Goal: Task Accomplishment & Management: Manage account settings

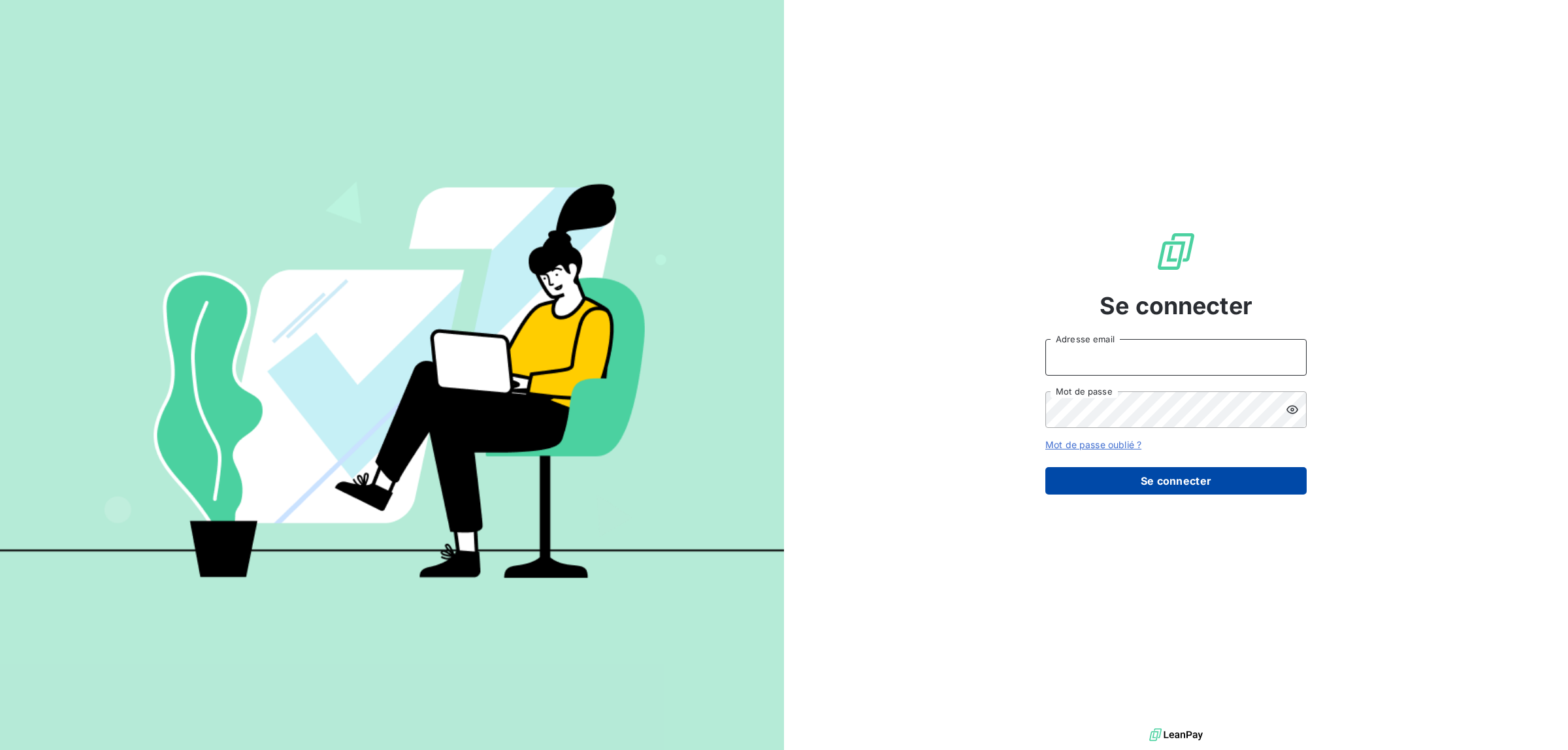
type input "[PERSON_NAME][EMAIL_ADDRESS][DOMAIN_NAME]"
click at [1106, 478] on button "Se connecter" at bounding box center [1176, 481] width 261 height 27
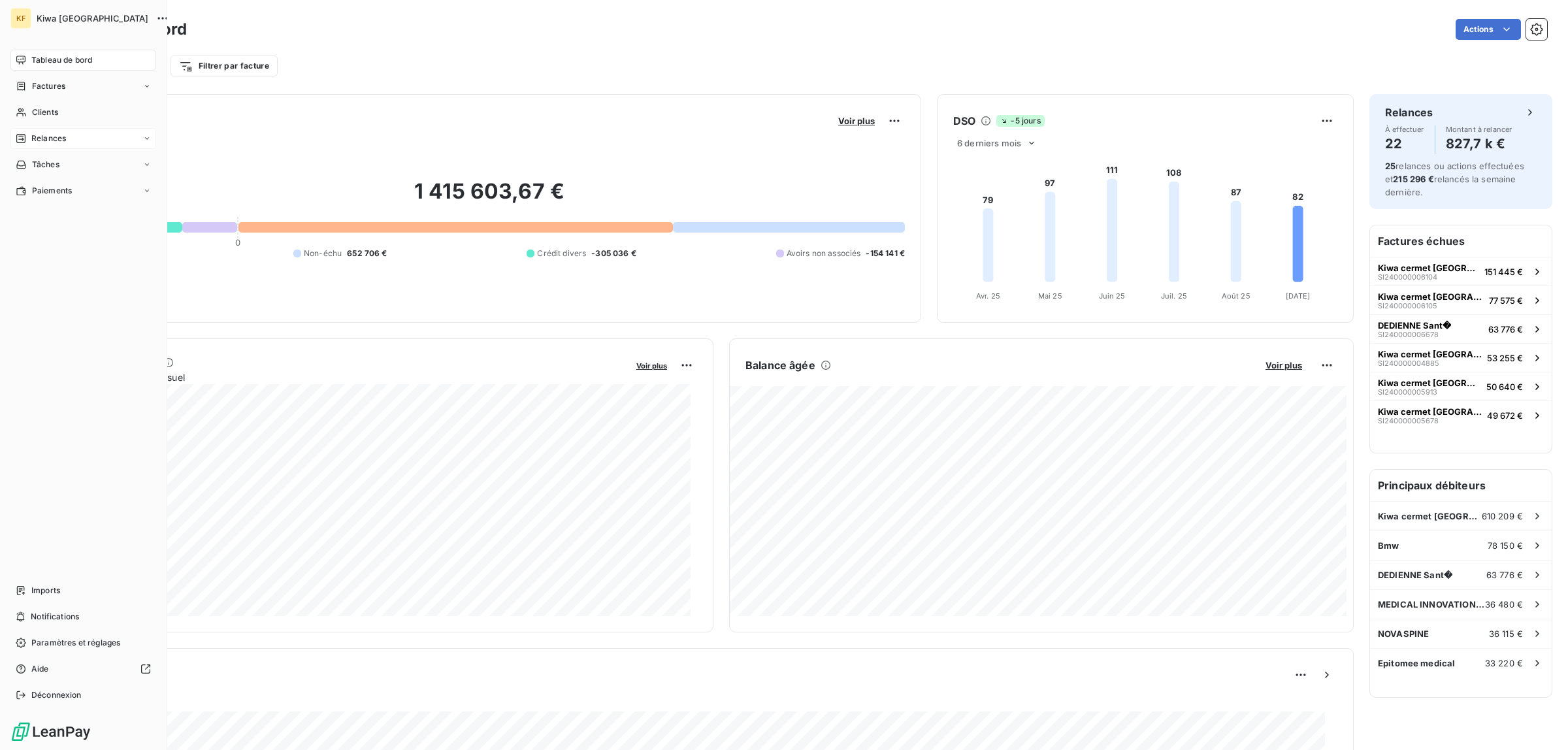
click at [87, 136] on div "Relances" at bounding box center [84, 138] width 145 height 21
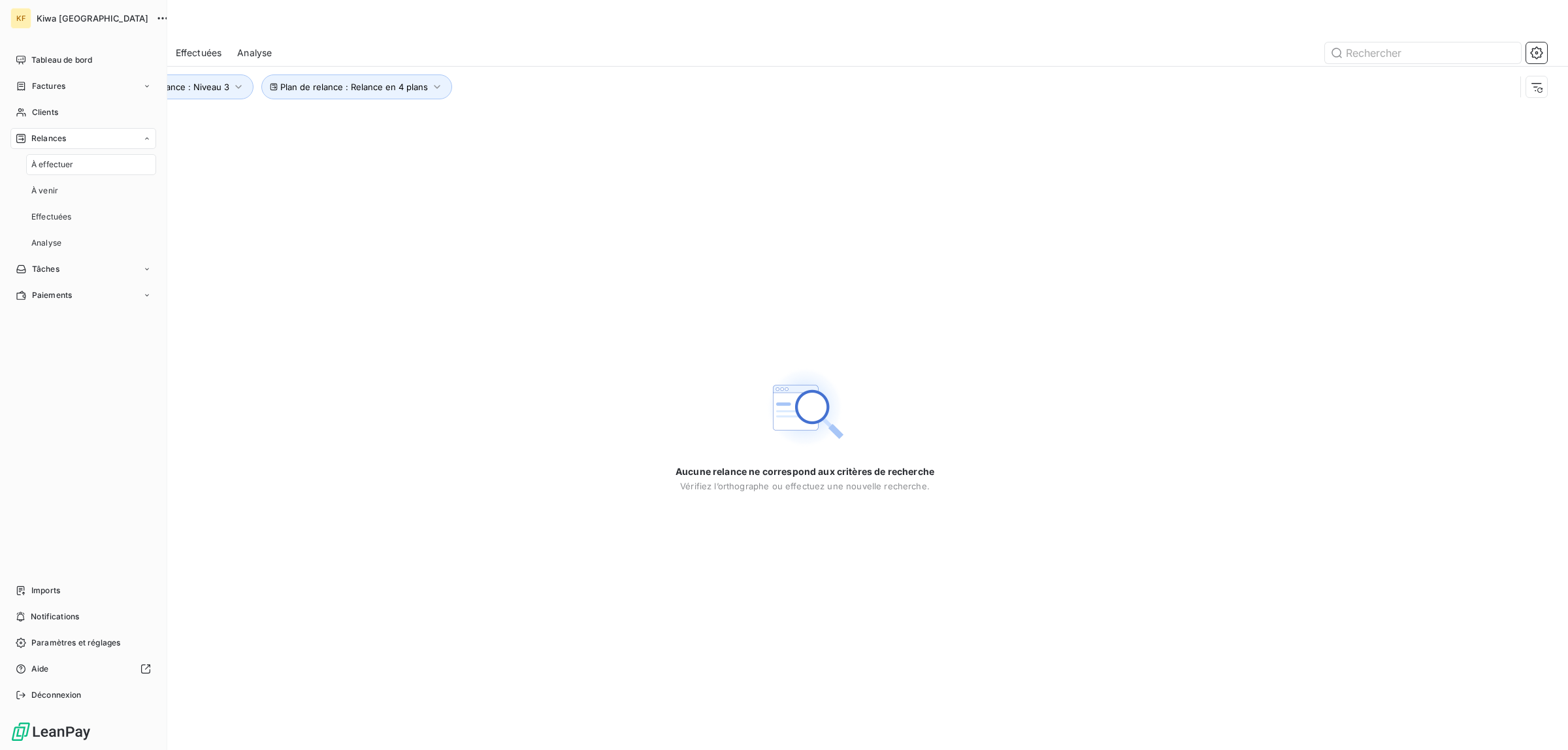
click at [59, 167] on span "À effectuer" at bounding box center [53, 164] width 43 height 12
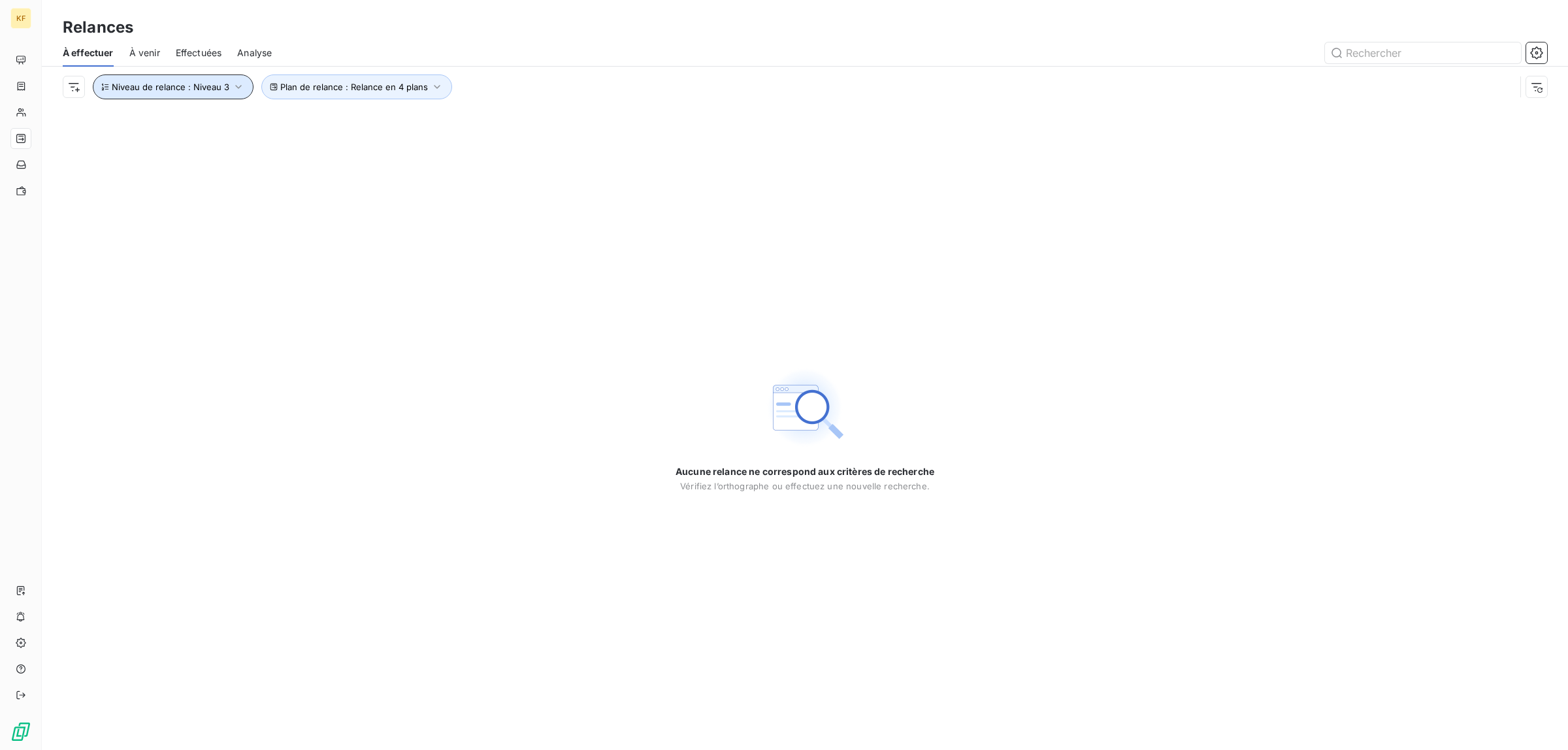
click at [187, 85] on span "Niveau de relance : Niveau 3" at bounding box center [171, 87] width 118 height 11
click at [387, 120] on div "Niveau 3" at bounding box center [365, 122] width 188 height 27
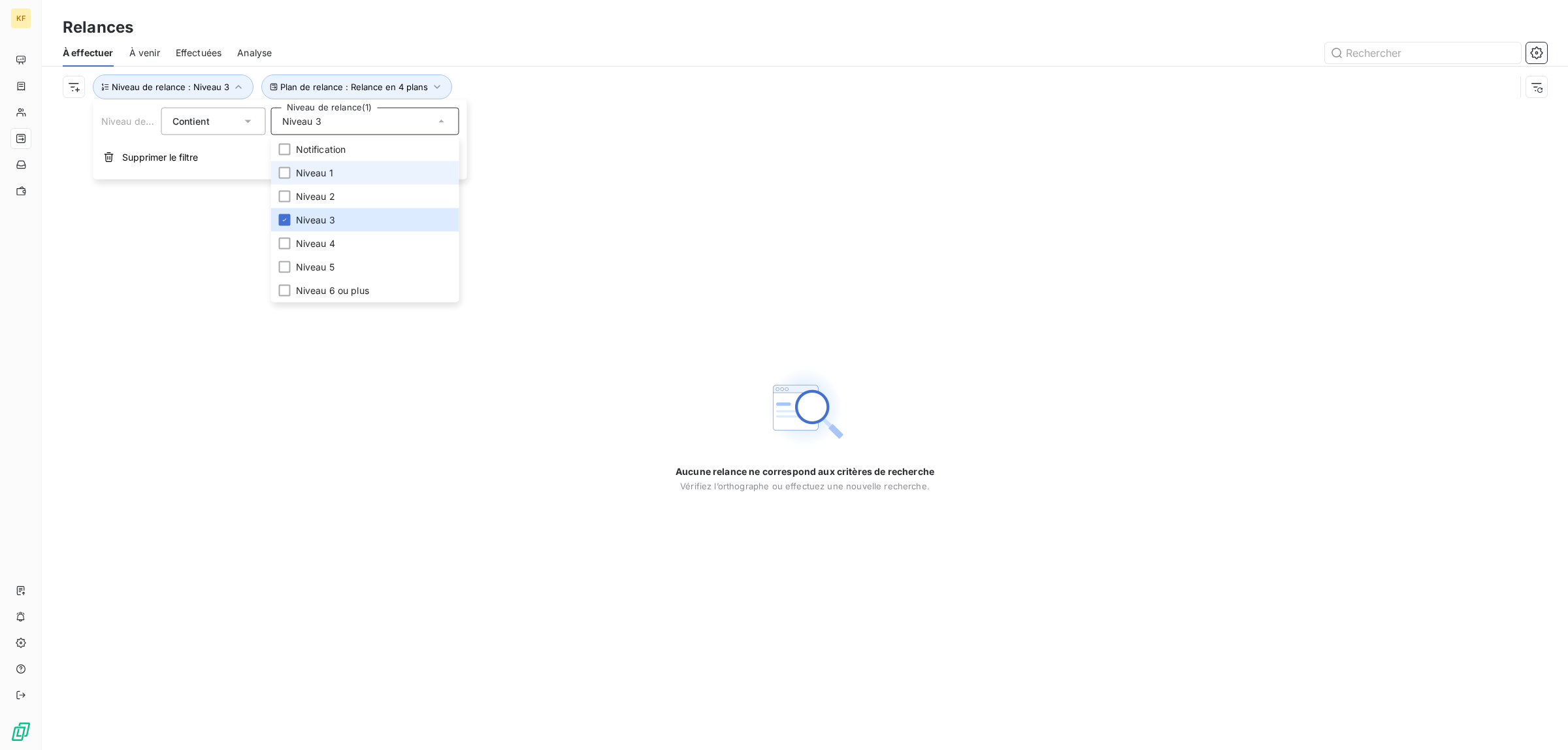
click at [321, 171] on span "Niveau 1" at bounding box center [314, 173] width 37 height 13
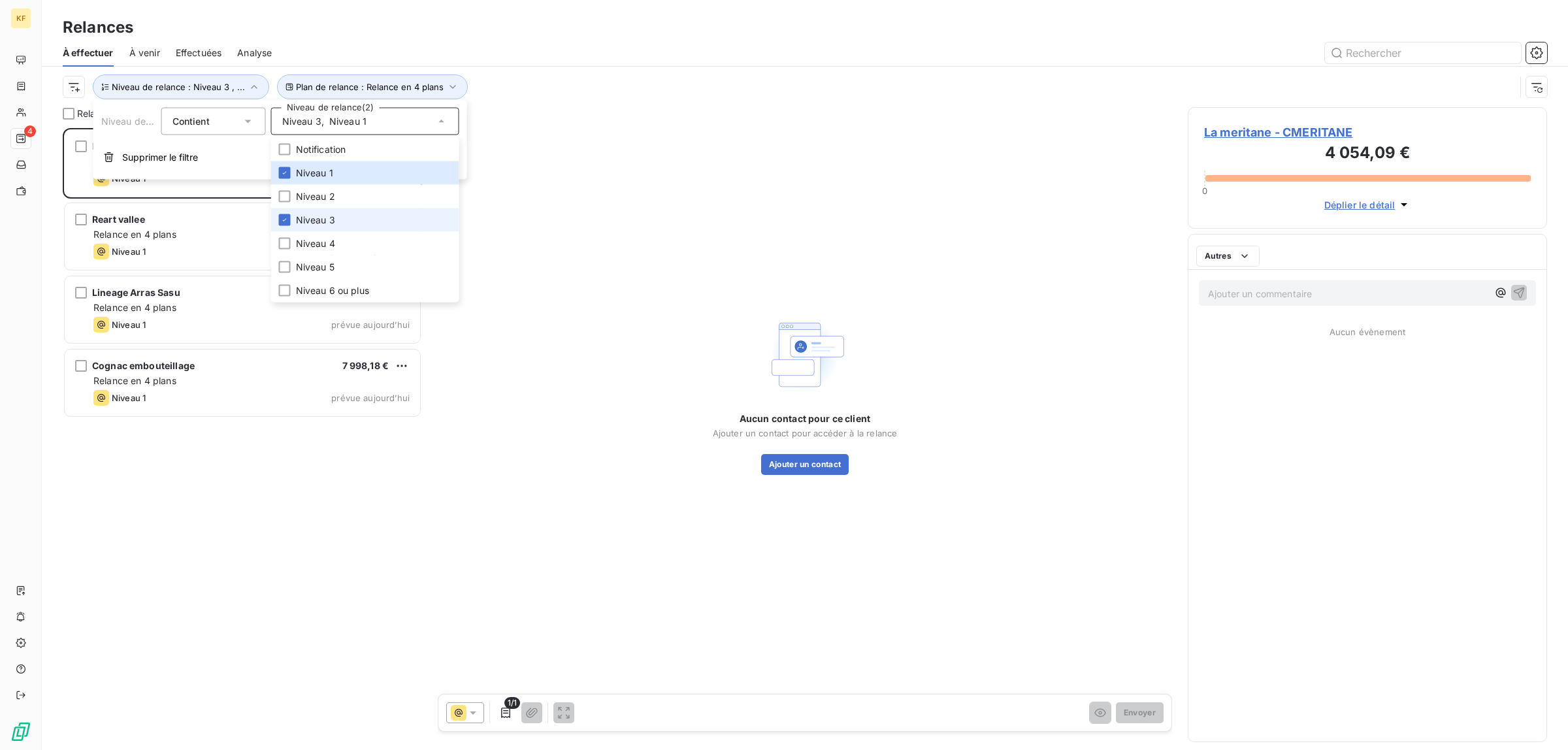
scroll to position [609, 347]
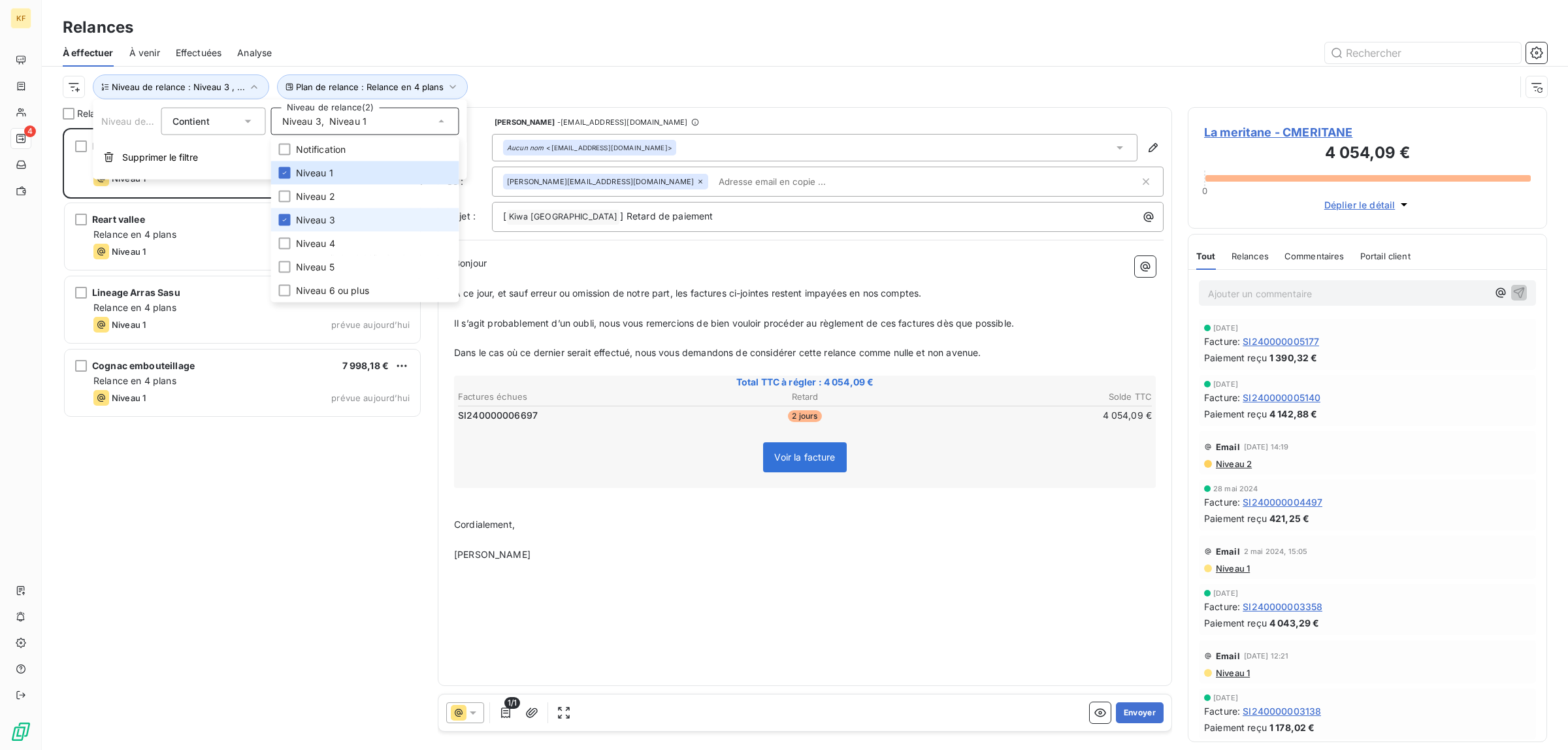
click at [297, 221] on span "Niveau 3" at bounding box center [315, 220] width 39 height 13
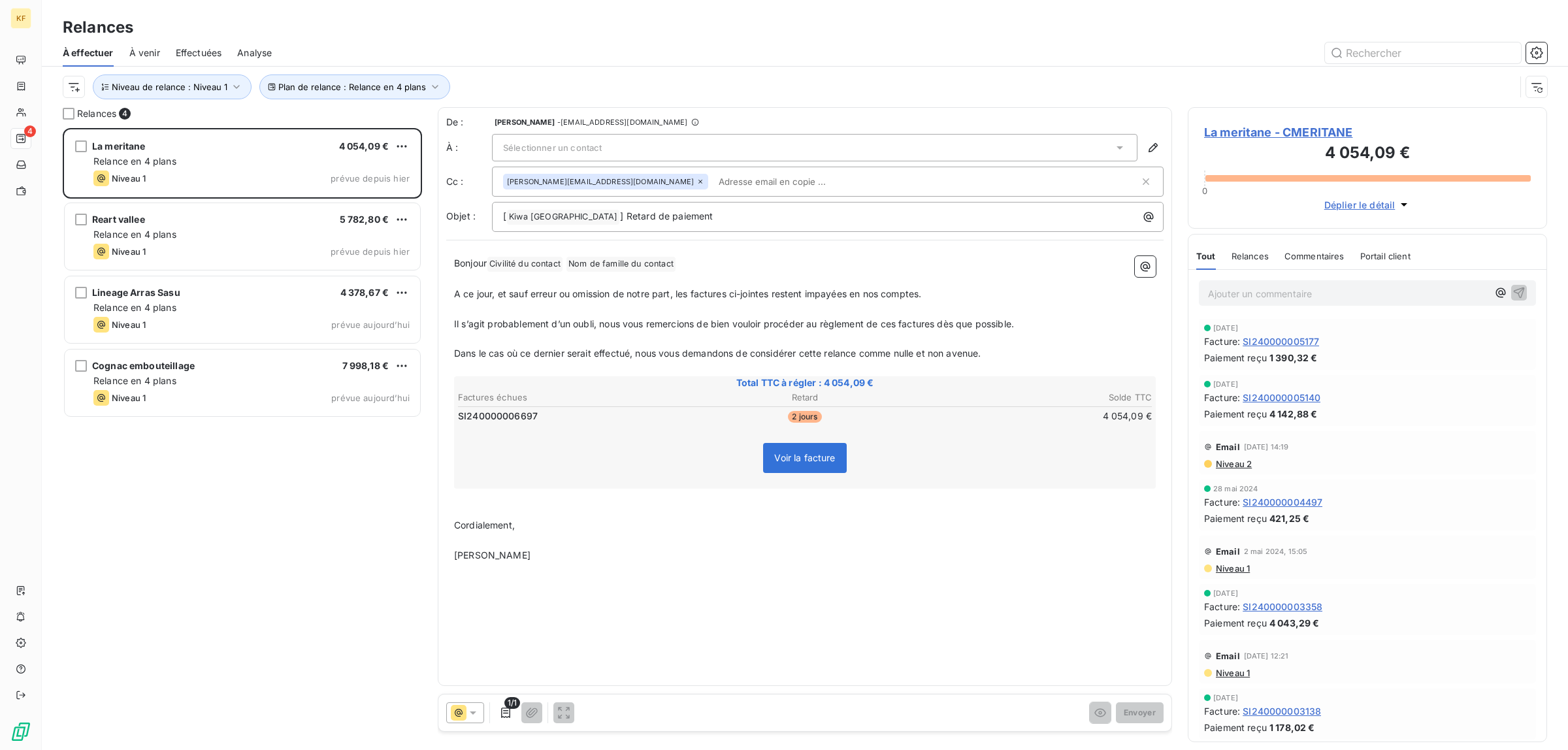
click at [215, 510] on div "La meritane 4 054,09 € Relance en 4 plans Niveau 1 prévue depuis hier Reart val…" at bounding box center [242, 439] width 360 height 622
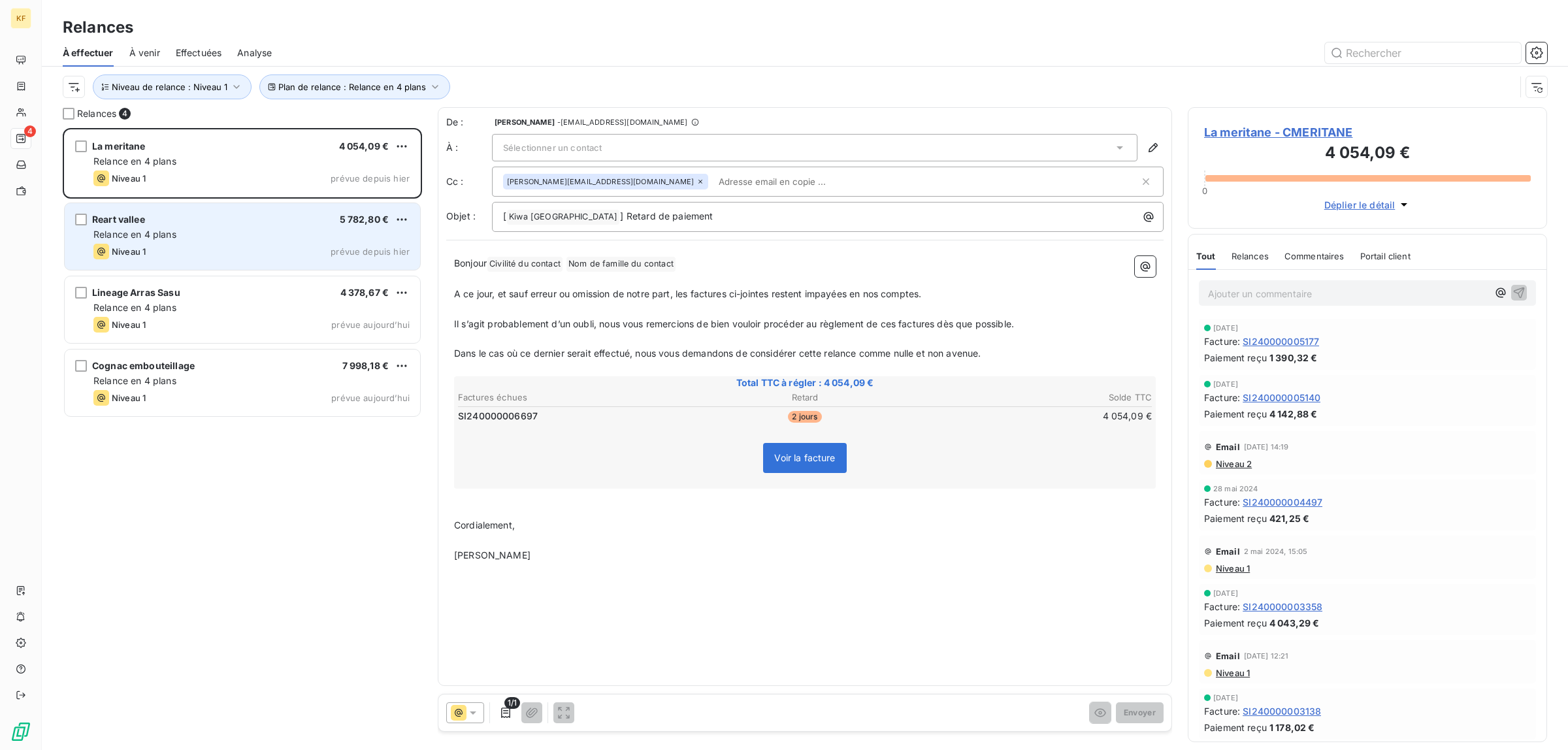
click at [251, 232] on div "Relance en 4 plans" at bounding box center [251, 234] width 316 height 13
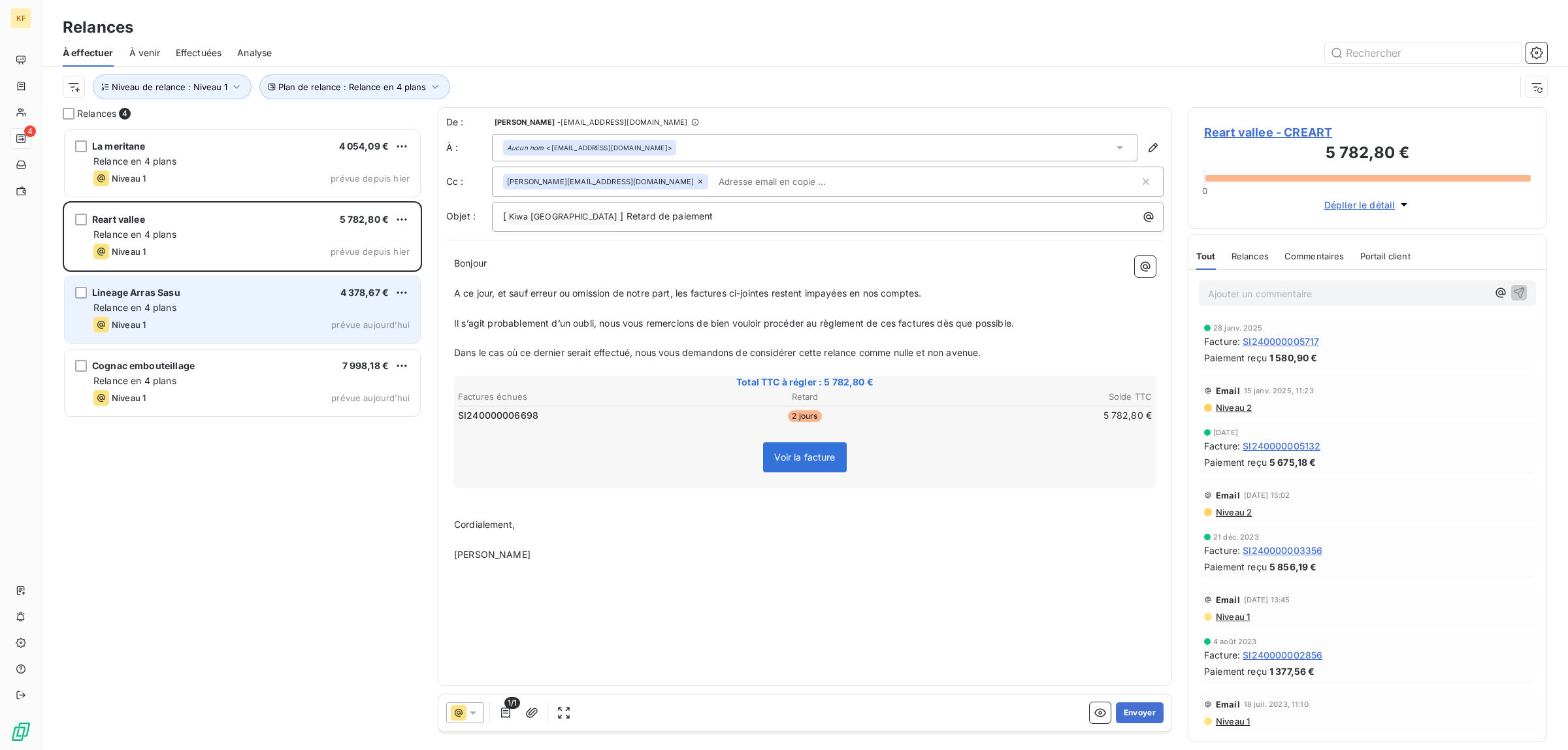
click at [241, 302] on div "Relance en 4 plans" at bounding box center [251, 308] width 316 height 13
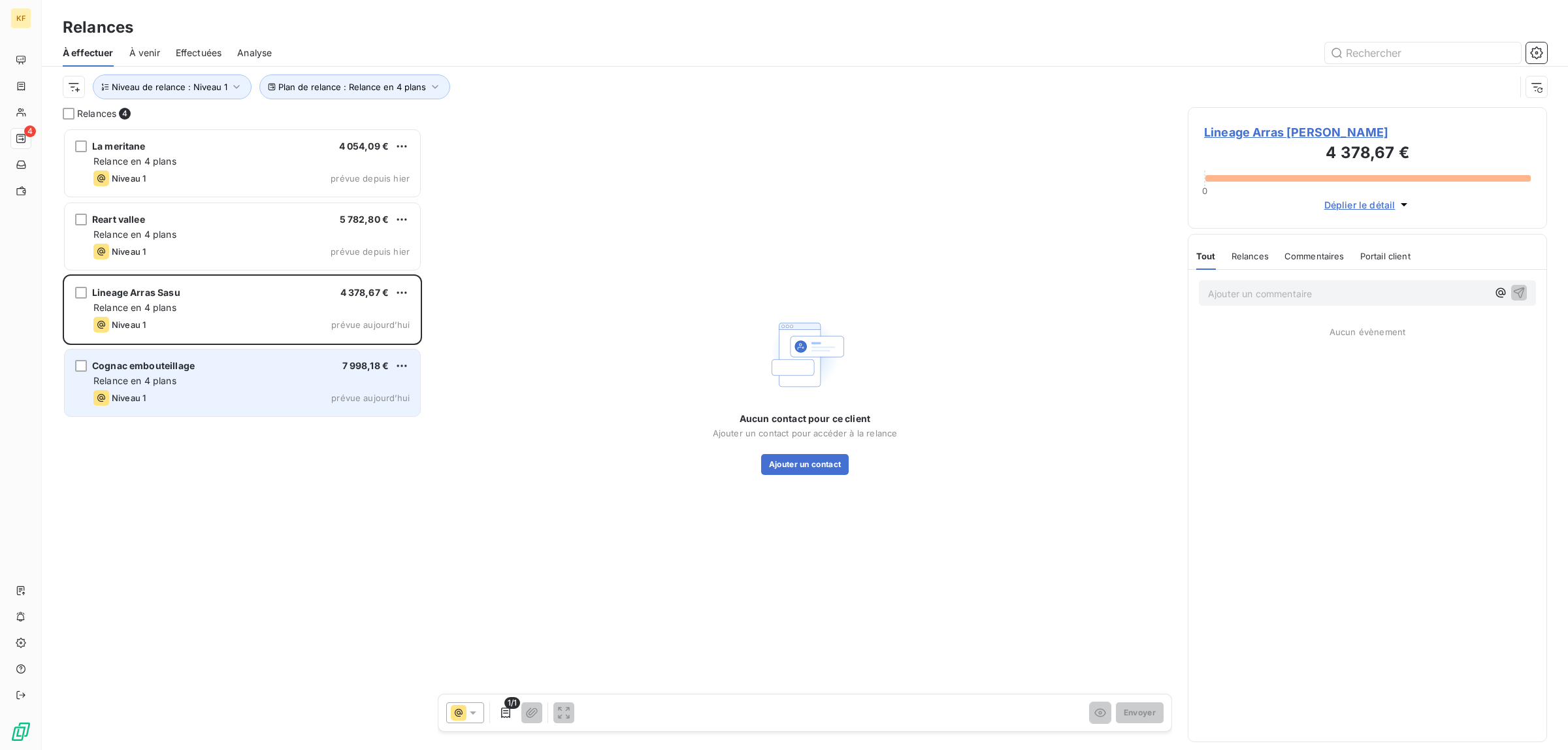
click at [227, 389] on div "Cognac embouteillage 7 998,18 € Relance en 4 plans Niveau 1 prévue aujourd’hui" at bounding box center [242, 382] width 355 height 66
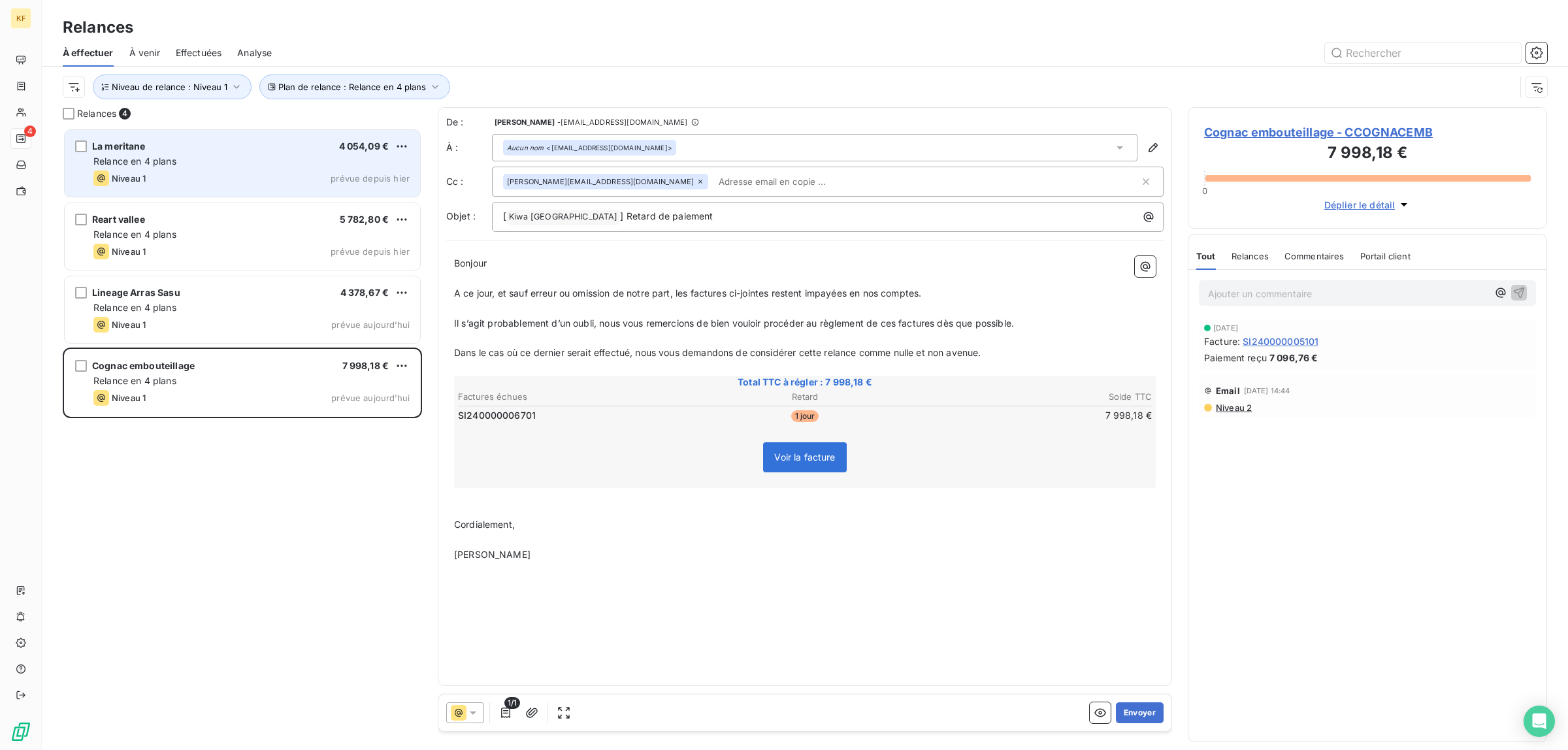
click at [164, 165] on span "Relance en 4 plans" at bounding box center [134, 161] width 83 height 11
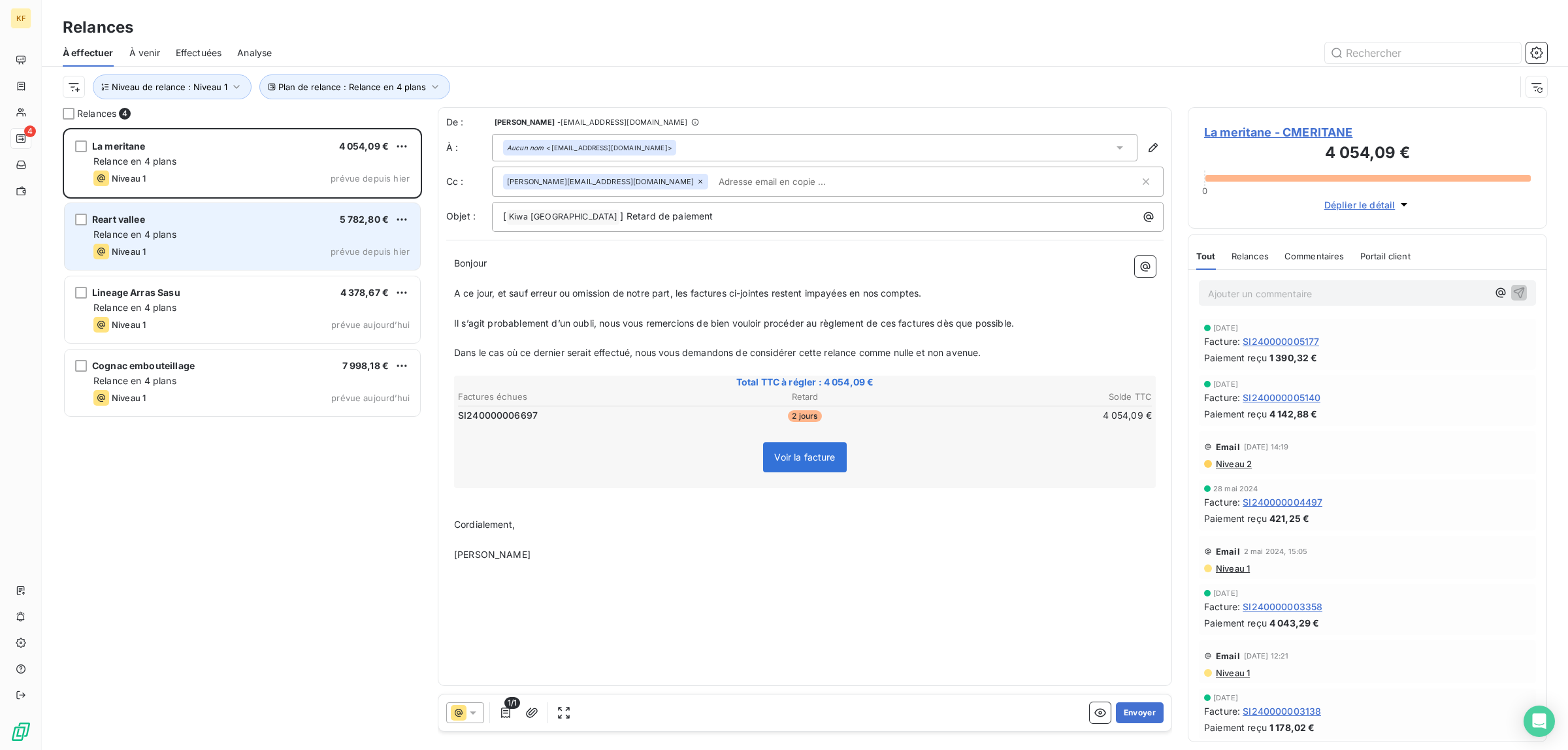
click at [183, 239] on div "Relance en 4 plans" at bounding box center [251, 234] width 316 height 13
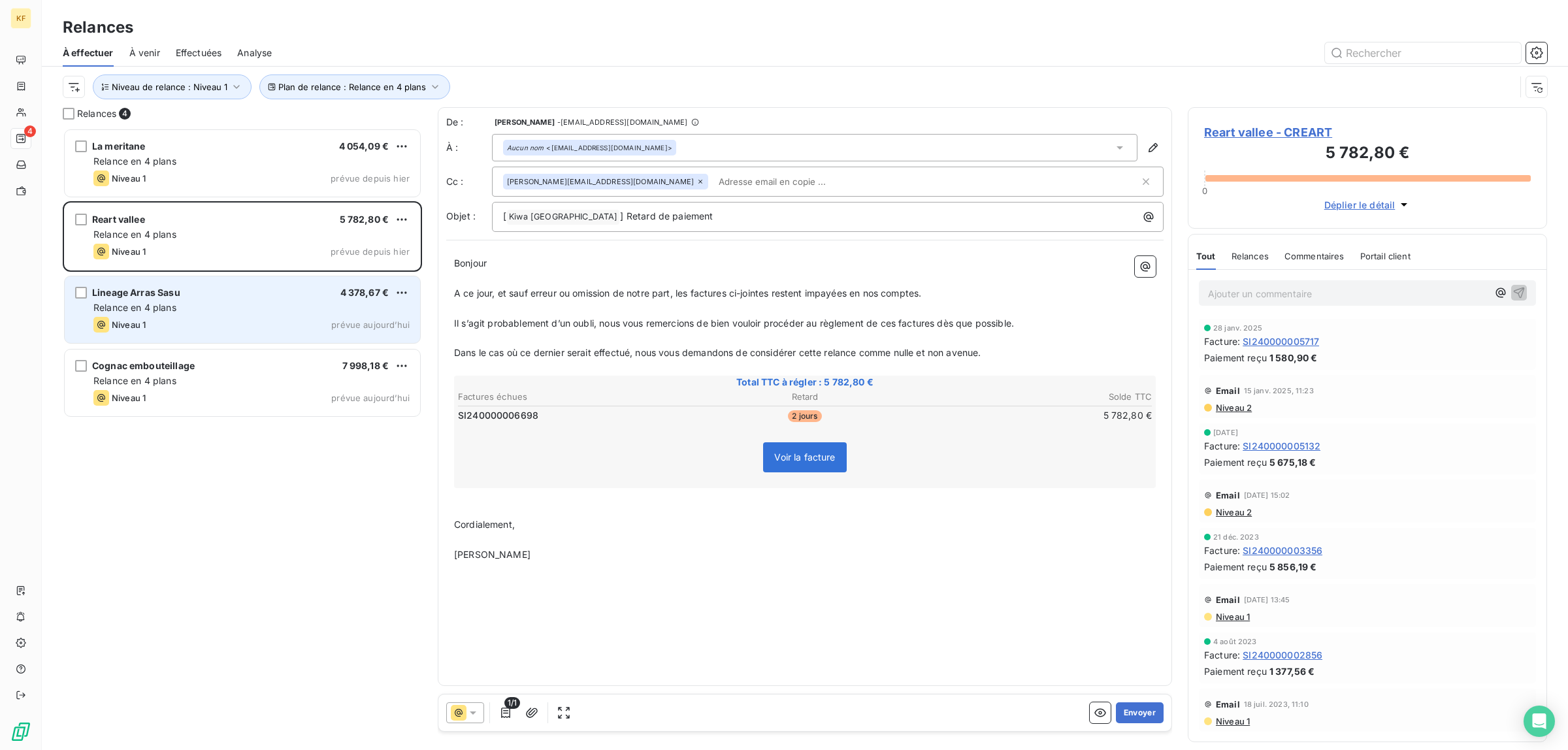
click at [182, 281] on div "Lineage Arras Sasu 4 378,67 € Relance en 4 plans Niveau 1 prévue aujourd’hui" at bounding box center [242, 309] width 355 height 66
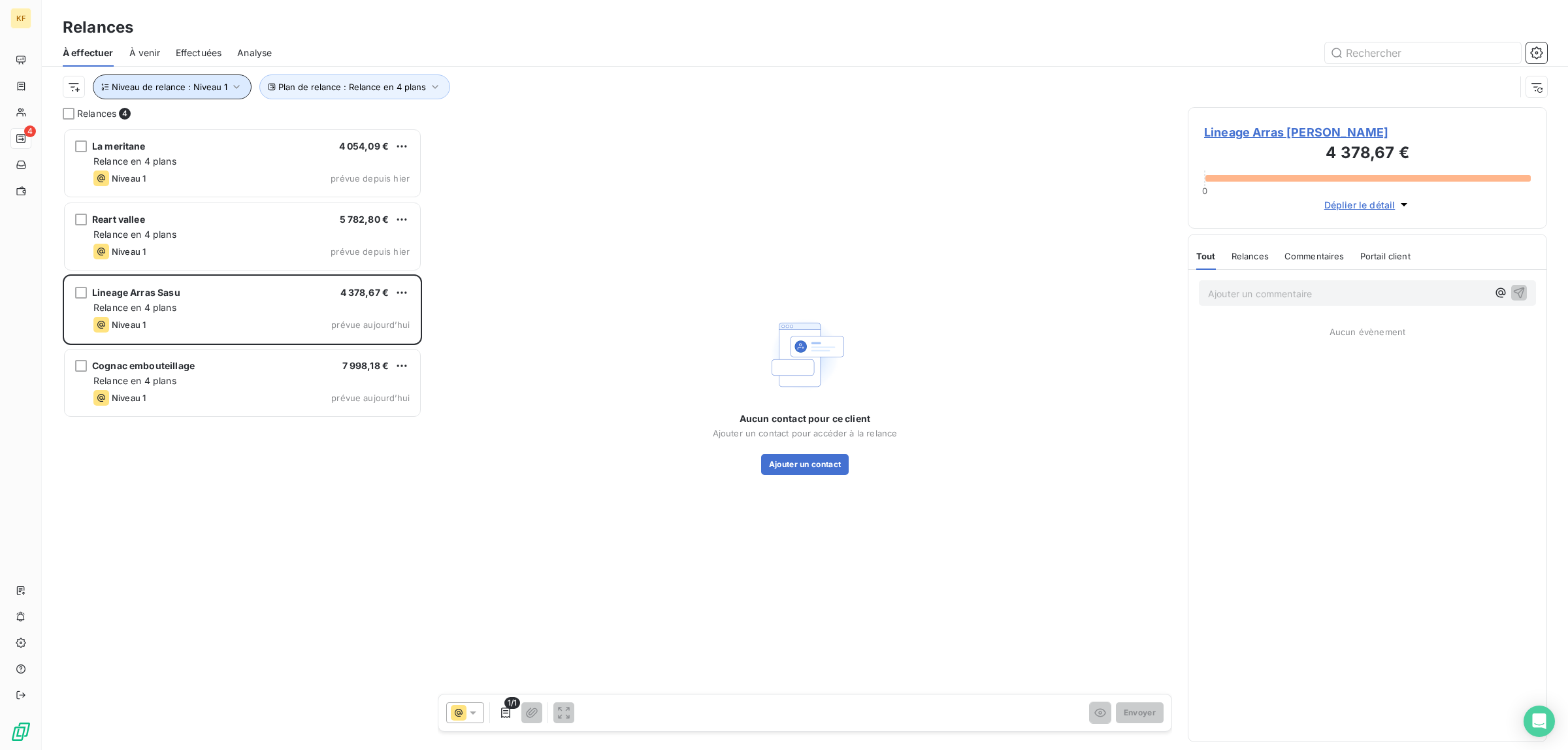
click at [173, 94] on button "Niveau de relance : Niveau 1" at bounding box center [172, 86] width 159 height 25
click at [334, 124] on div "Niveau 1" at bounding box center [365, 122] width 188 height 27
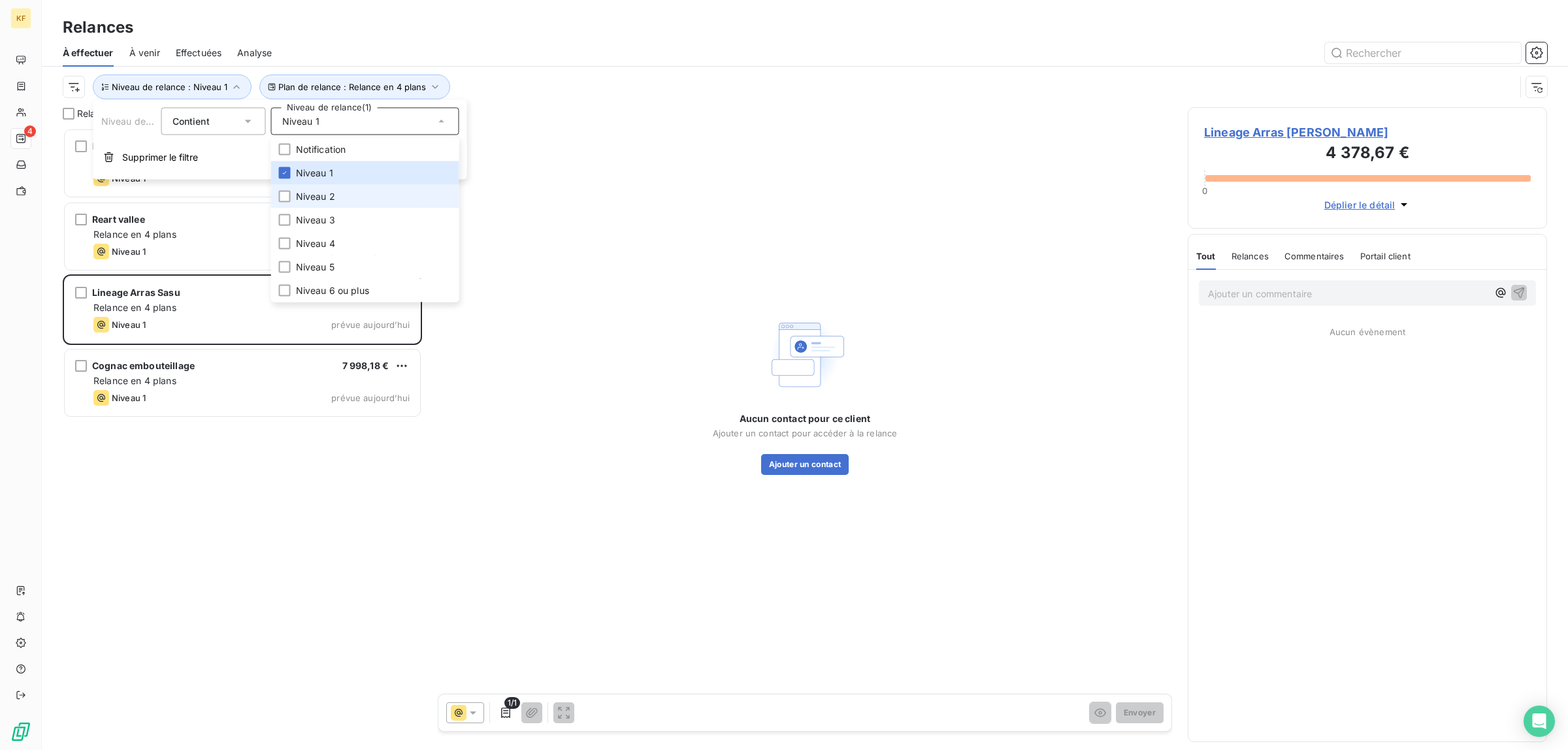
click at [319, 197] on span "Niveau 2" at bounding box center [315, 196] width 39 height 13
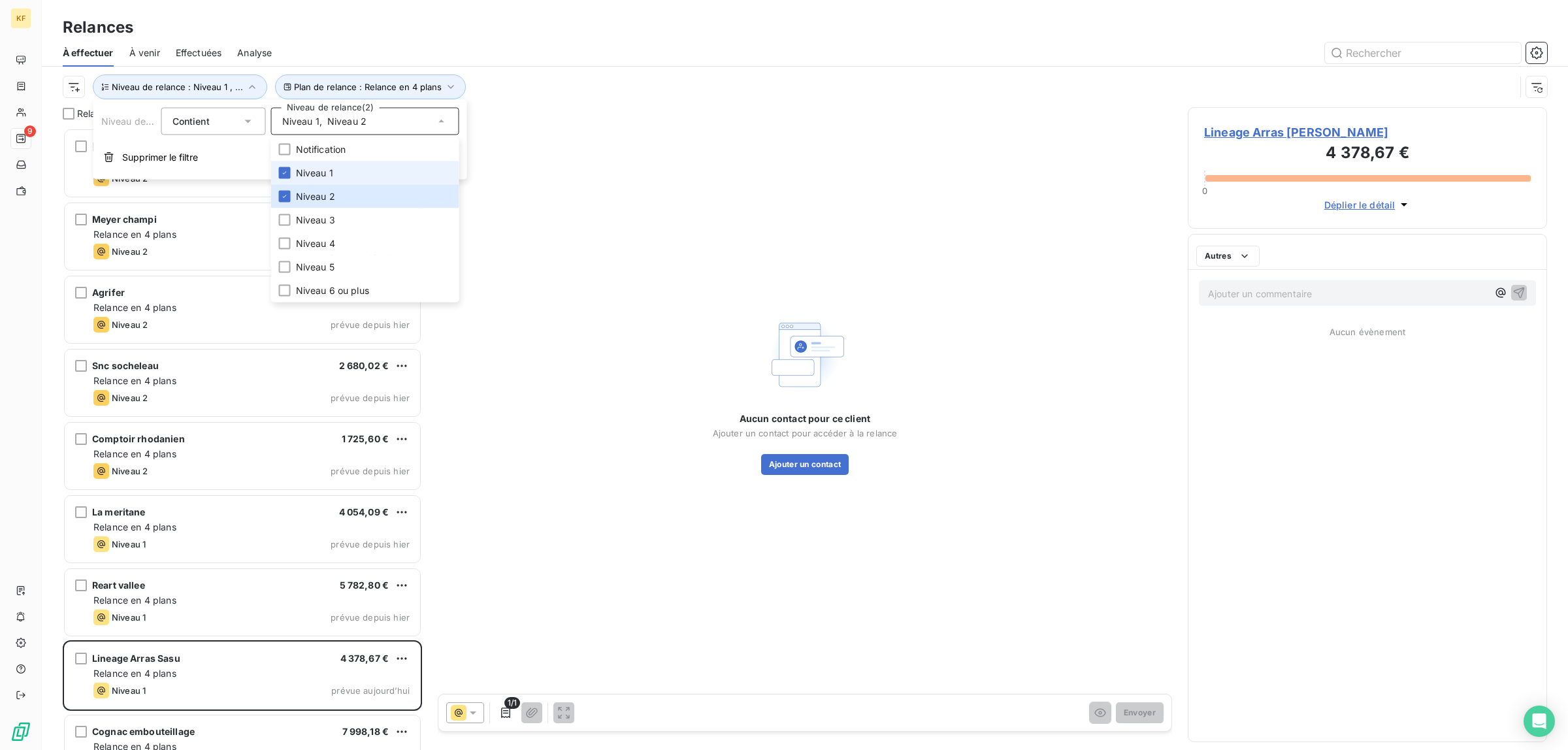
scroll to position [609, 347]
click at [314, 168] on span "Niveau 1" at bounding box center [314, 173] width 37 height 13
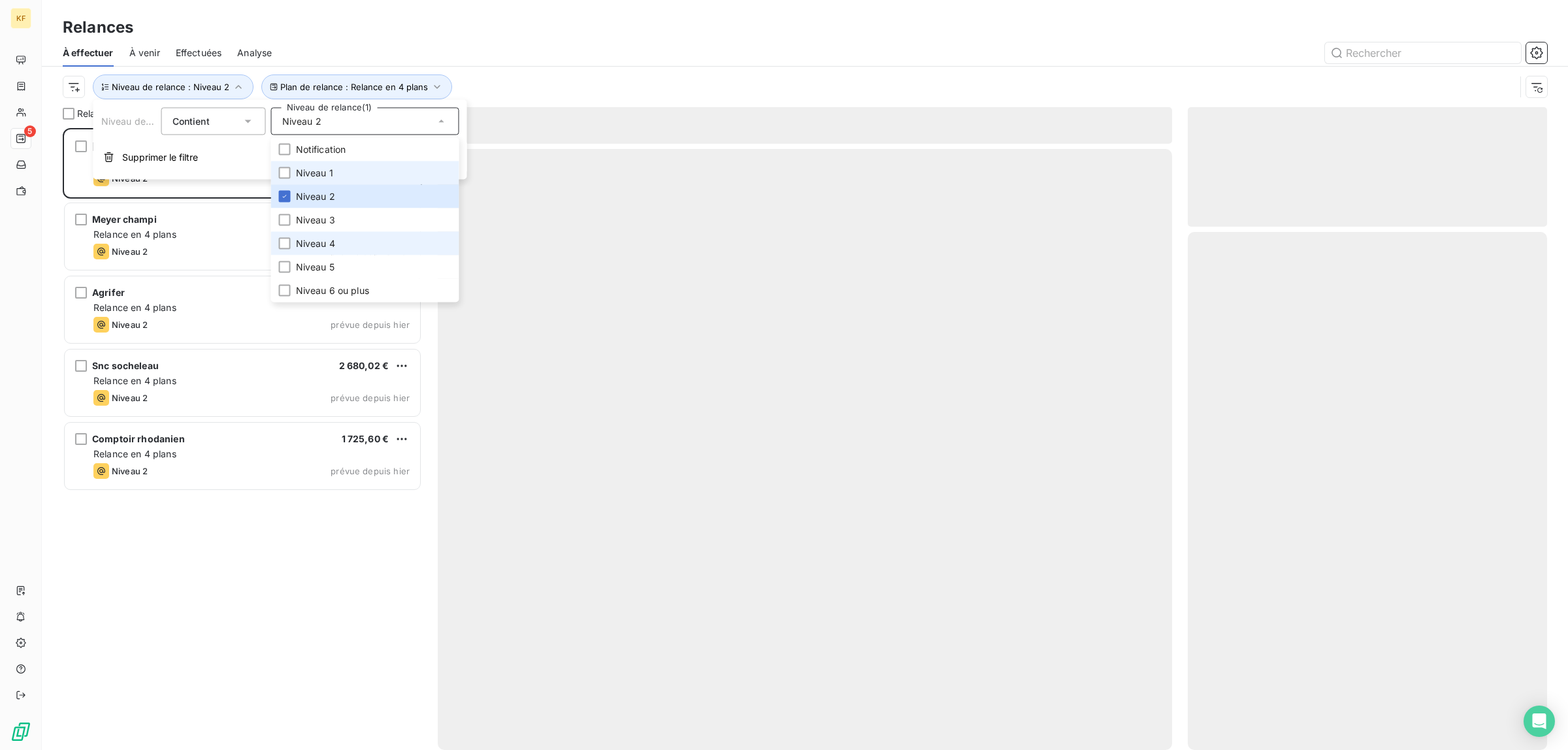
scroll to position [609, 347]
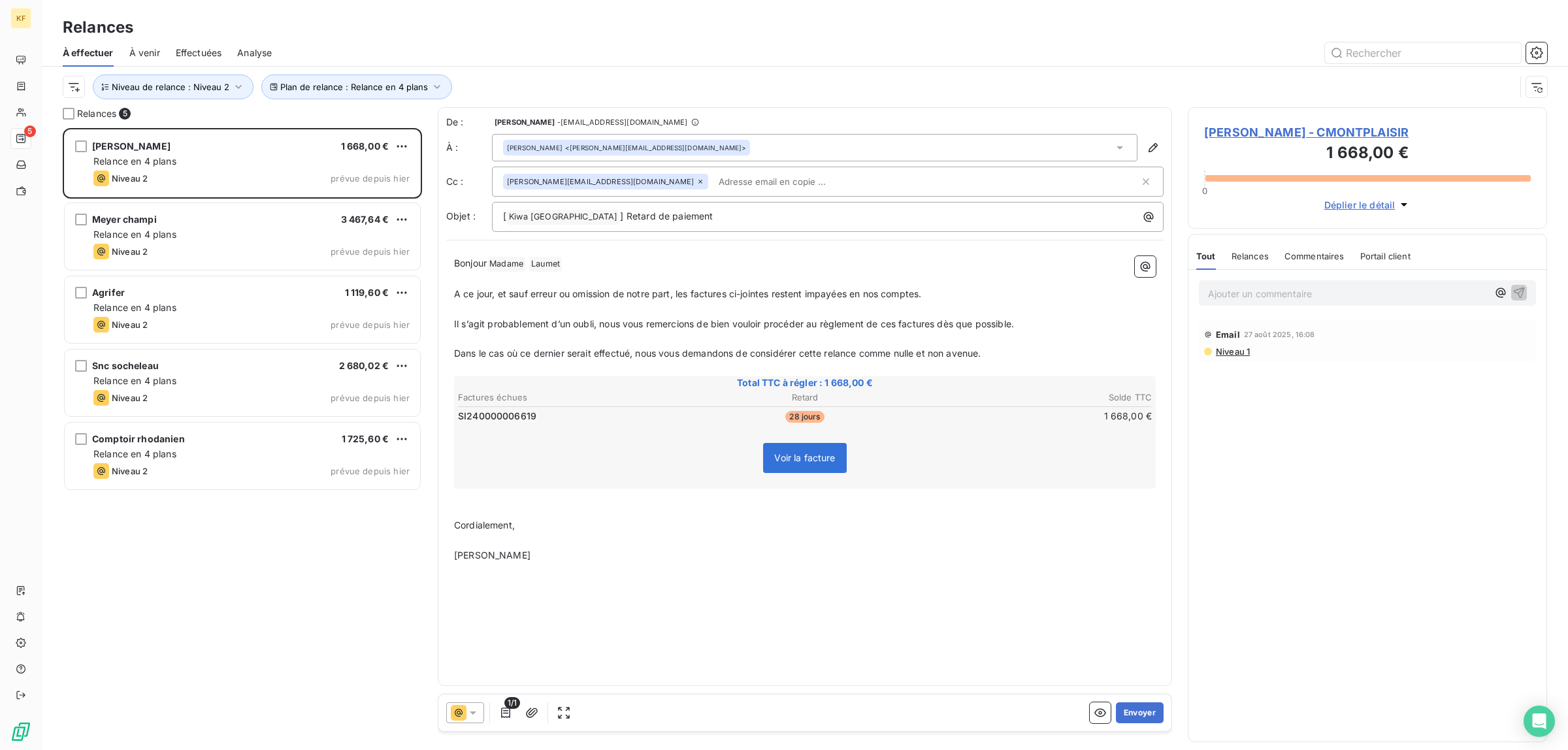
click at [258, 554] on div "[PERSON_NAME] 1 668,00 € Relance en 4 plans Niveau 2 prévue depuis hier Meyer c…" at bounding box center [242, 439] width 360 height 622
click at [154, 85] on span "Niveau de relance : Niveau 2" at bounding box center [171, 87] width 118 height 11
click at [314, 129] on div "Niveau 2" at bounding box center [365, 122] width 188 height 27
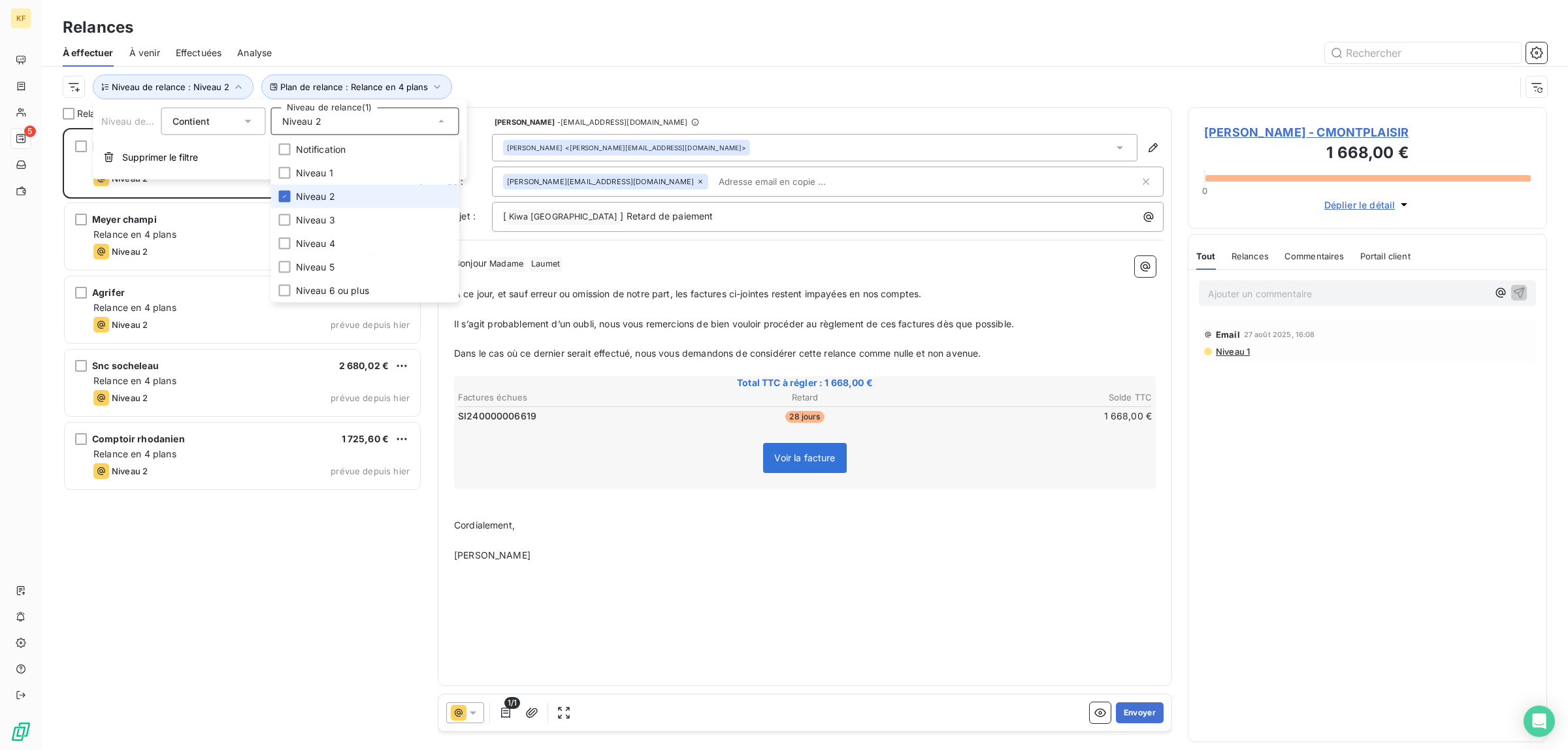
click at [330, 196] on span "Niveau 2" at bounding box center [315, 196] width 39 height 13
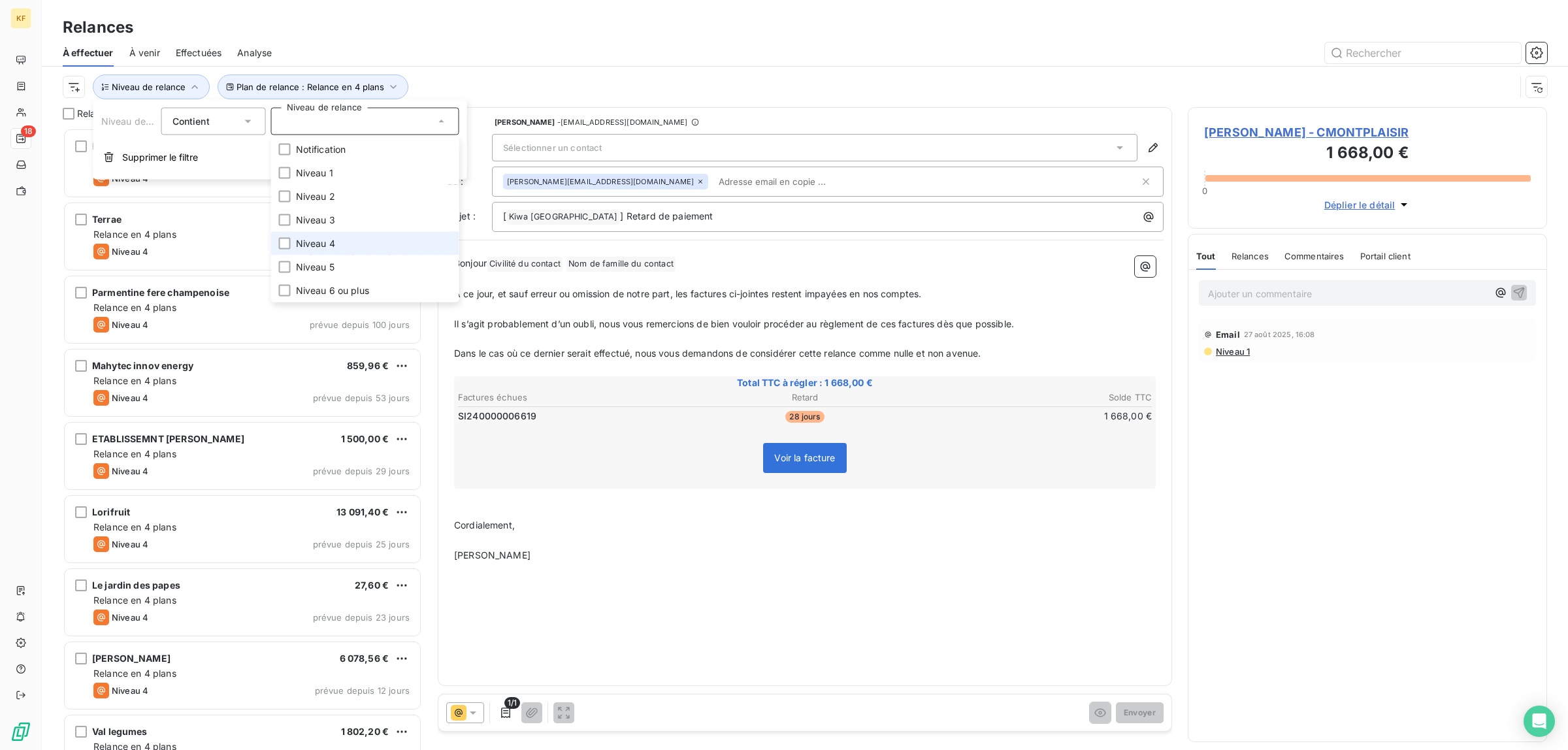
click at [321, 246] on span "Niveau 4" at bounding box center [315, 243] width 39 height 13
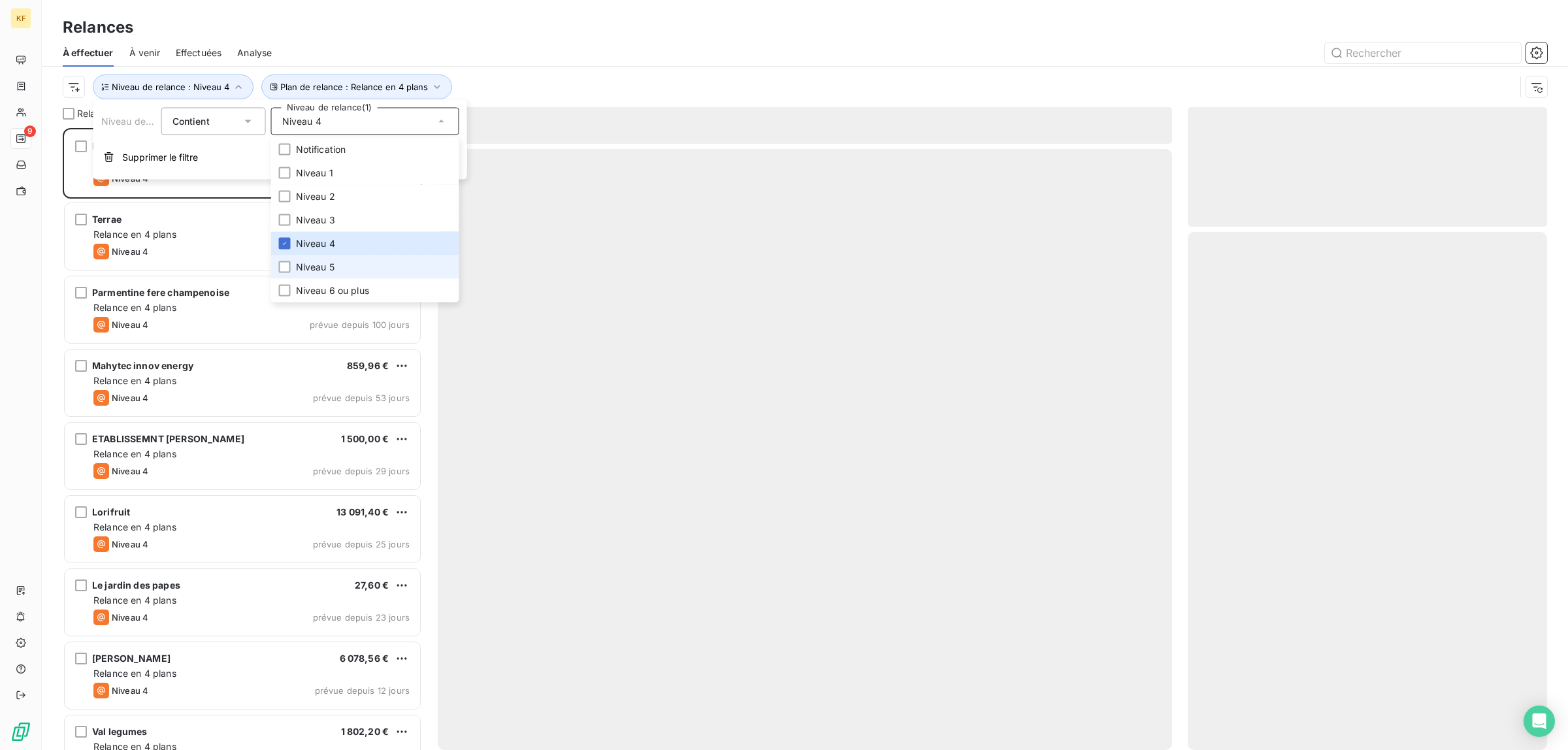
scroll to position [609, 347]
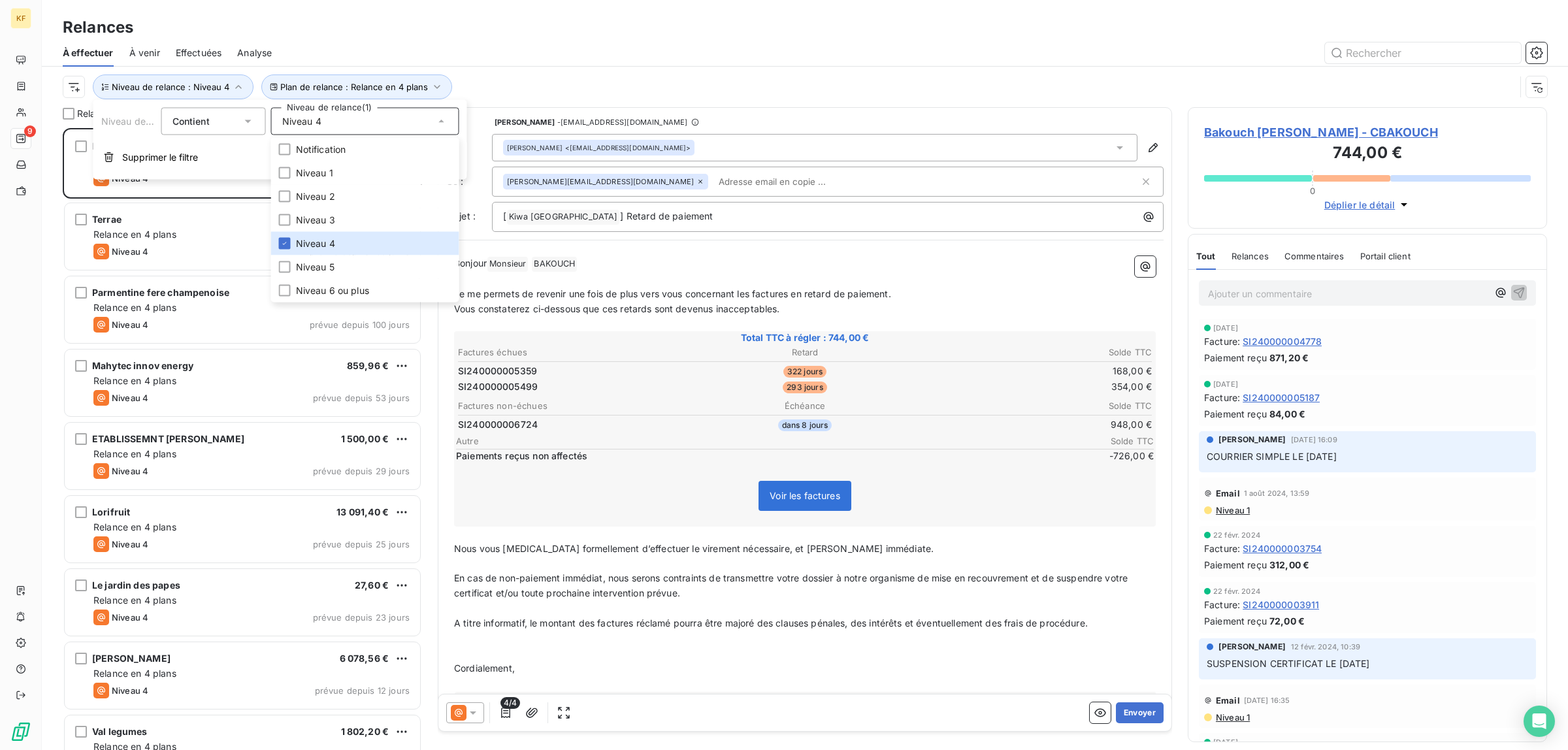
click at [606, 514] on div "Voir les factures" at bounding box center [804, 498] width 698 height 56
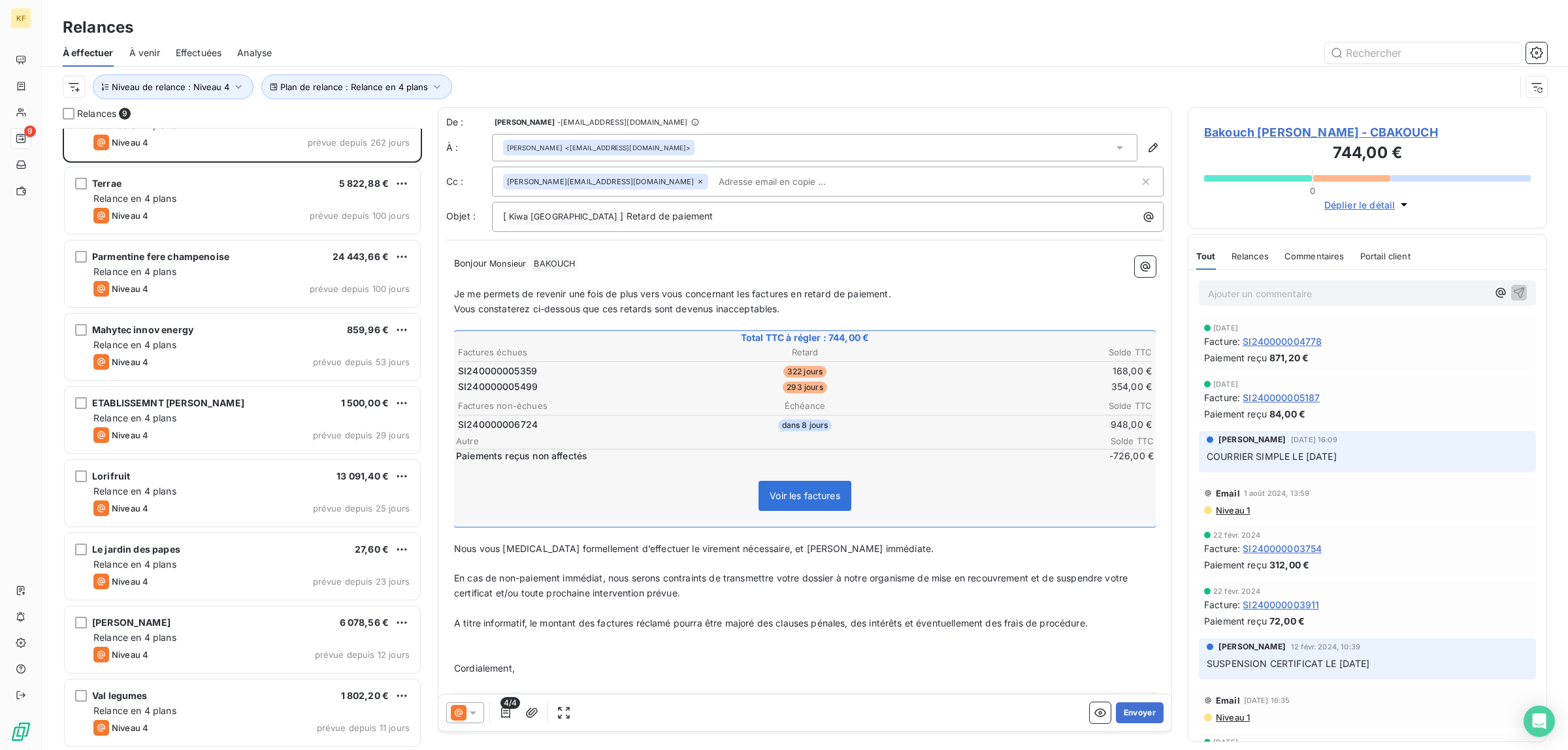
scroll to position [0, 0]
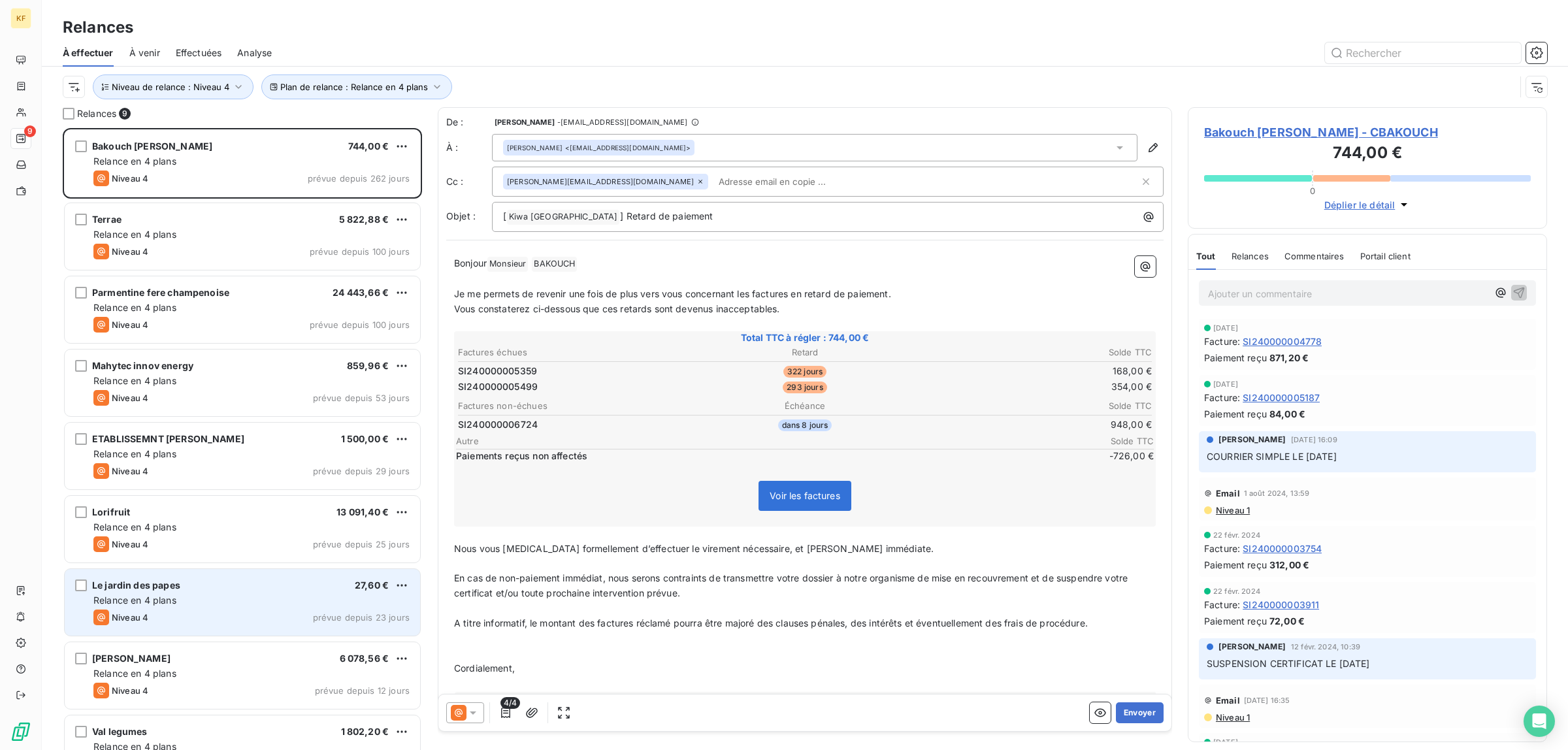
click at [239, 589] on div "Le jardin des papes 27,60 €" at bounding box center [251, 585] width 316 height 12
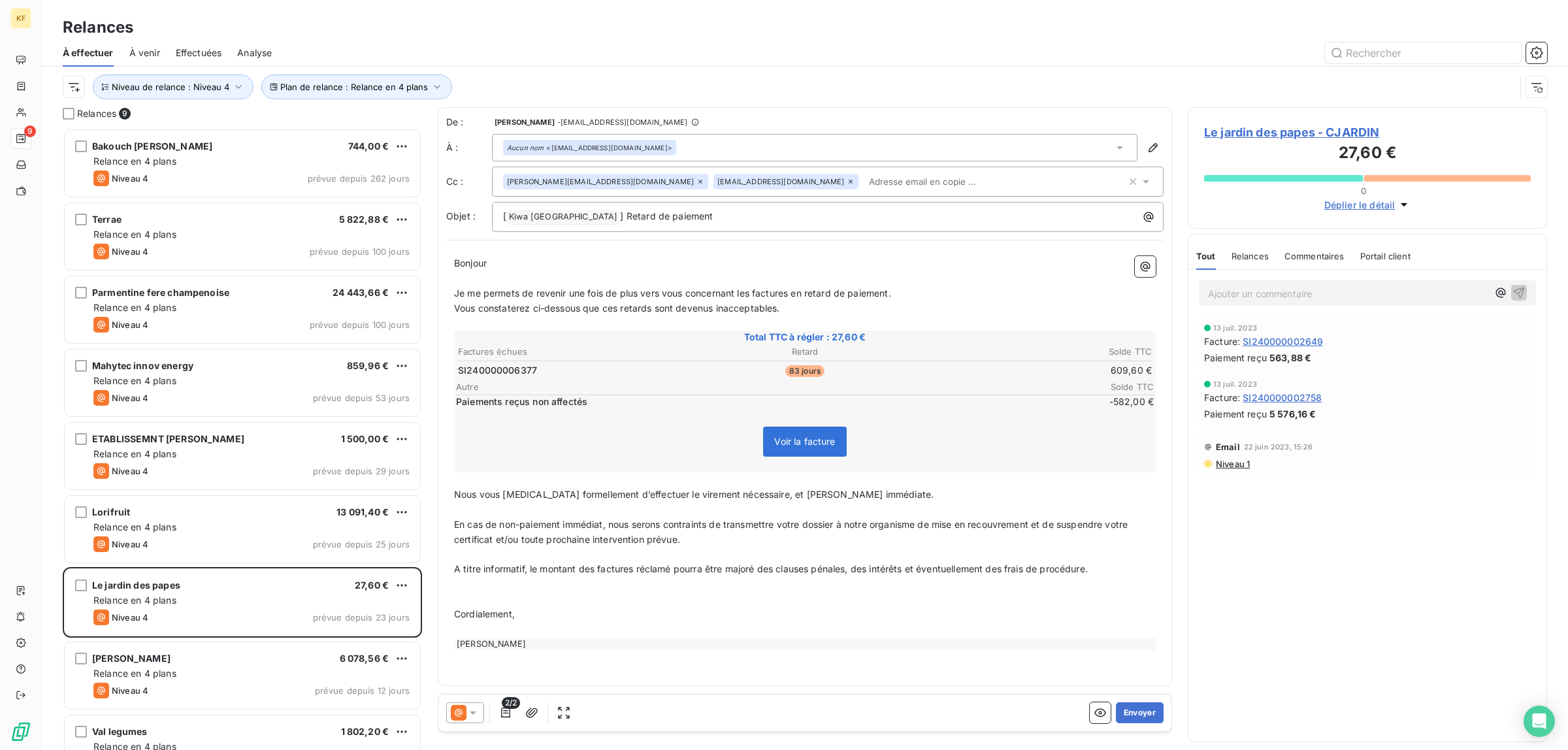
scroll to position [36, 0]
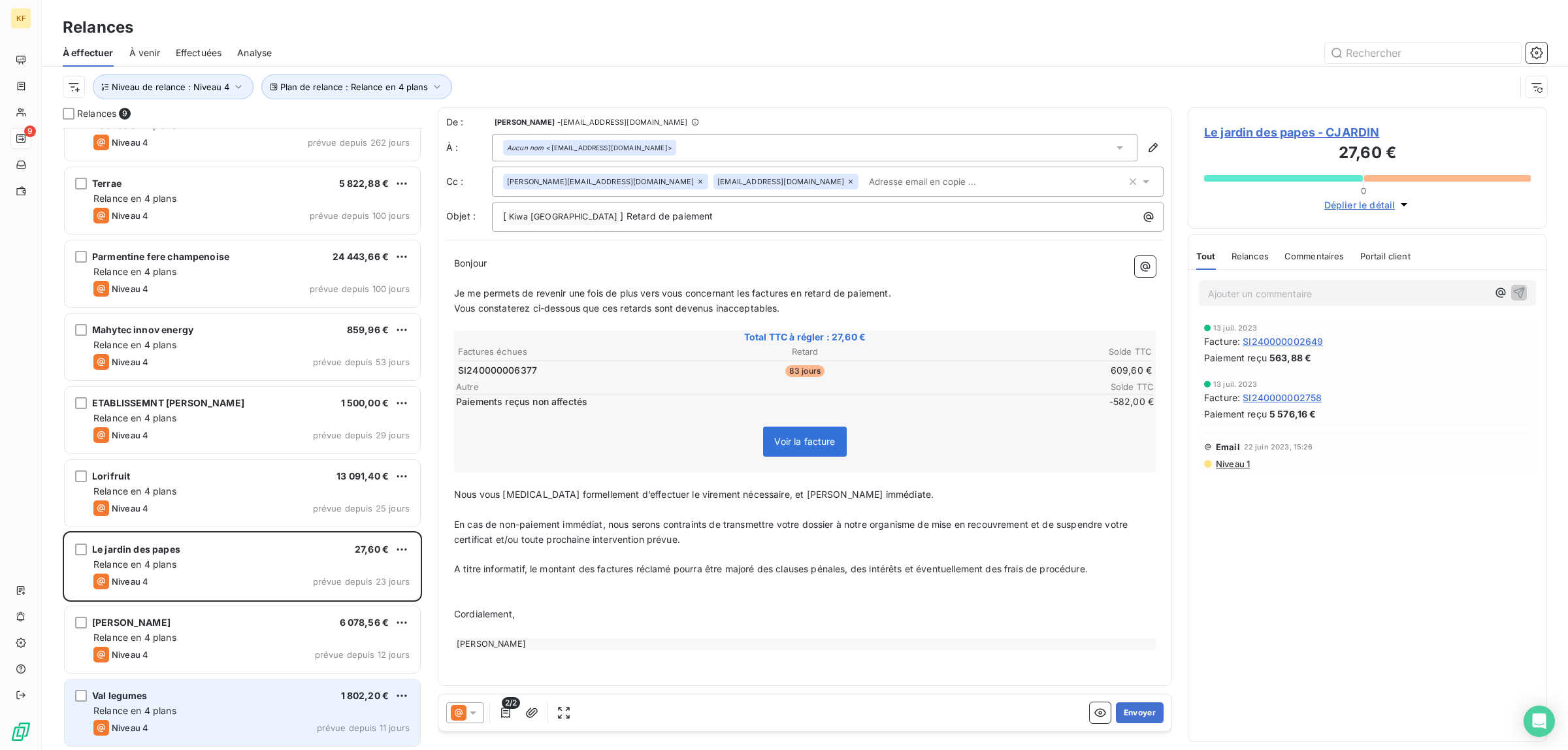
click at [204, 729] on div "Niveau 4 prévue depuis 11 jours" at bounding box center [251, 727] width 316 height 15
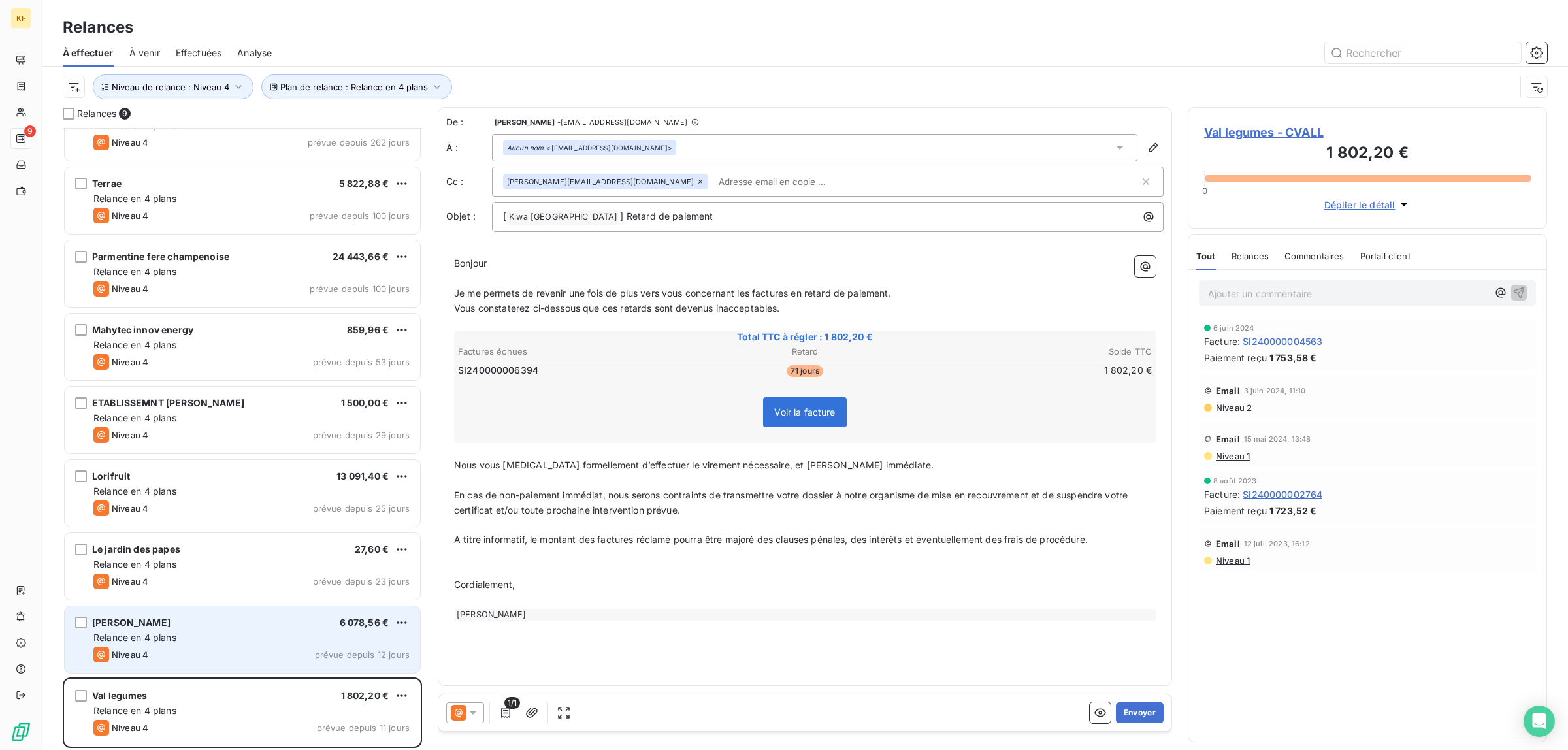
click at [225, 646] on div "Niveau 4 prévue depuis 12 jours" at bounding box center [251, 654] width 316 height 15
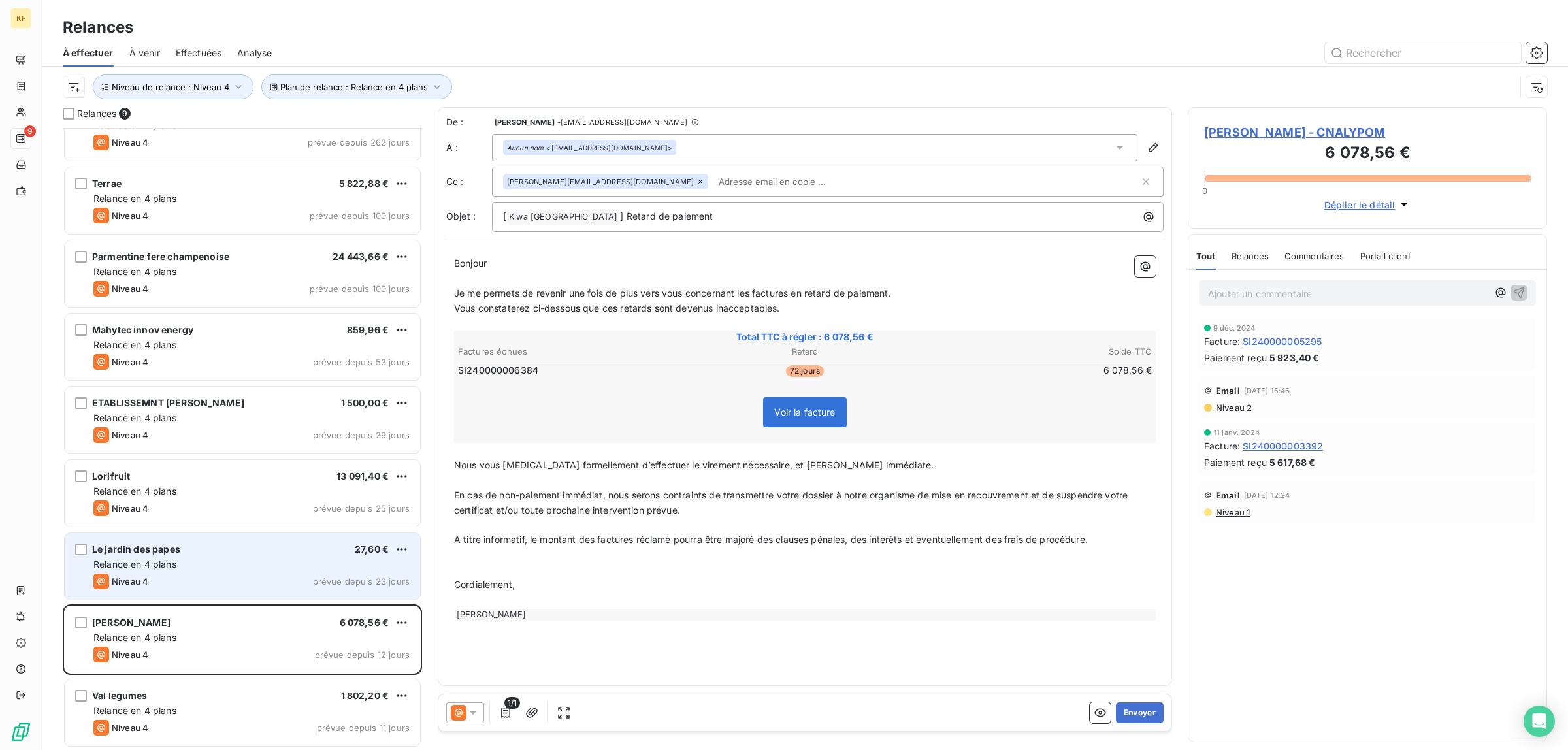
click at [227, 580] on div "Niveau 4 prévue depuis 23 jours" at bounding box center [251, 581] width 316 height 15
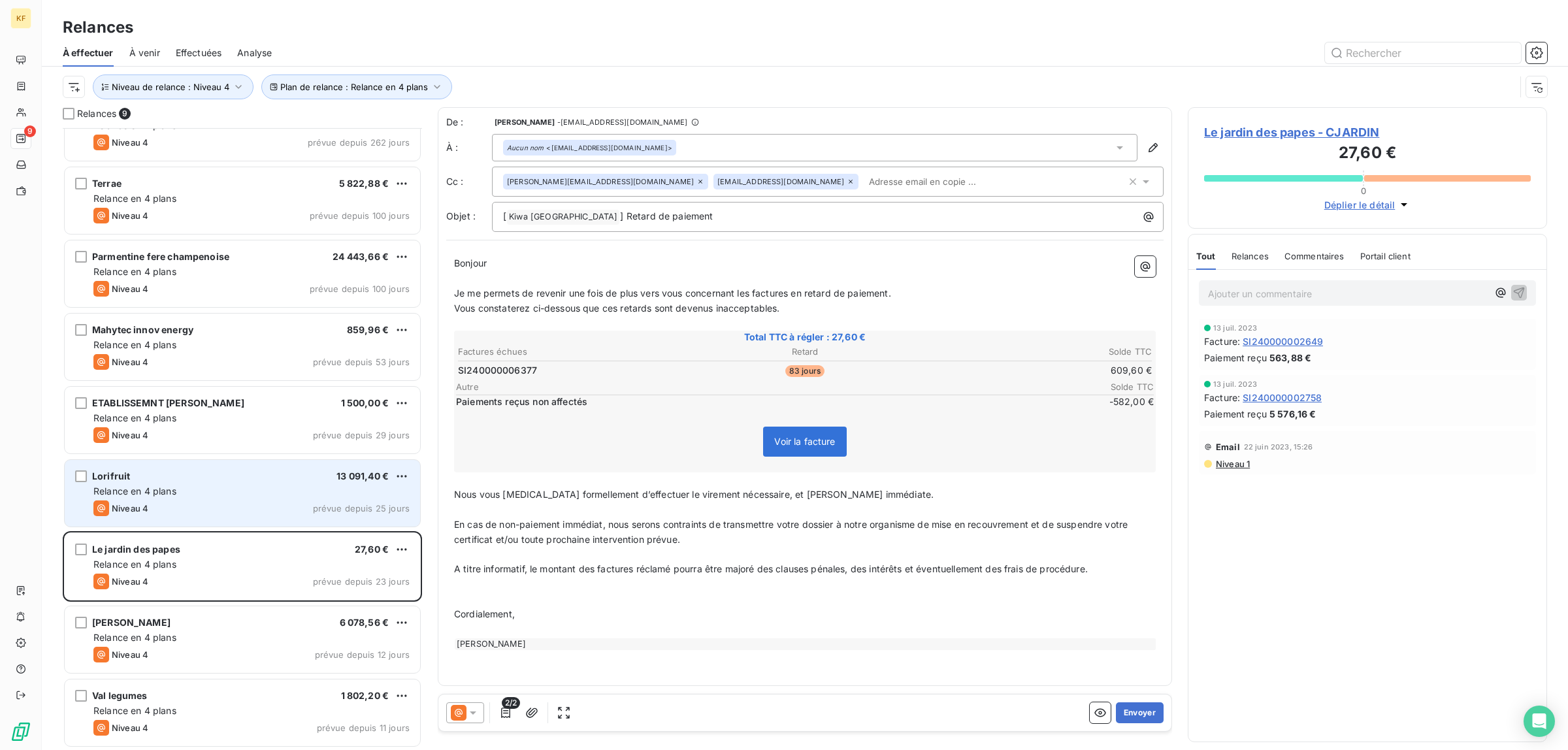
click at [251, 490] on div "Relance en 4 plans" at bounding box center [251, 491] width 316 height 13
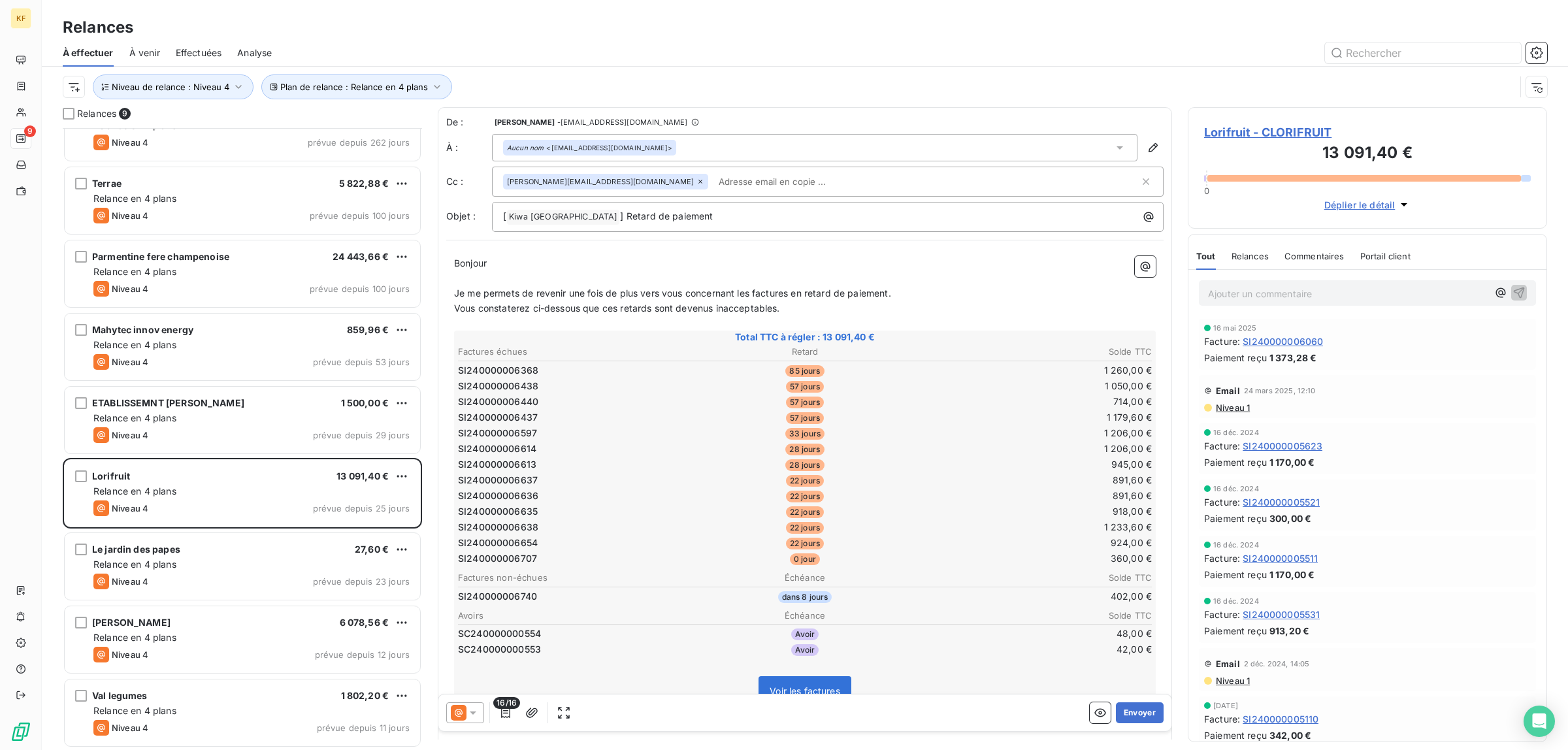
click at [1280, 135] on span "Lorifruit - CLORIFRUIT" at bounding box center [1367, 132] width 327 height 17
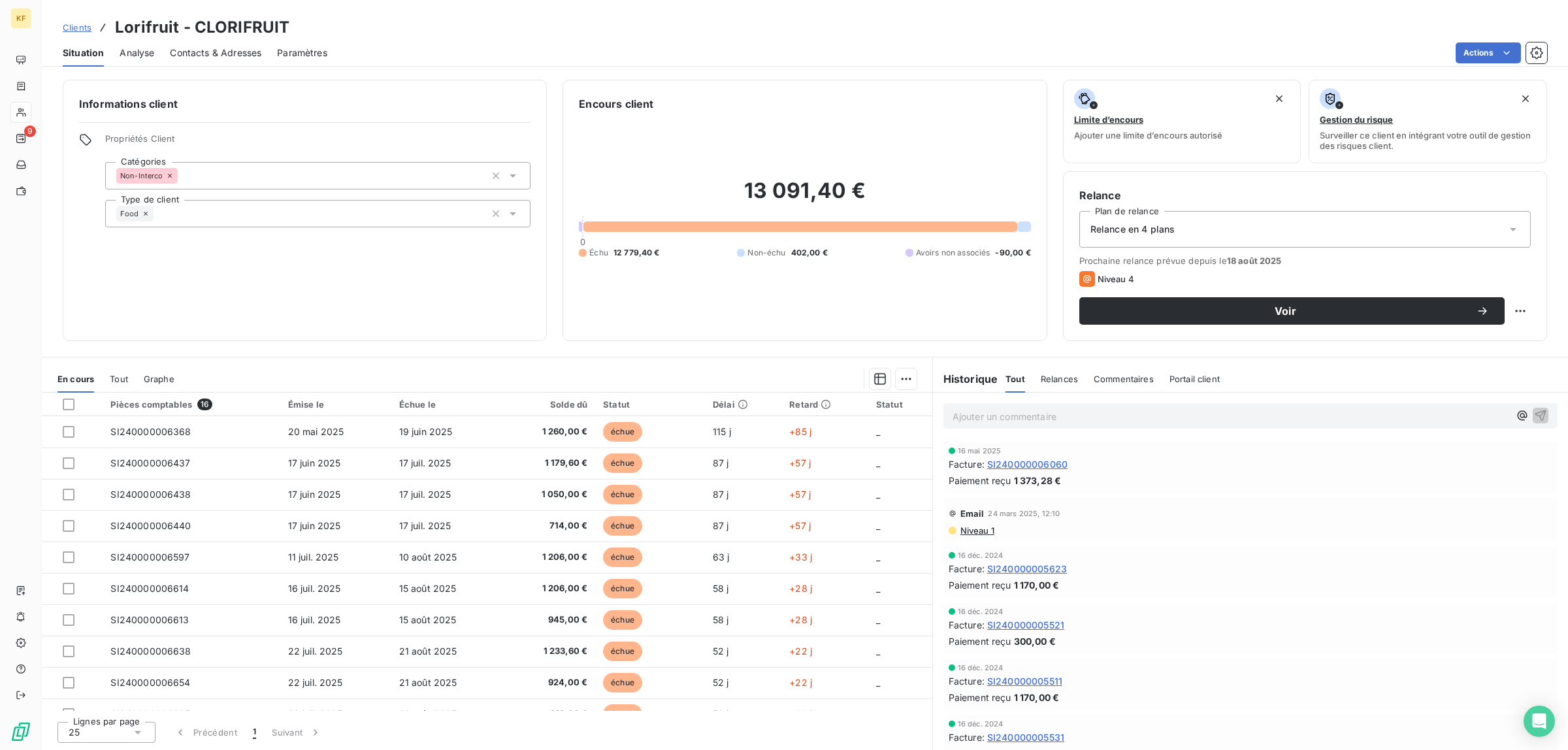
click at [139, 54] on span "Analyse" at bounding box center [137, 53] width 35 height 13
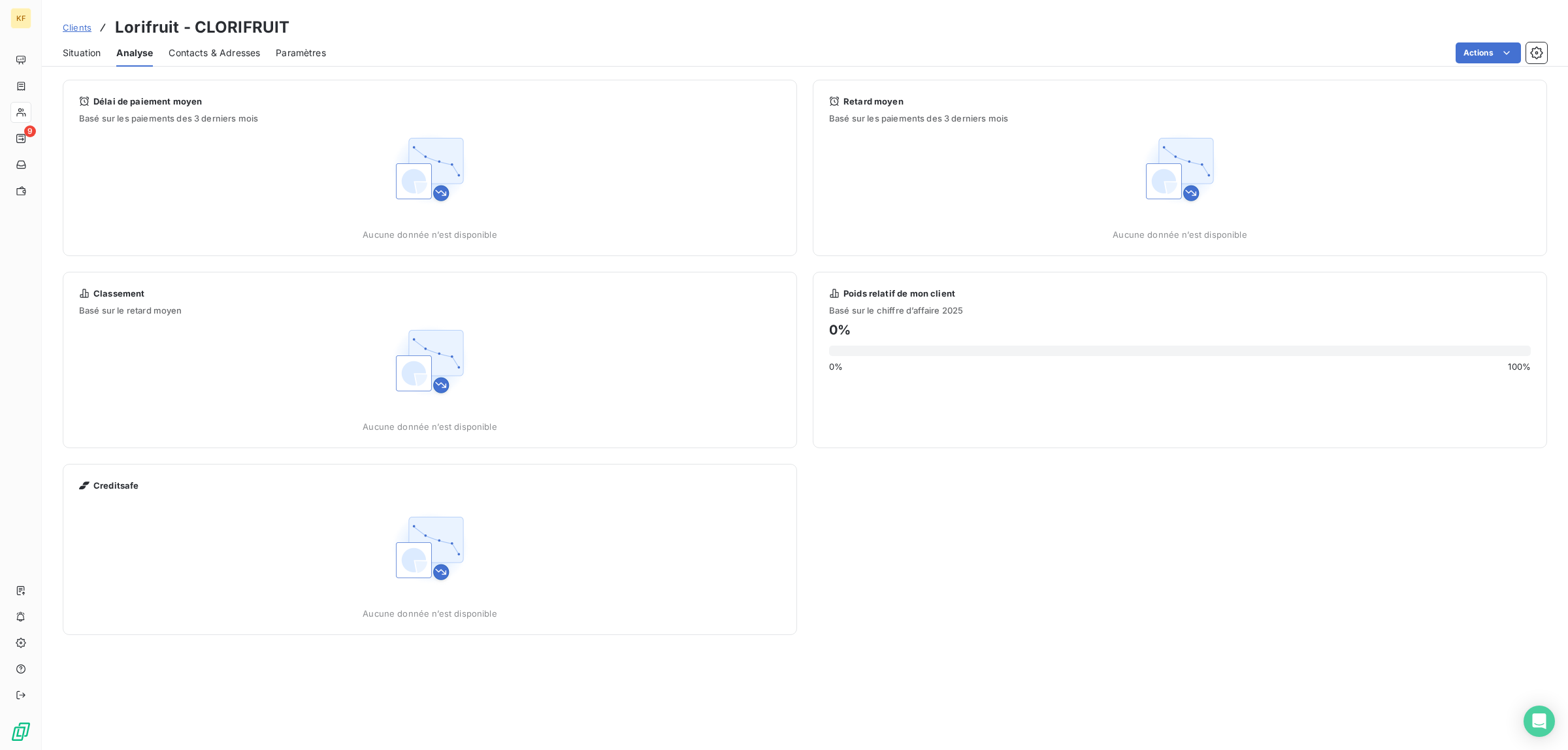
click at [187, 60] on div "Contacts & Adresses" at bounding box center [214, 53] width 92 height 27
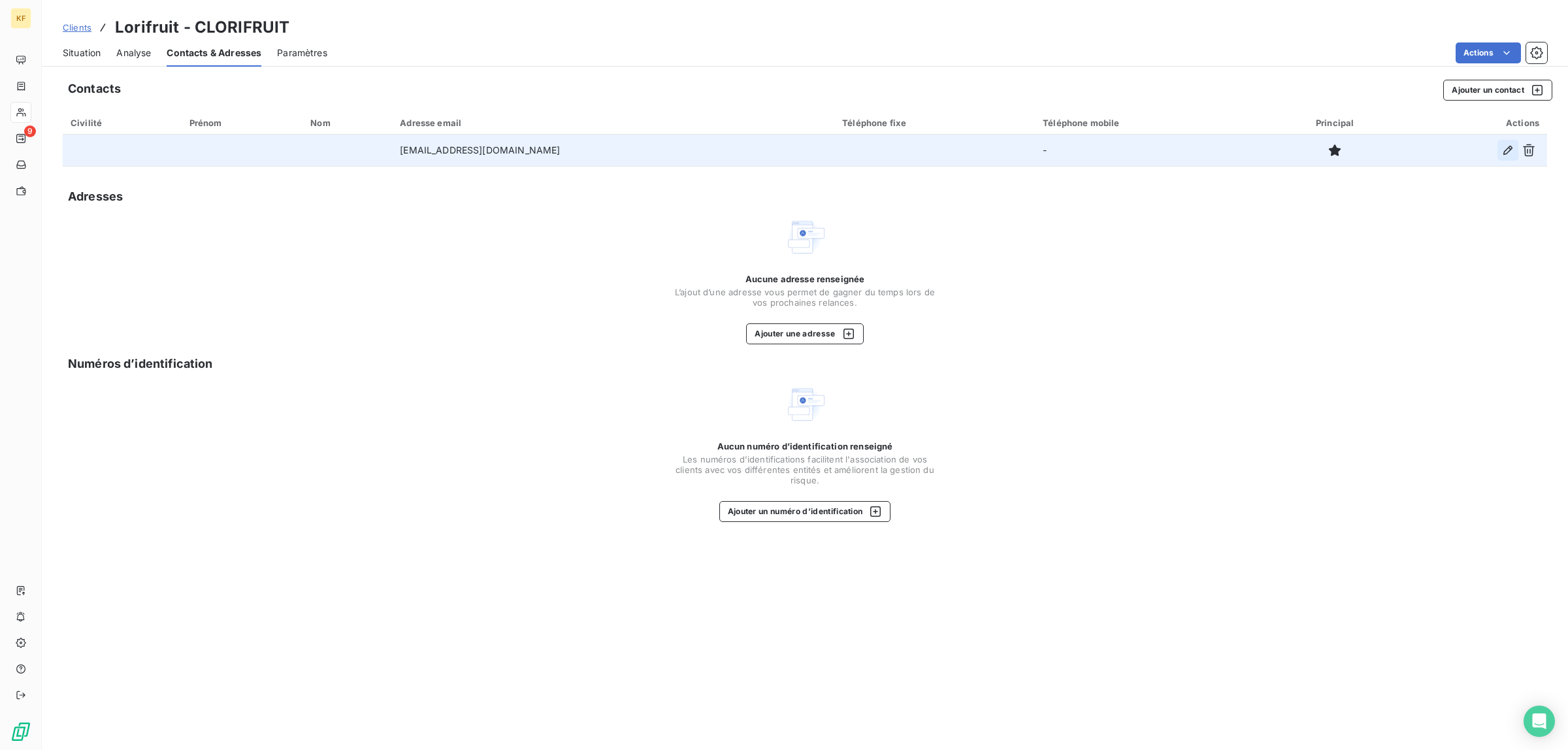
click at [1511, 155] on icon "button" at bounding box center [1508, 150] width 13 height 13
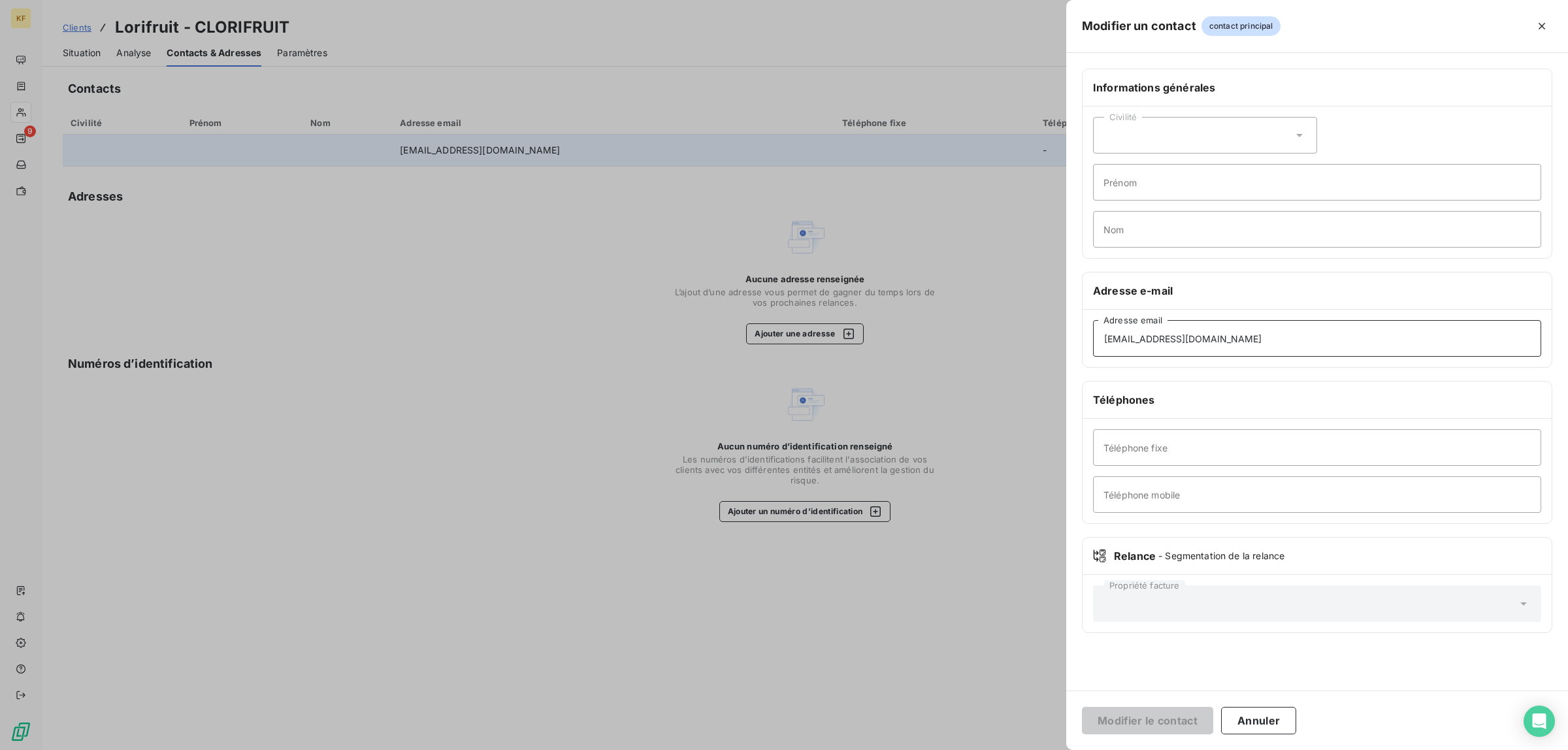
click at [1142, 341] on input "[EMAIL_ADDRESS][DOMAIN_NAME]" at bounding box center [1317, 339] width 449 height 36
type input "[EMAIL_ADDRESS][DOMAIN_NAME]"
click at [1173, 728] on button "Modifier le contact" at bounding box center [1148, 721] width 132 height 27
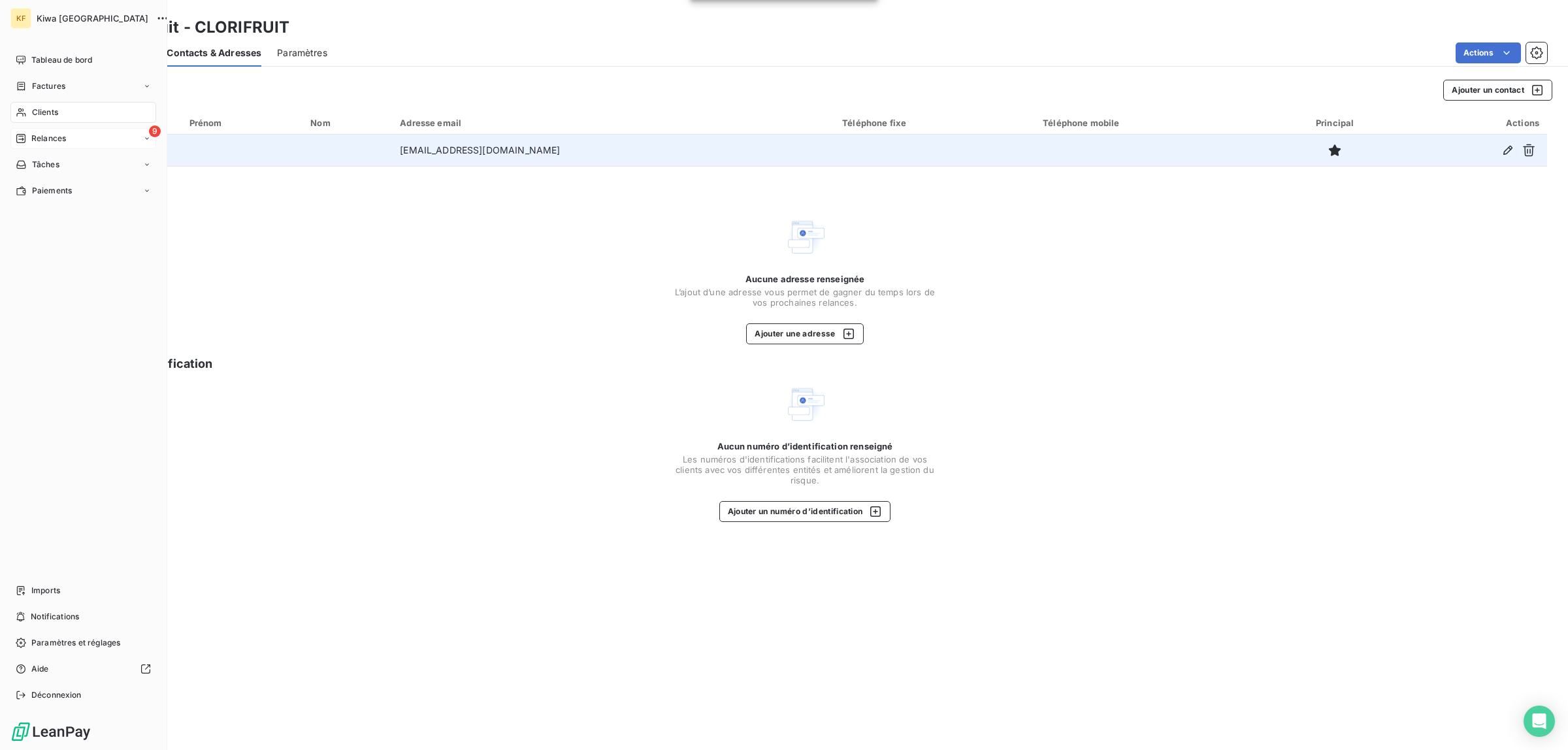
click at [64, 131] on div "9 Relances" at bounding box center [84, 138] width 145 height 21
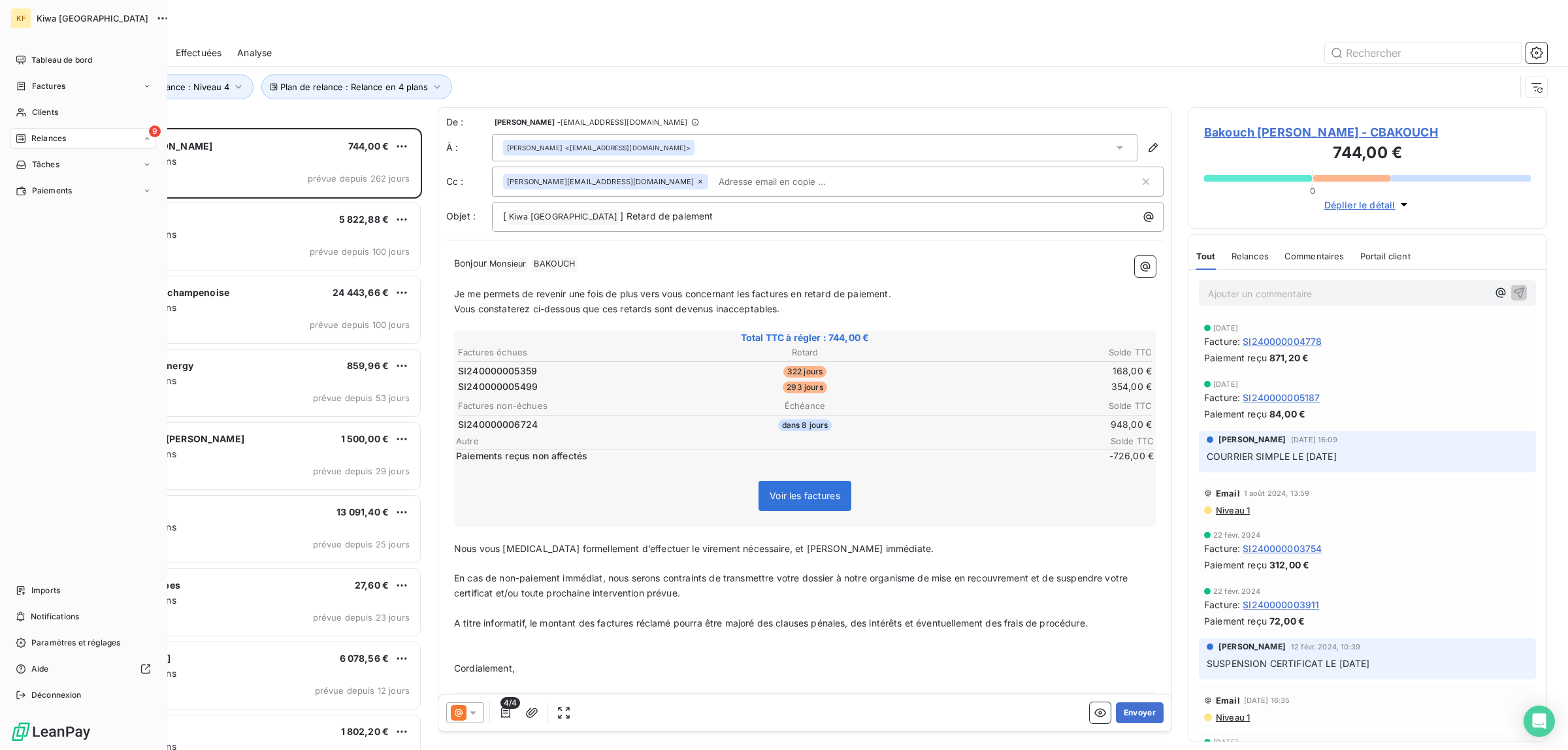
scroll to position [609, 347]
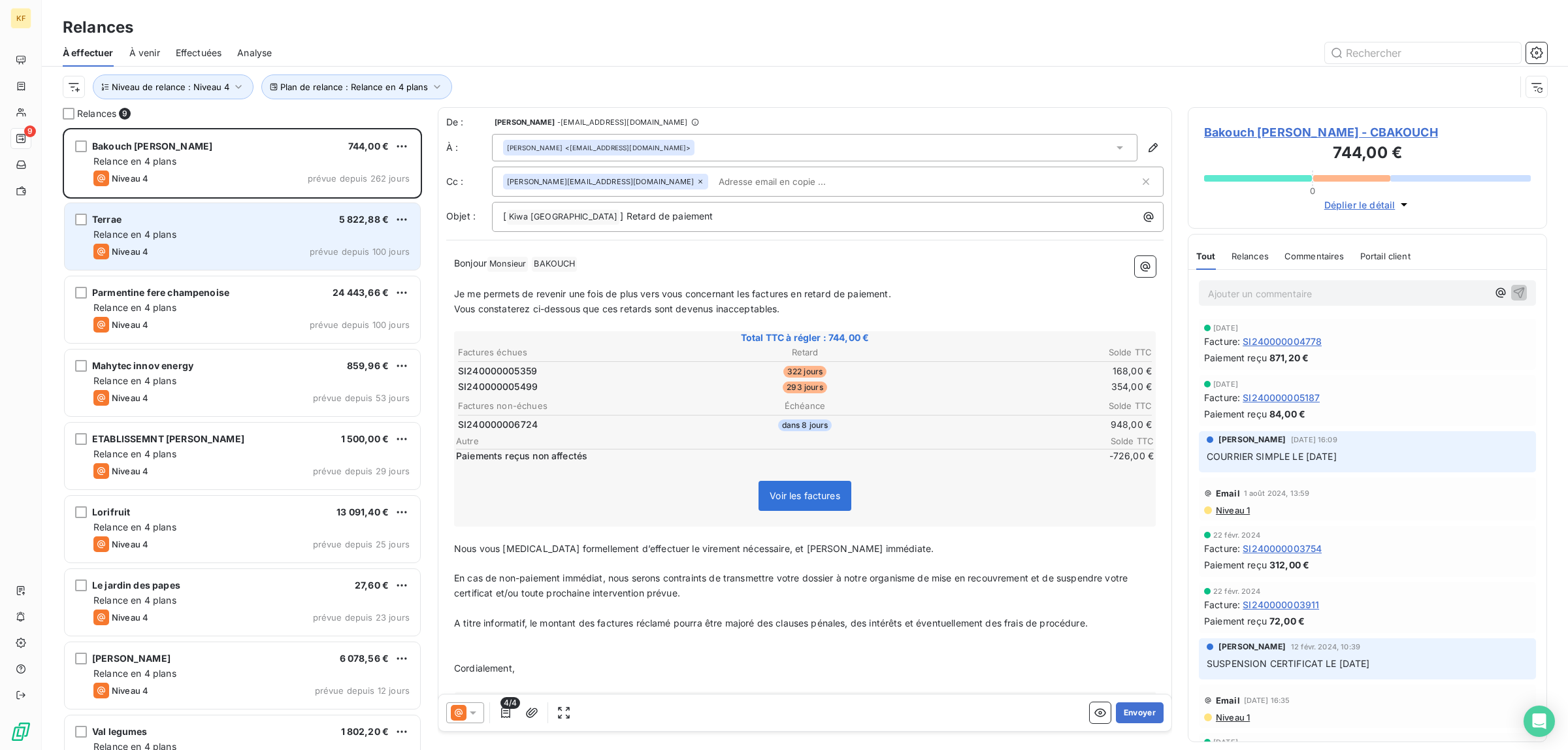
click at [243, 252] on div "Niveau 4 prévue depuis 100 jours" at bounding box center [251, 251] width 316 height 15
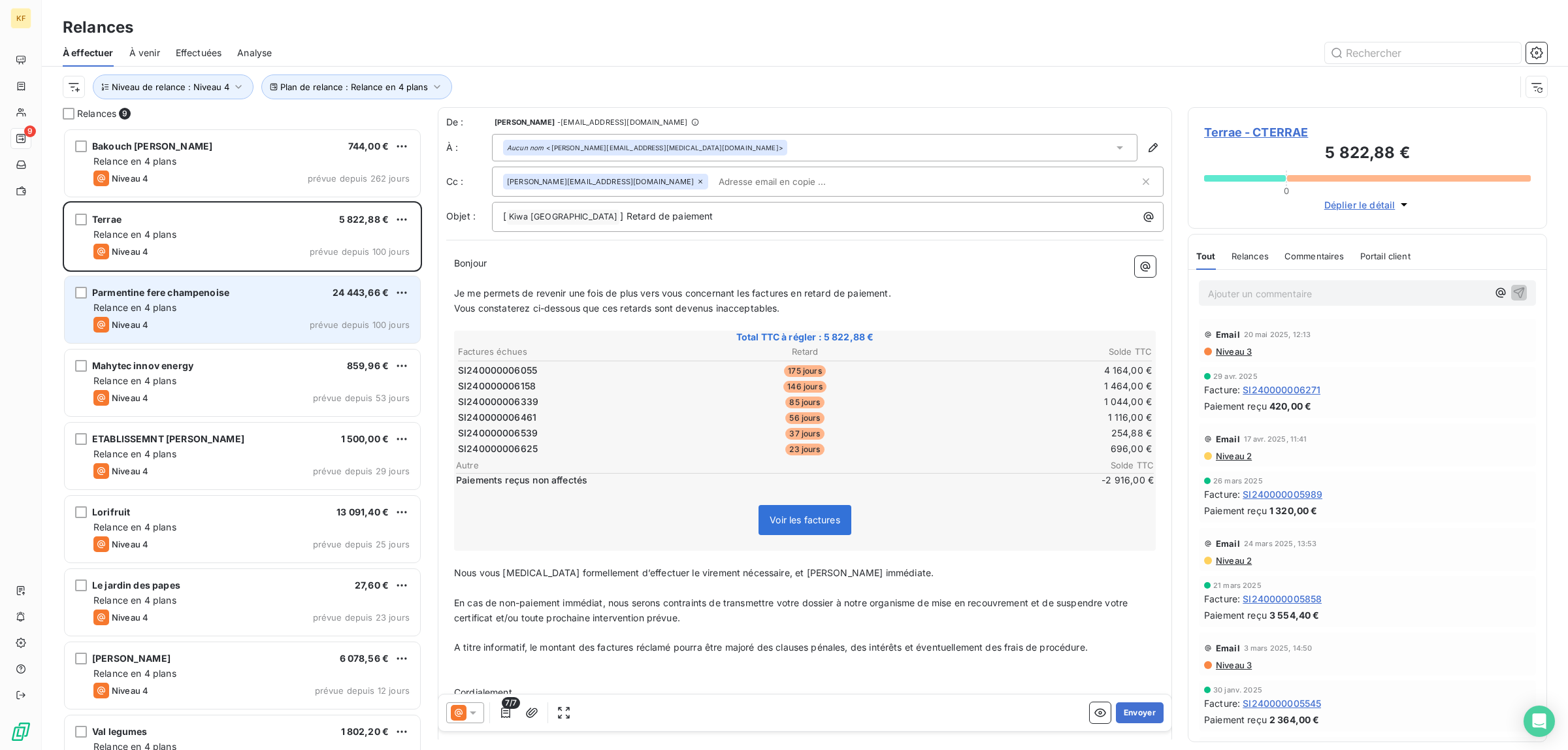
click at [263, 308] on div "Relance en 4 plans" at bounding box center [251, 308] width 316 height 13
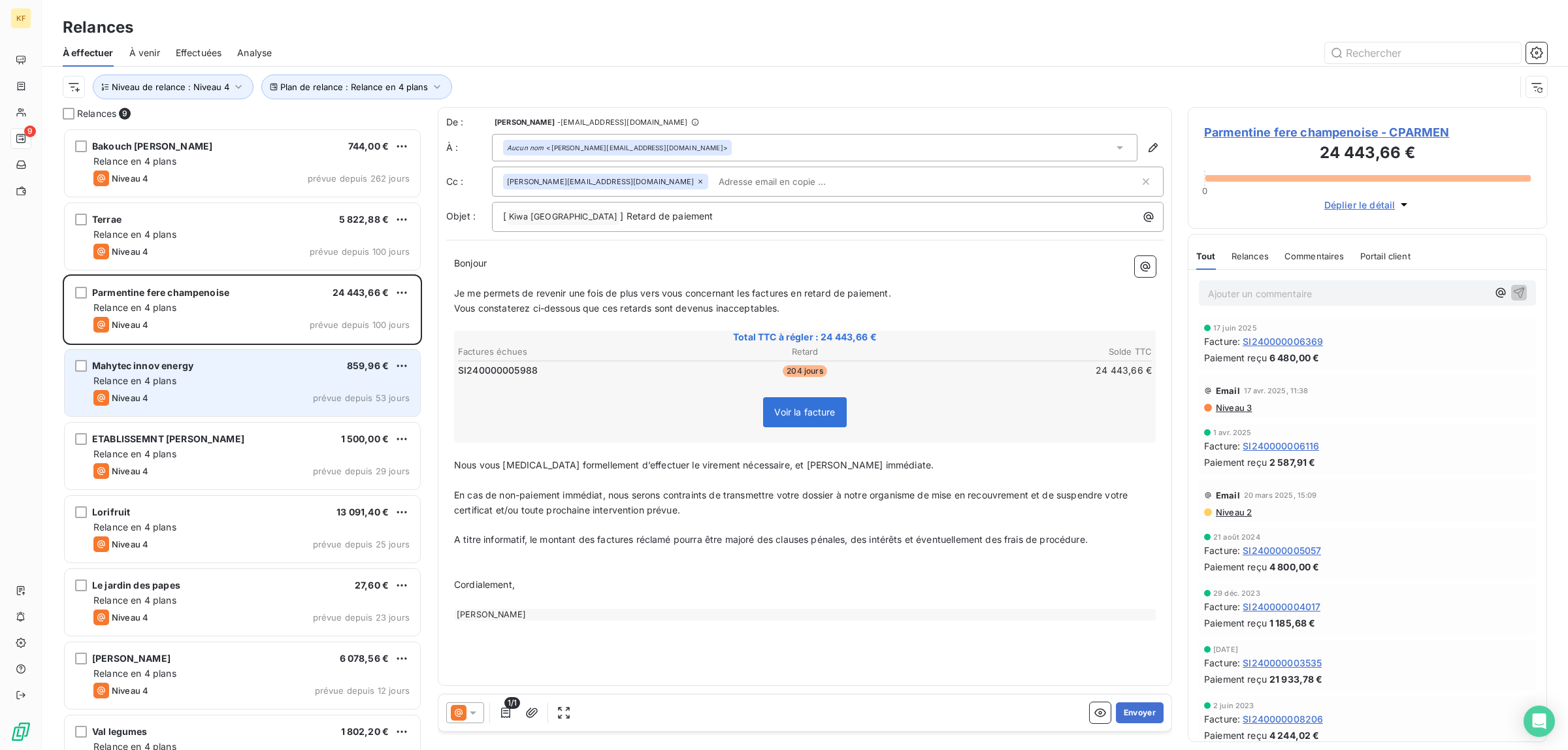
click at [252, 373] on div "Mahytec innov energy 859,96 € Relance en 4 plans Niveau 4 prévue depuis 53 jours" at bounding box center [242, 382] width 355 height 66
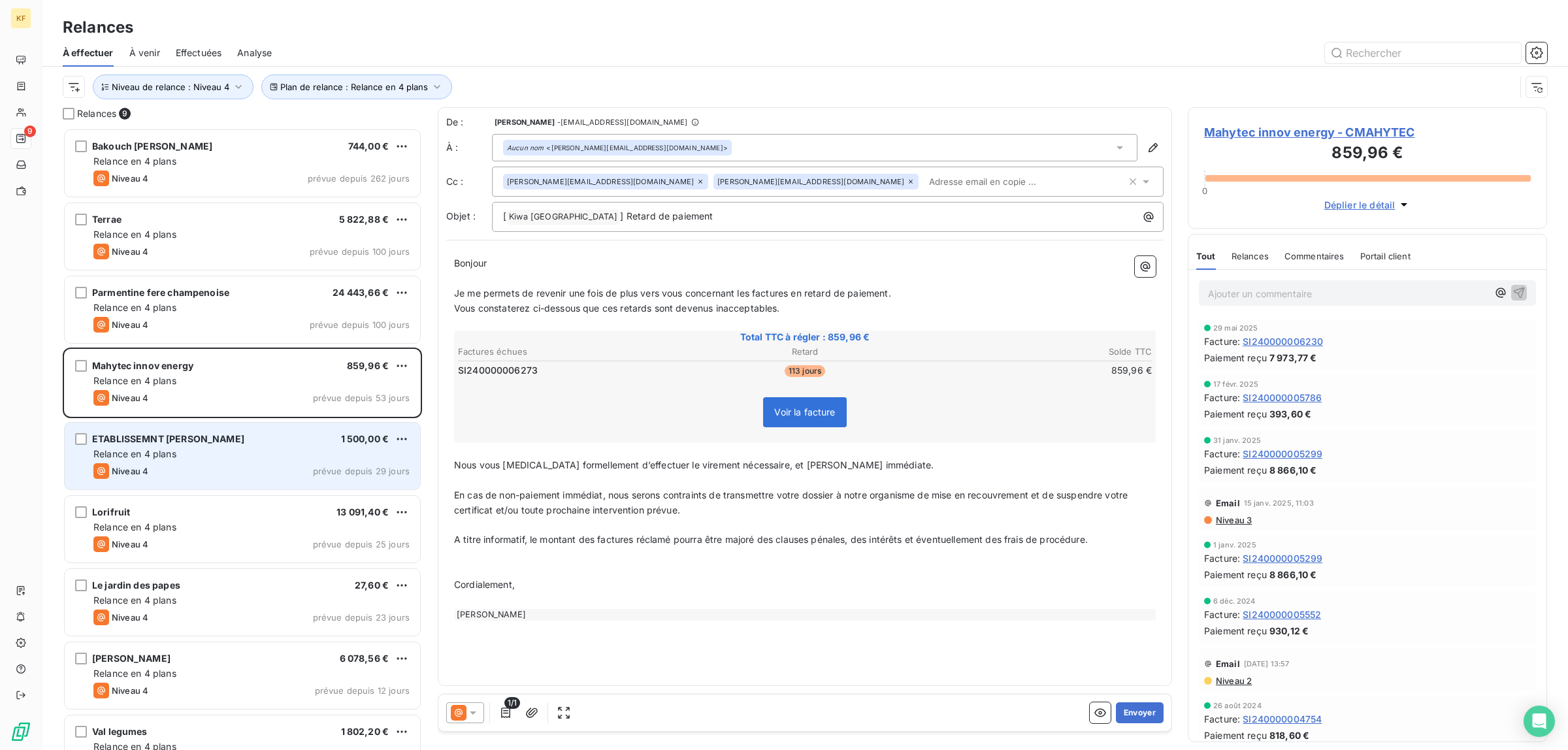
click at [243, 449] on div "Relance en 4 plans" at bounding box center [251, 454] width 316 height 13
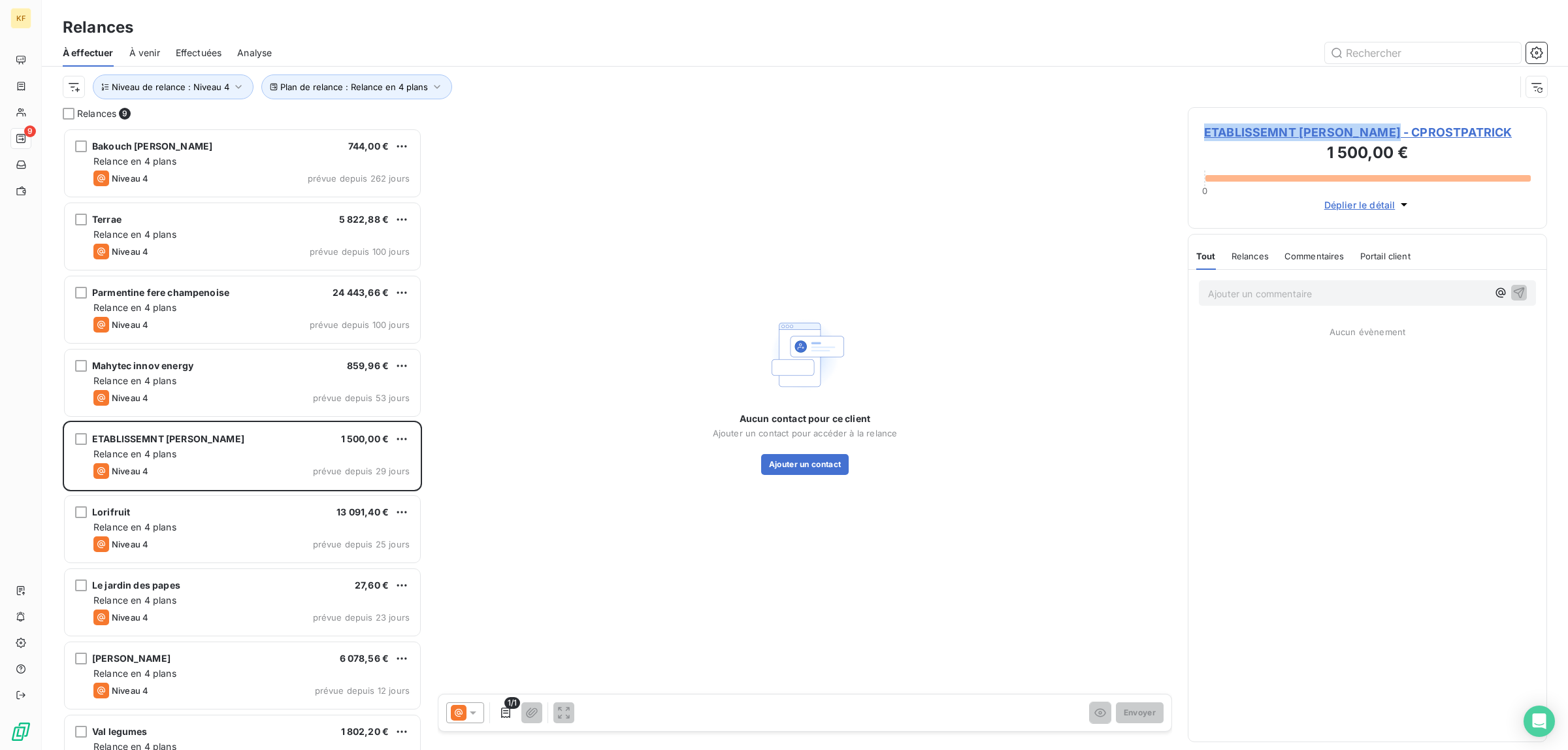
drag, startPoint x: 1199, startPoint y: 134, endPoint x: 1389, endPoint y: 134, distance: 190.0
click at [1389, 134] on div "ETABLISSEMNT [PERSON_NAME] - CPROSTPATRICK 1 500,00 € 0 Déplier le détail" at bounding box center [1367, 168] width 360 height 122
copy span "ETABLISSEMNT [PERSON_NAME]"
click at [795, 468] on button "Ajouter un contact" at bounding box center [804, 464] width 88 height 21
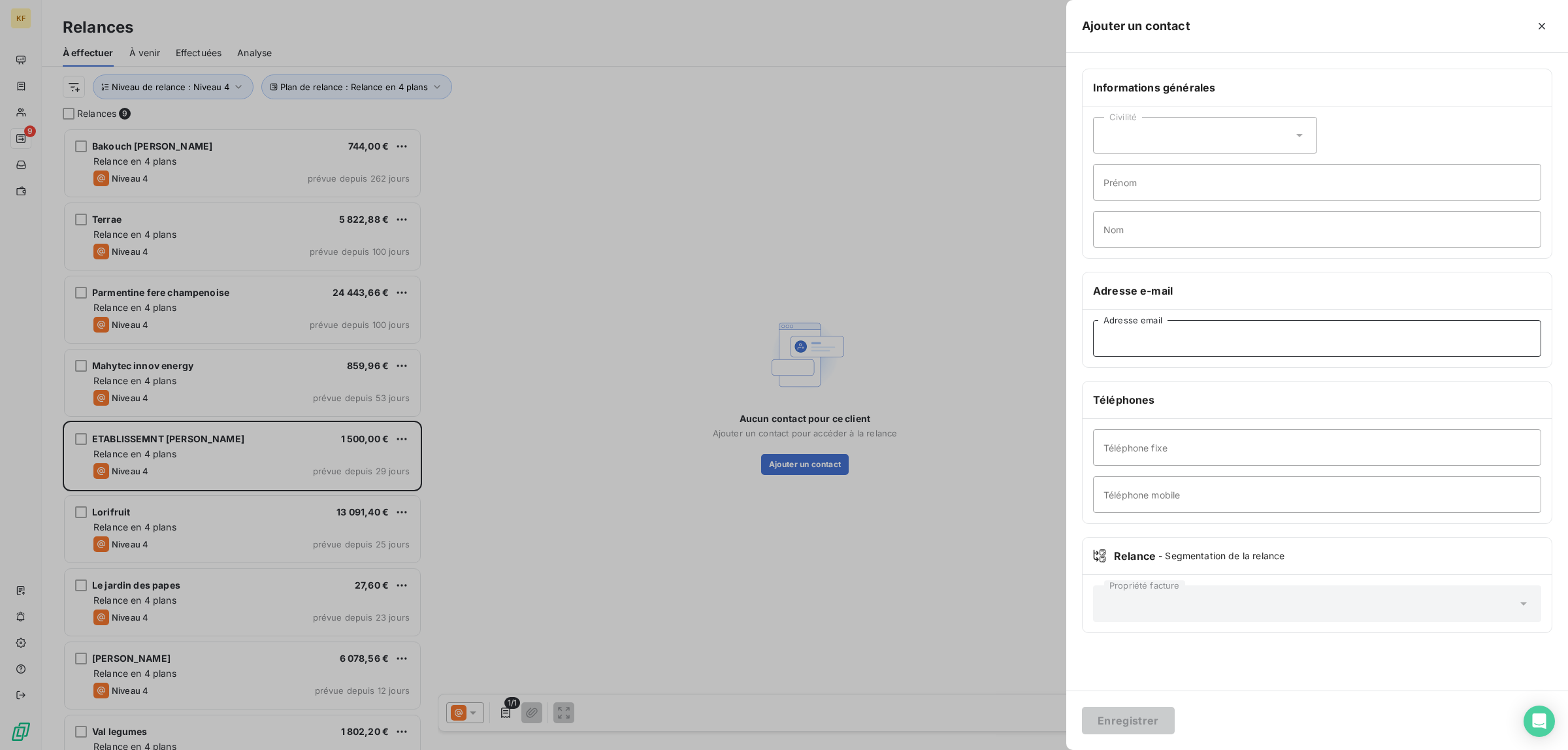
click at [1140, 337] on input "Adresse email" at bounding box center [1317, 339] width 449 height 36
paste input "[EMAIL_ADDRESS][DOMAIN_NAME]"
type input "[EMAIL_ADDRESS][DOMAIN_NAME]"
click at [1138, 731] on button "Enregistrer" at bounding box center [1129, 721] width 93 height 27
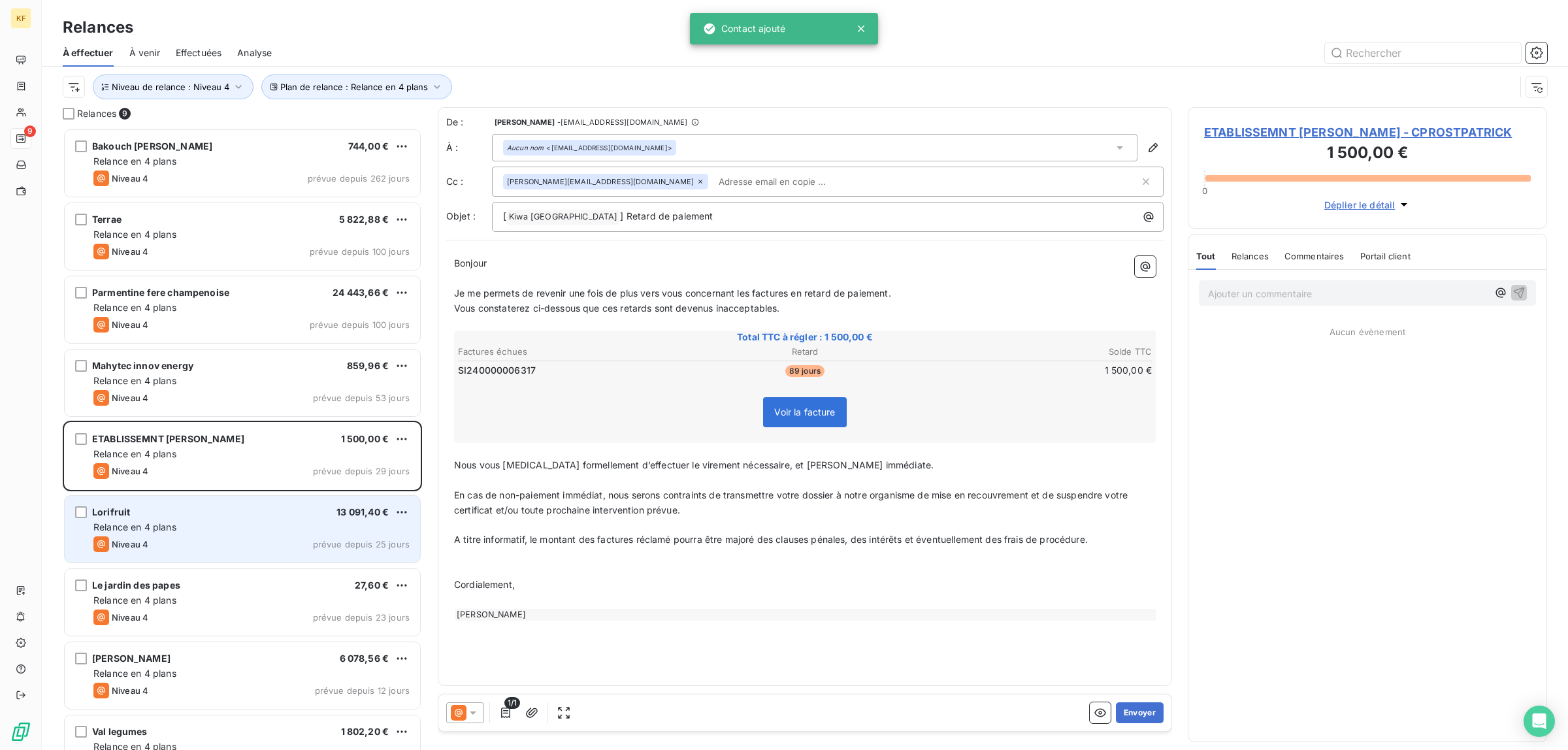
click at [210, 538] on div "Niveau 4 prévue depuis 25 jours" at bounding box center [251, 544] width 316 height 15
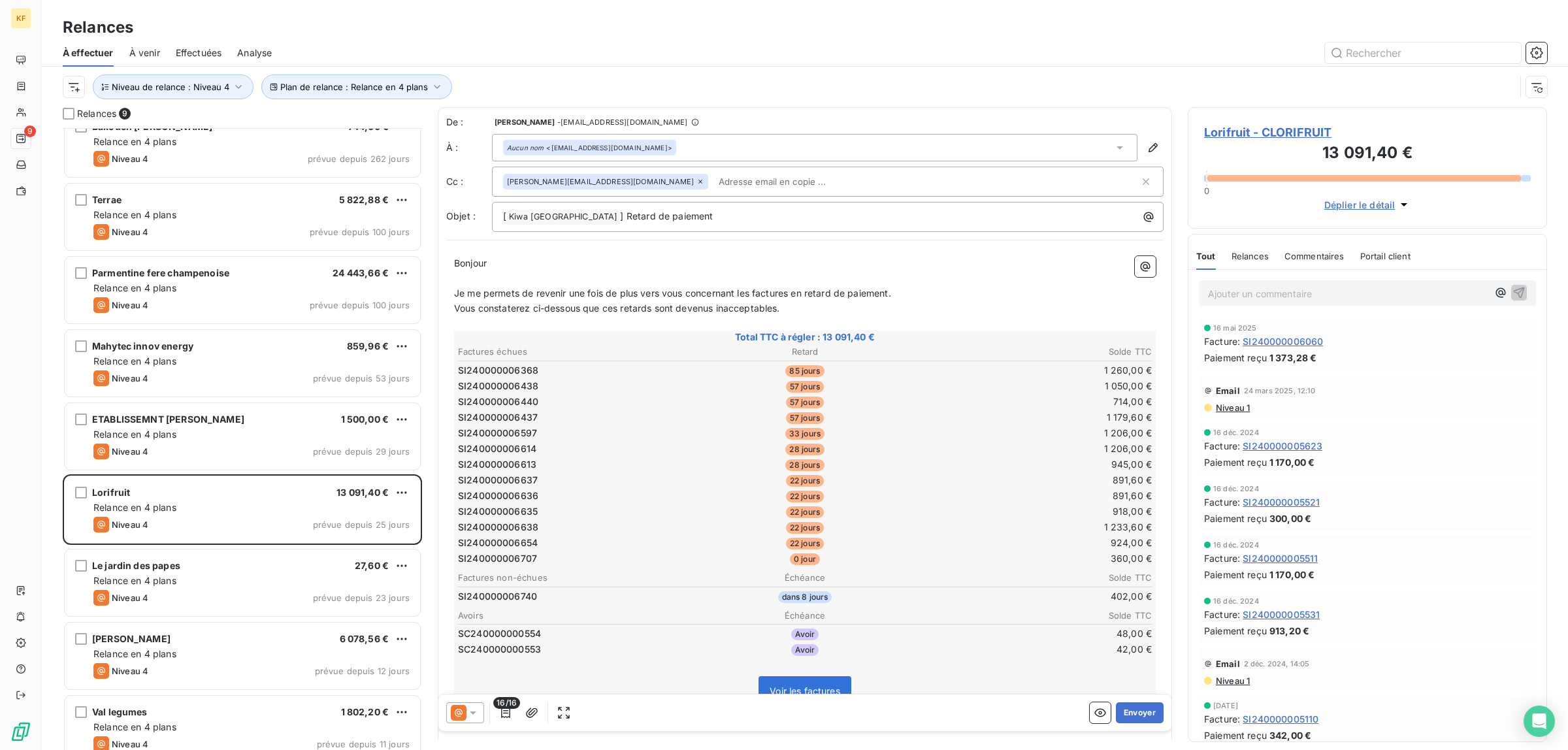
scroll to position [36, 0]
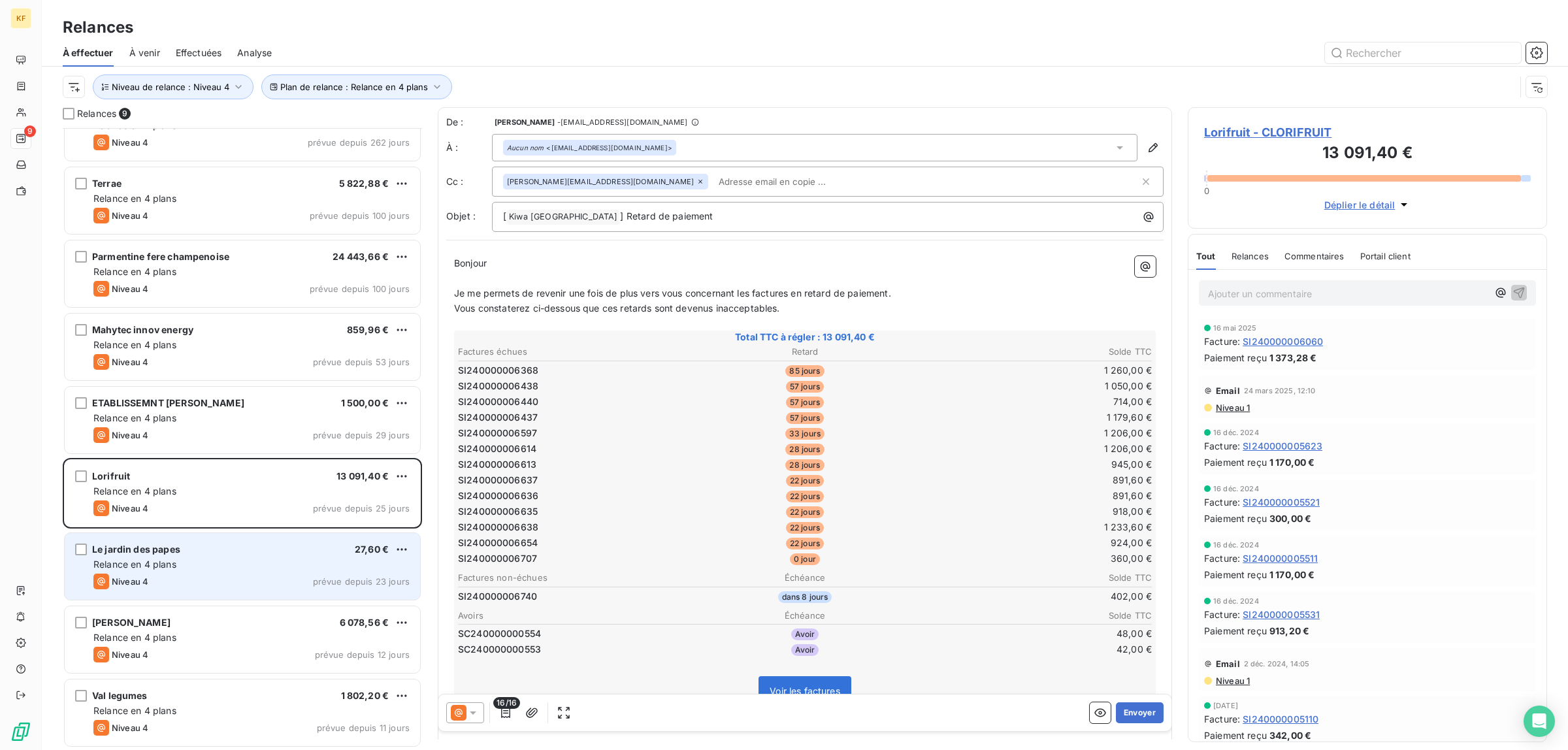
click at [241, 576] on div "Niveau 4 prévue depuis 23 jours" at bounding box center [251, 581] width 316 height 15
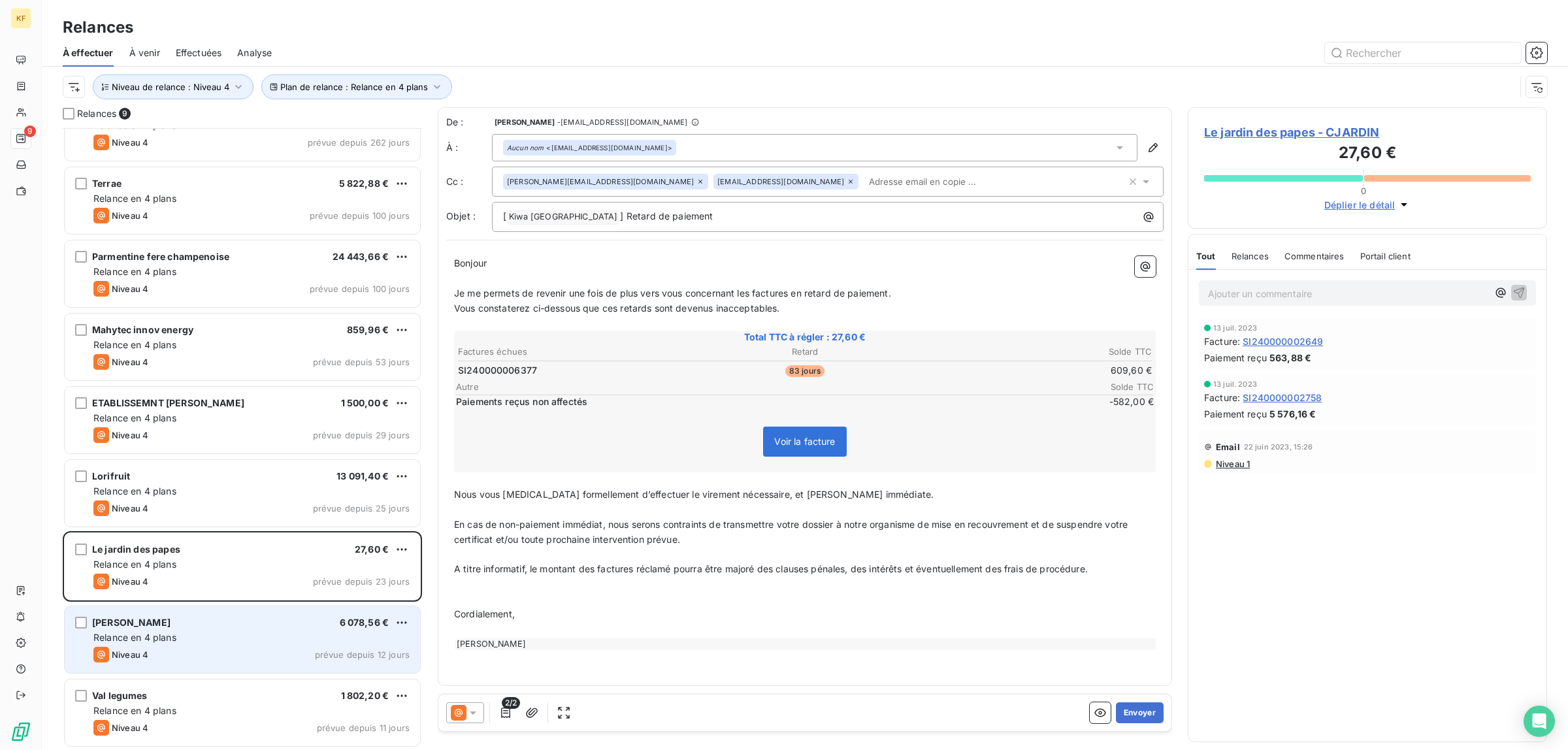
click at [233, 645] on div "[PERSON_NAME] nalypom 6 078,56 € Relance en 4 plans Niveau 4 prévue depuis 12 j…" at bounding box center [242, 639] width 355 height 66
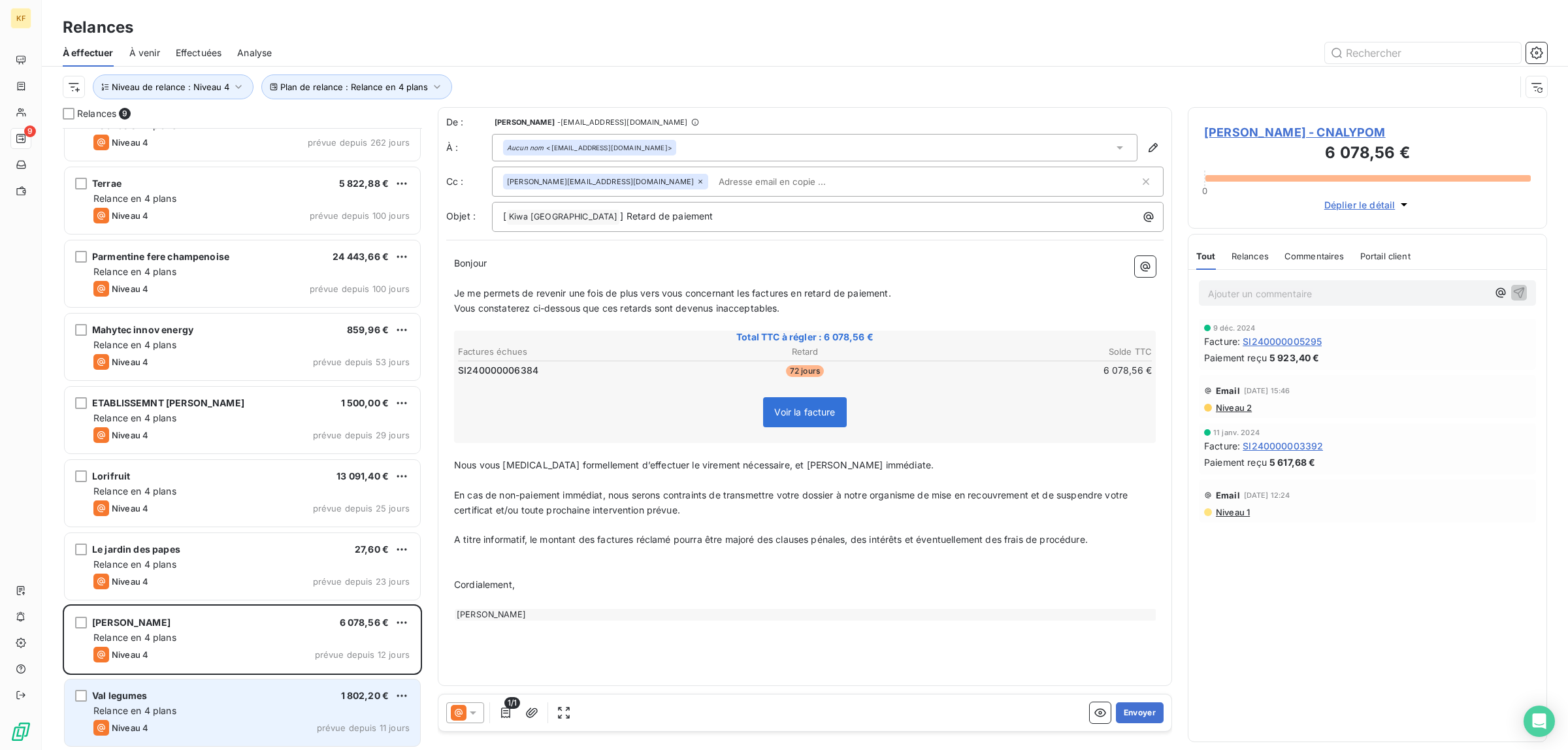
click at [208, 711] on div "Relance en 4 plans" at bounding box center [251, 711] width 316 height 13
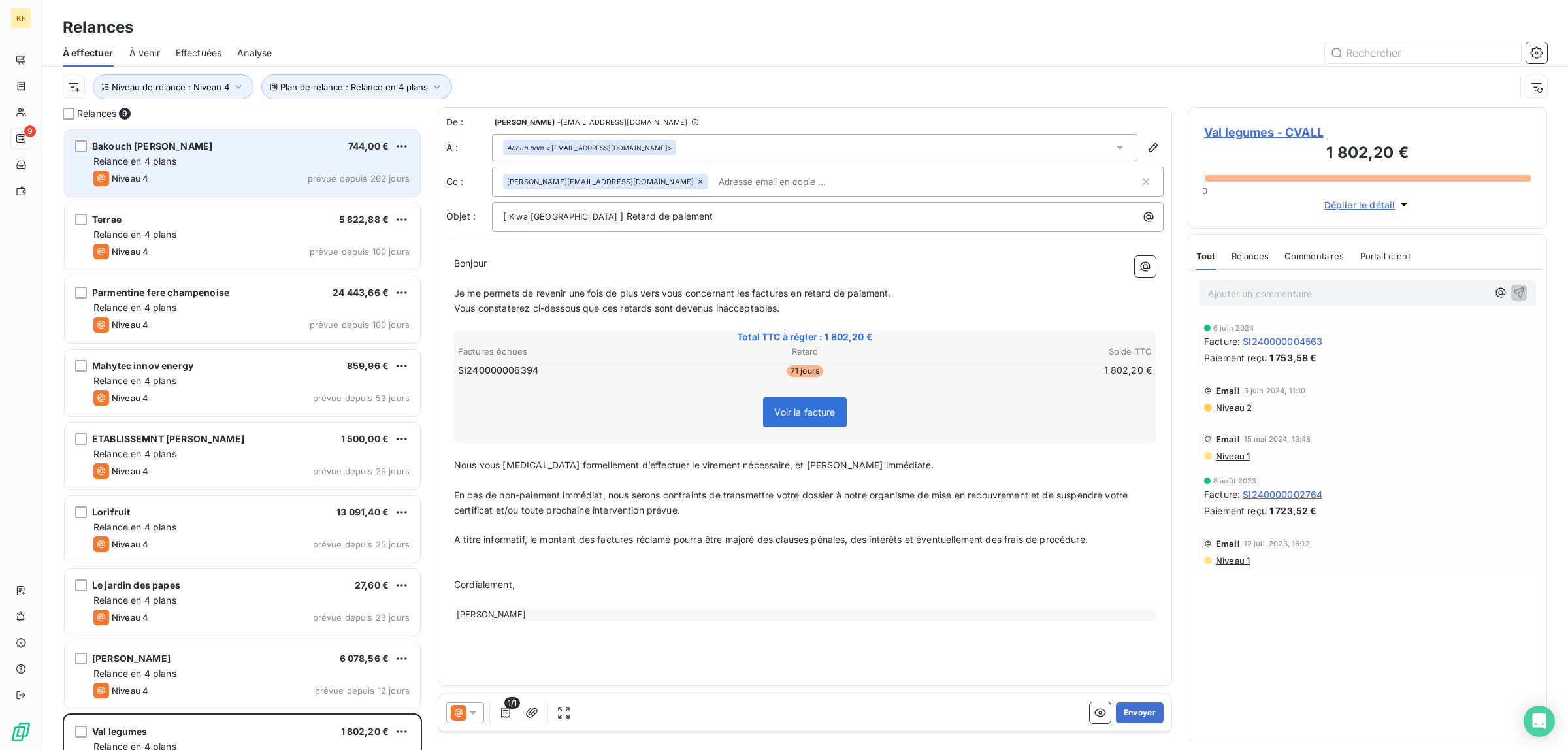
click at [202, 143] on div "Bakouch [PERSON_NAME] 744,00 €" at bounding box center [251, 146] width 316 height 12
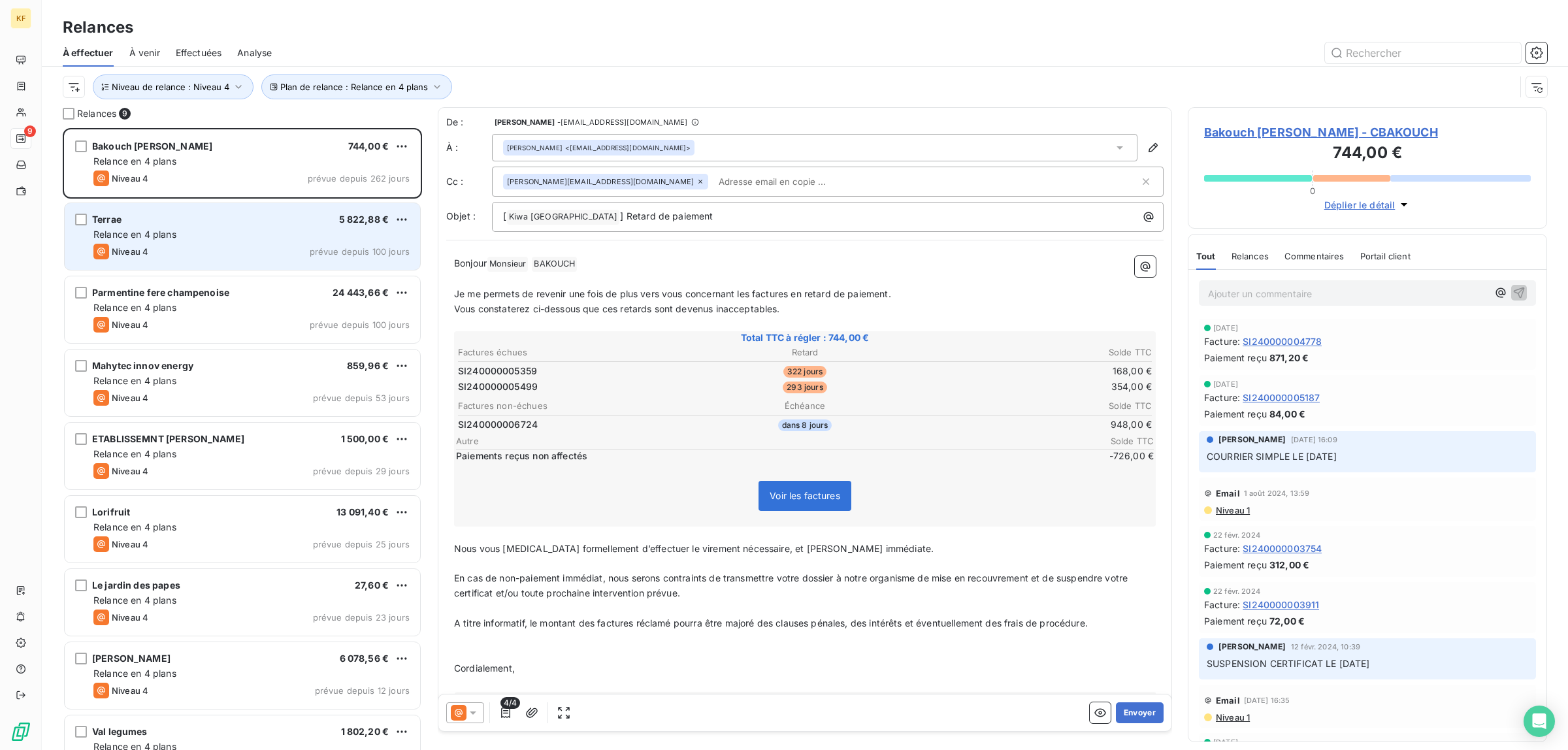
click at [235, 260] on div "Terrae 5 822,88 € Relance en 4 plans Niveau 4 prévue depuis 100 jours" at bounding box center [242, 236] width 355 height 66
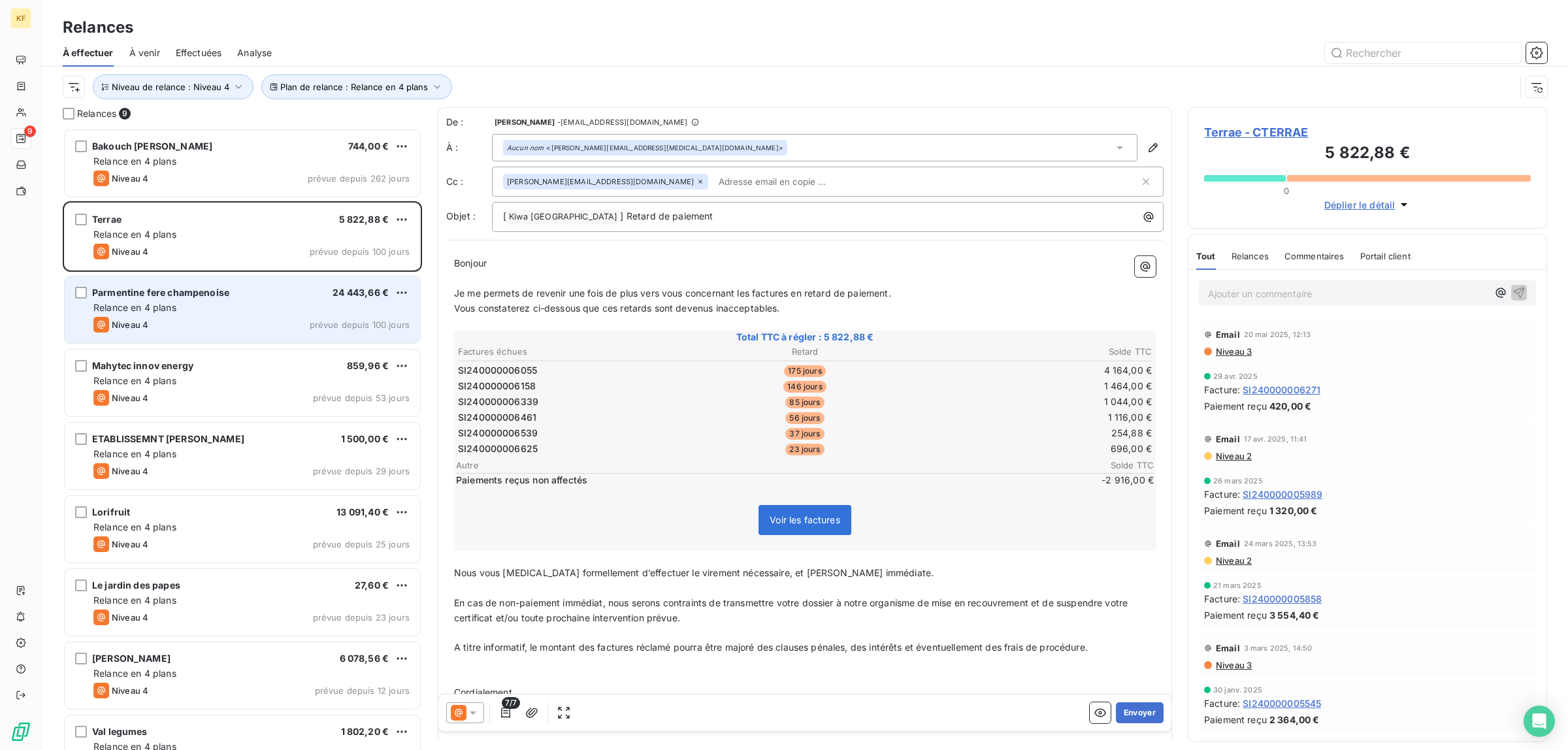
click at [199, 312] on div "Relance en 4 plans" at bounding box center [251, 308] width 316 height 13
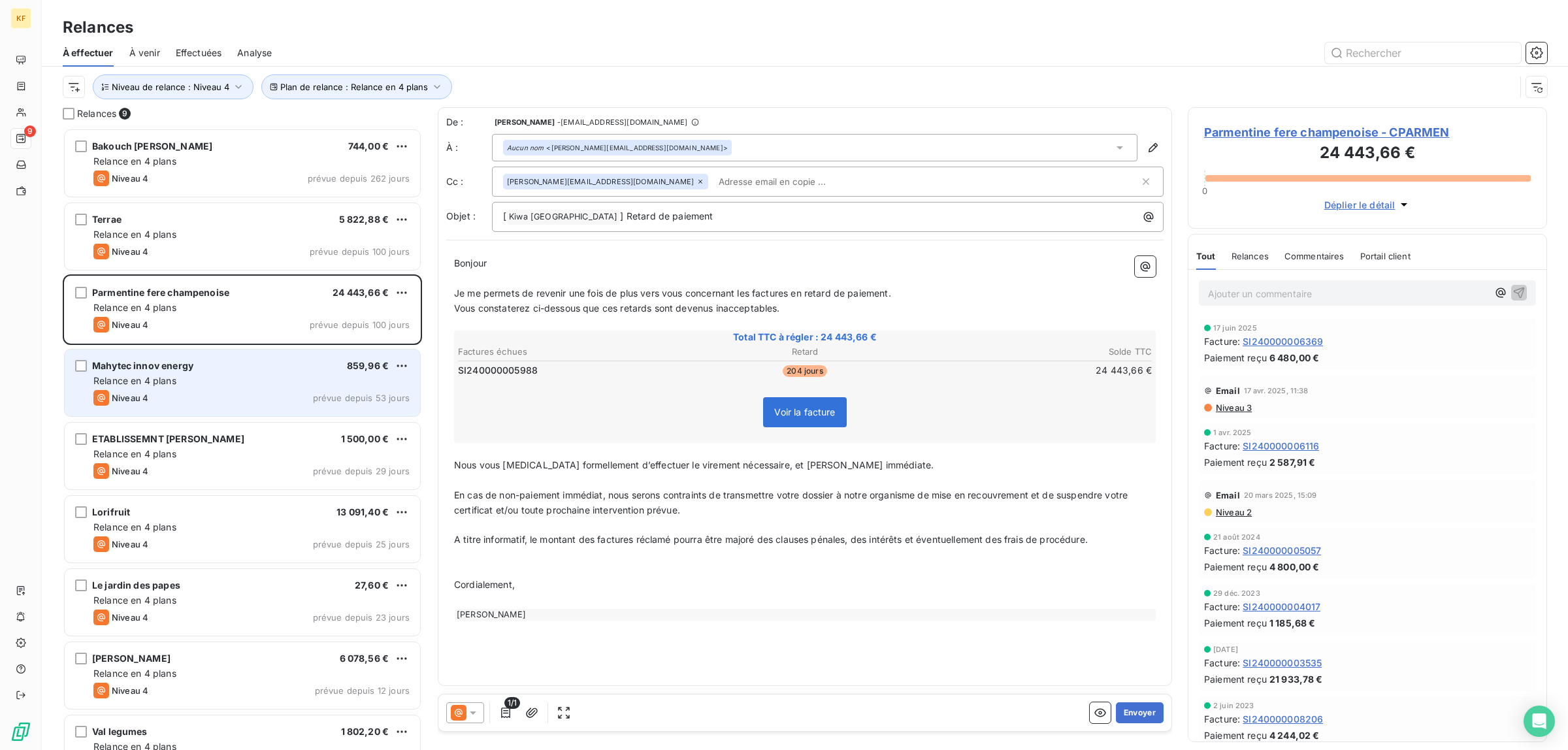
click at [158, 387] on div "Relance en 4 plans" at bounding box center [251, 380] width 316 height 13
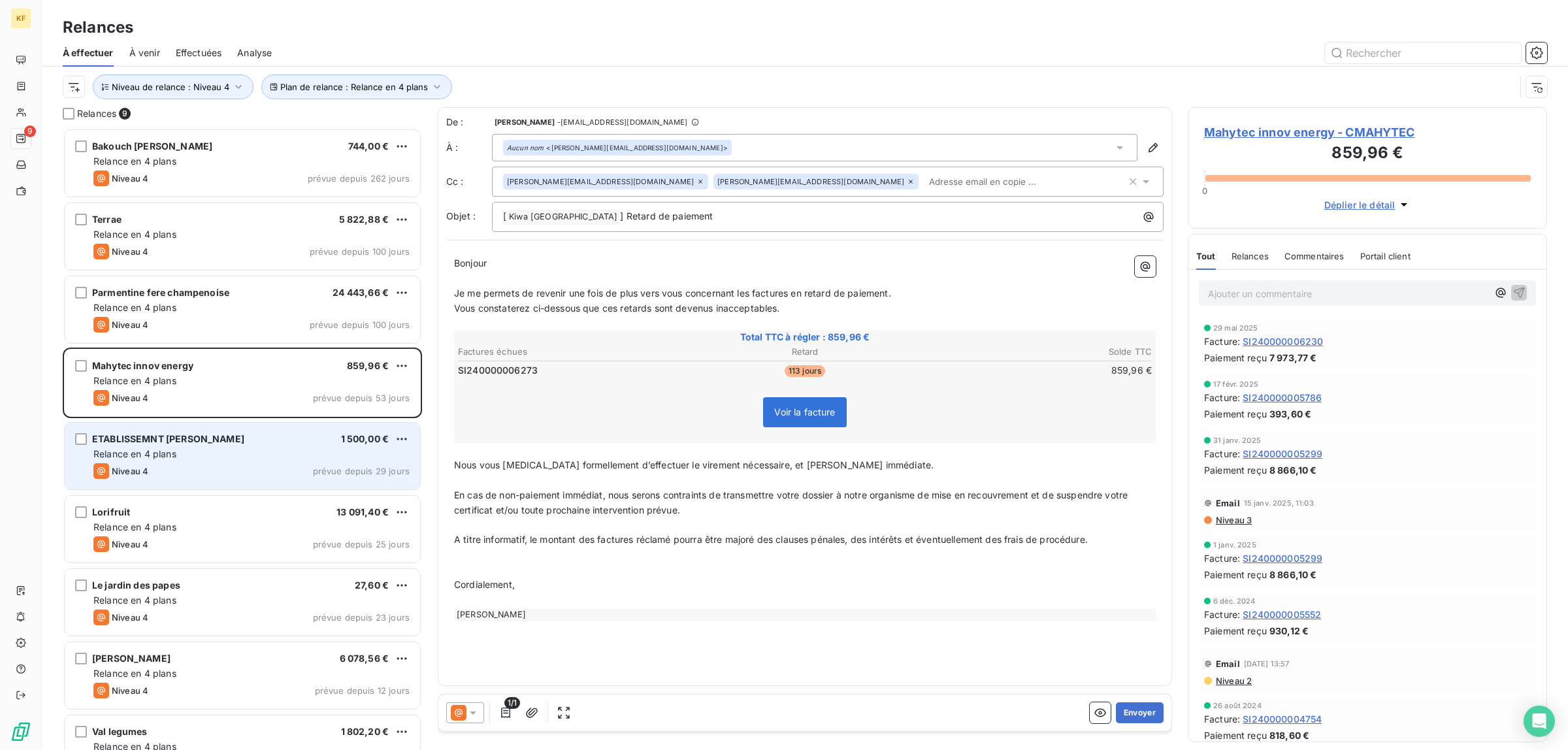
click at [239, 474] on div "Niveau 4 prévue depuis 29 jours" at bounding box center [251, 470] width 316 height 15
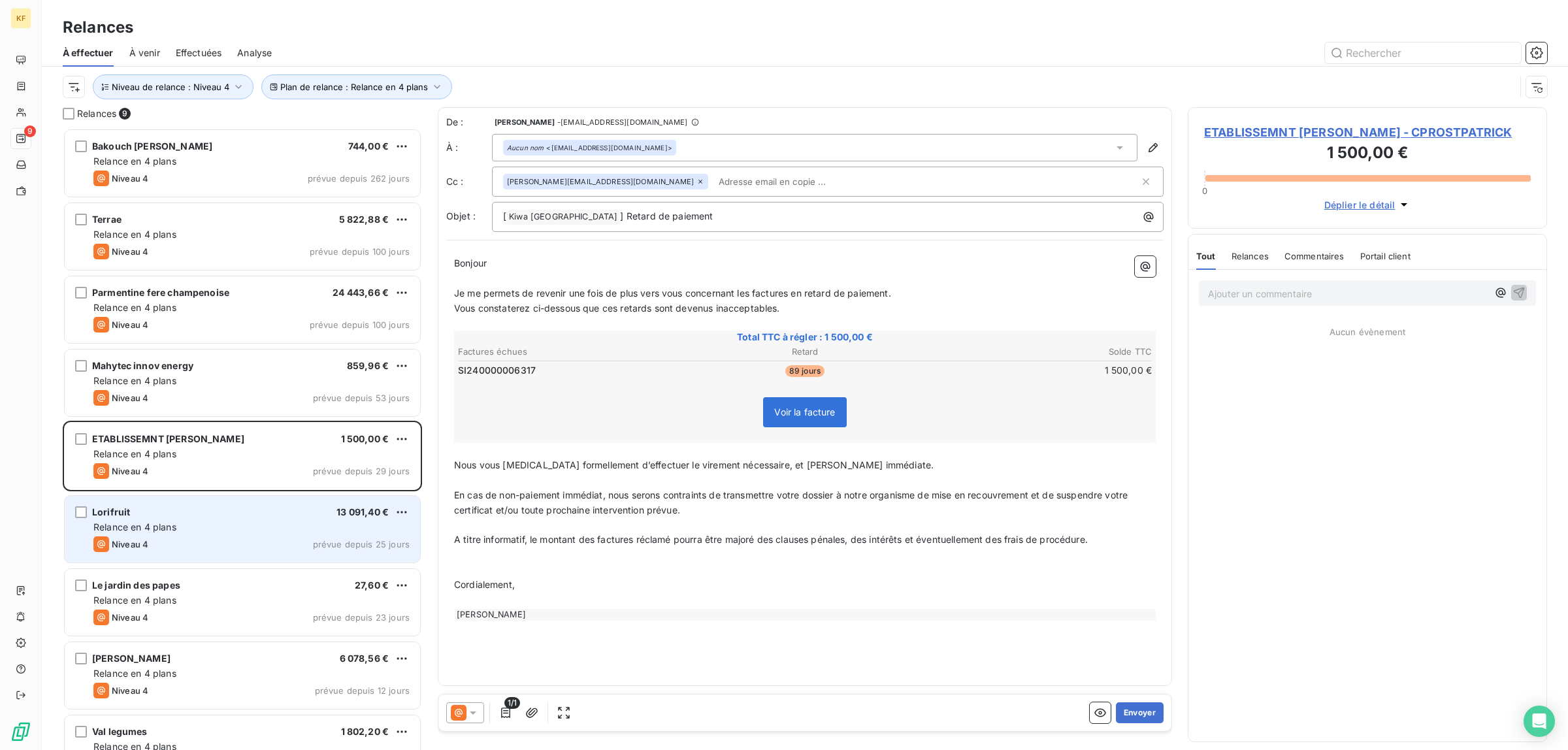
click at [206, 547] on div "Niveau 4 prévue depuis 25 jours" at bounding box center [251, 544] width 316 height 15
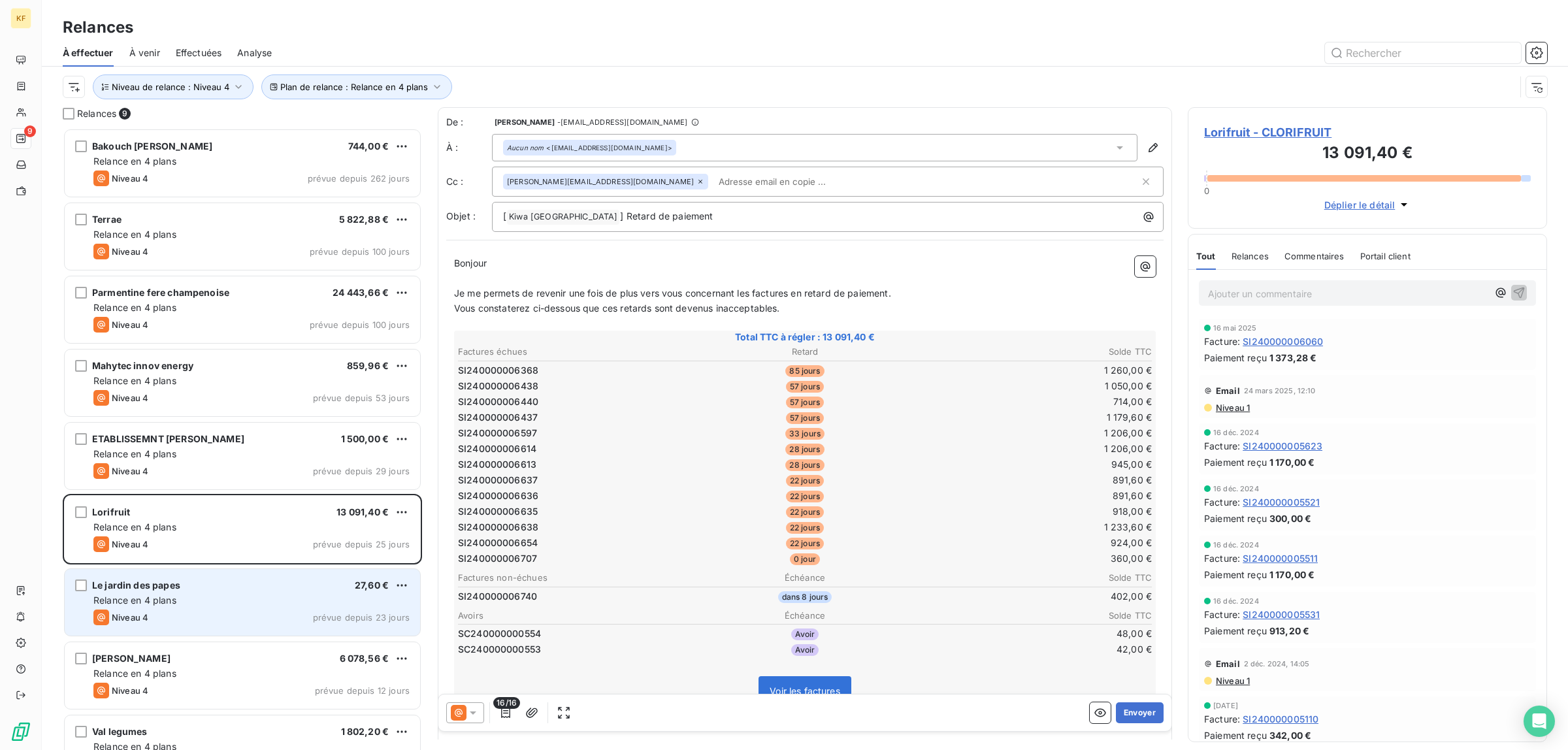
click at [176, 612] on div "Niveau 4 prévue depuis 23 jours" at bounding box center [251, 617] width 316 height 15
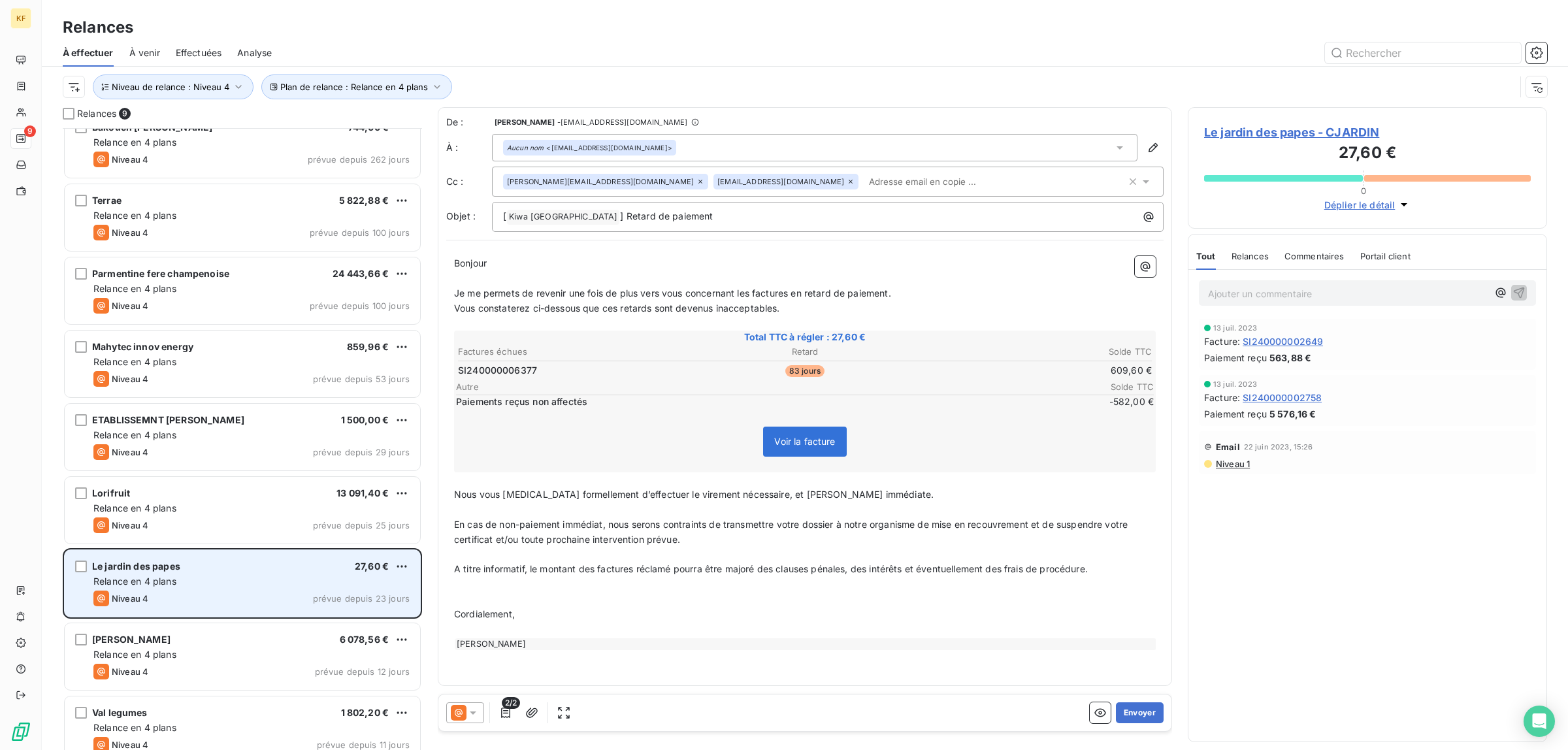
scroll to position [36, 0]
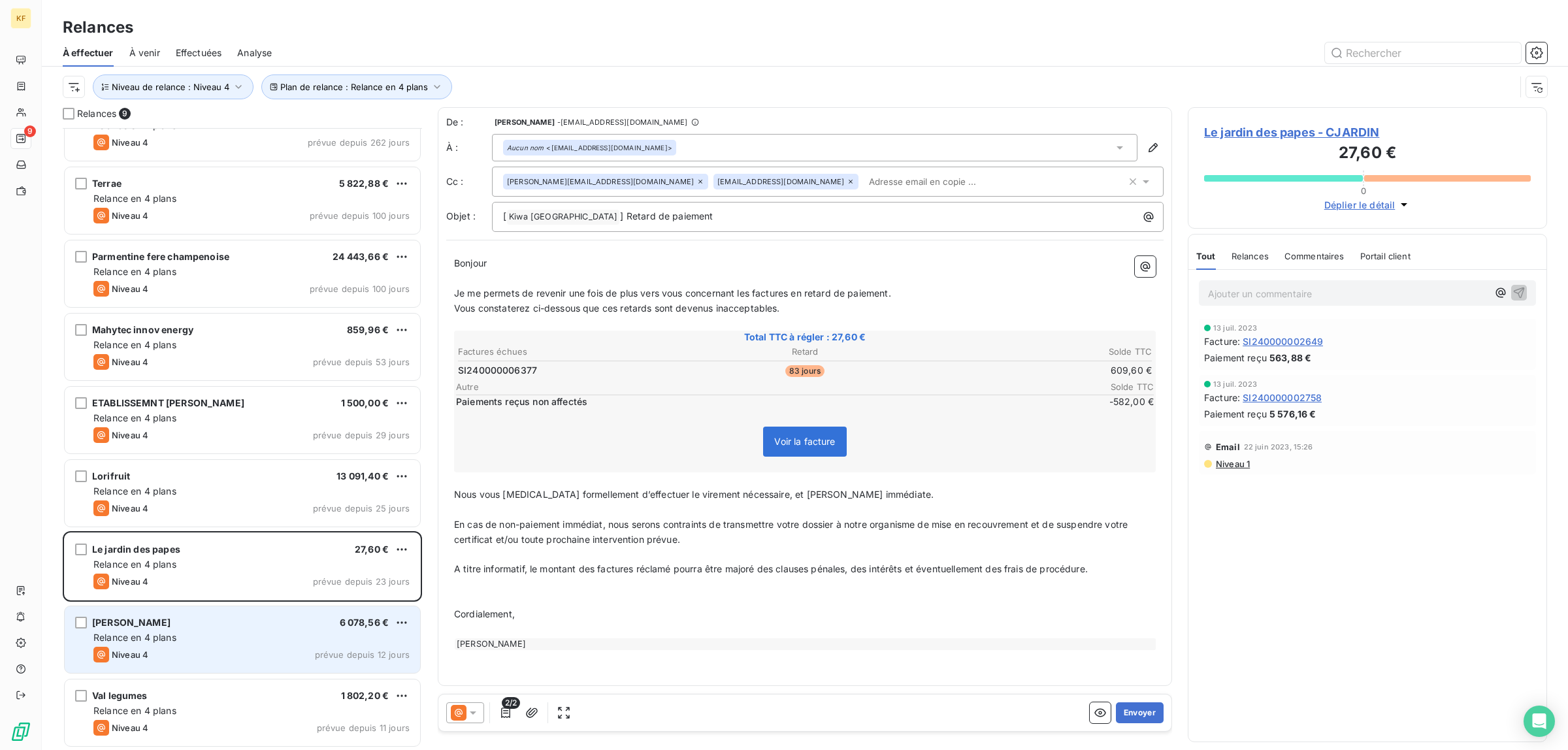
click at [213, 629] on div "[PERSON_NAME] nalypom 6 078,56 € Relance en 4 plans Niveau 4 prévue depuis 12 j…" at bounding box center [242, 639] width 355 height 66
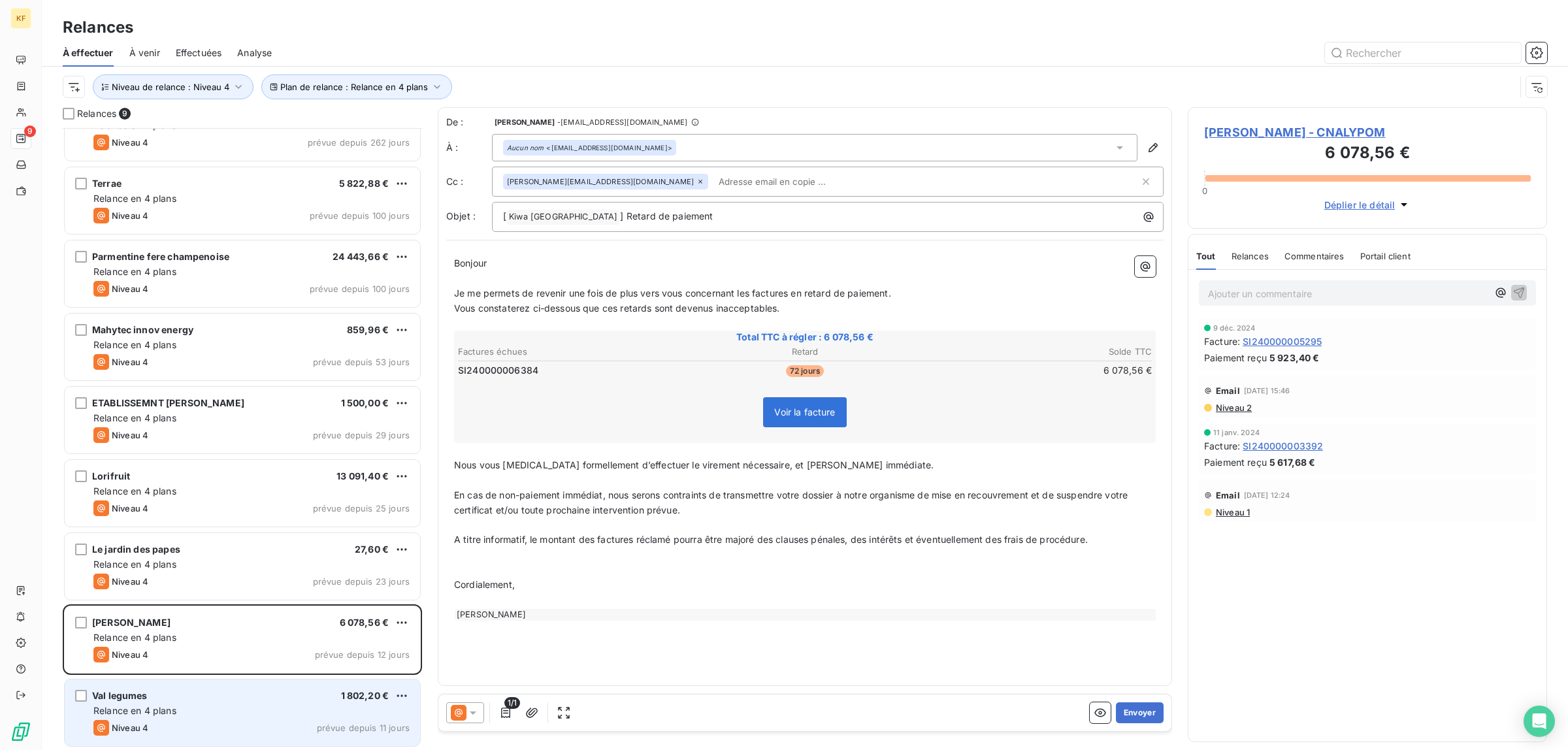
click at [204, 717] on div "Val legumes 1 802,20 € Relance en 4 plans Niveau 4 prévue depuis 11 jours" at bounding box center [242, 712] width 355 height 66
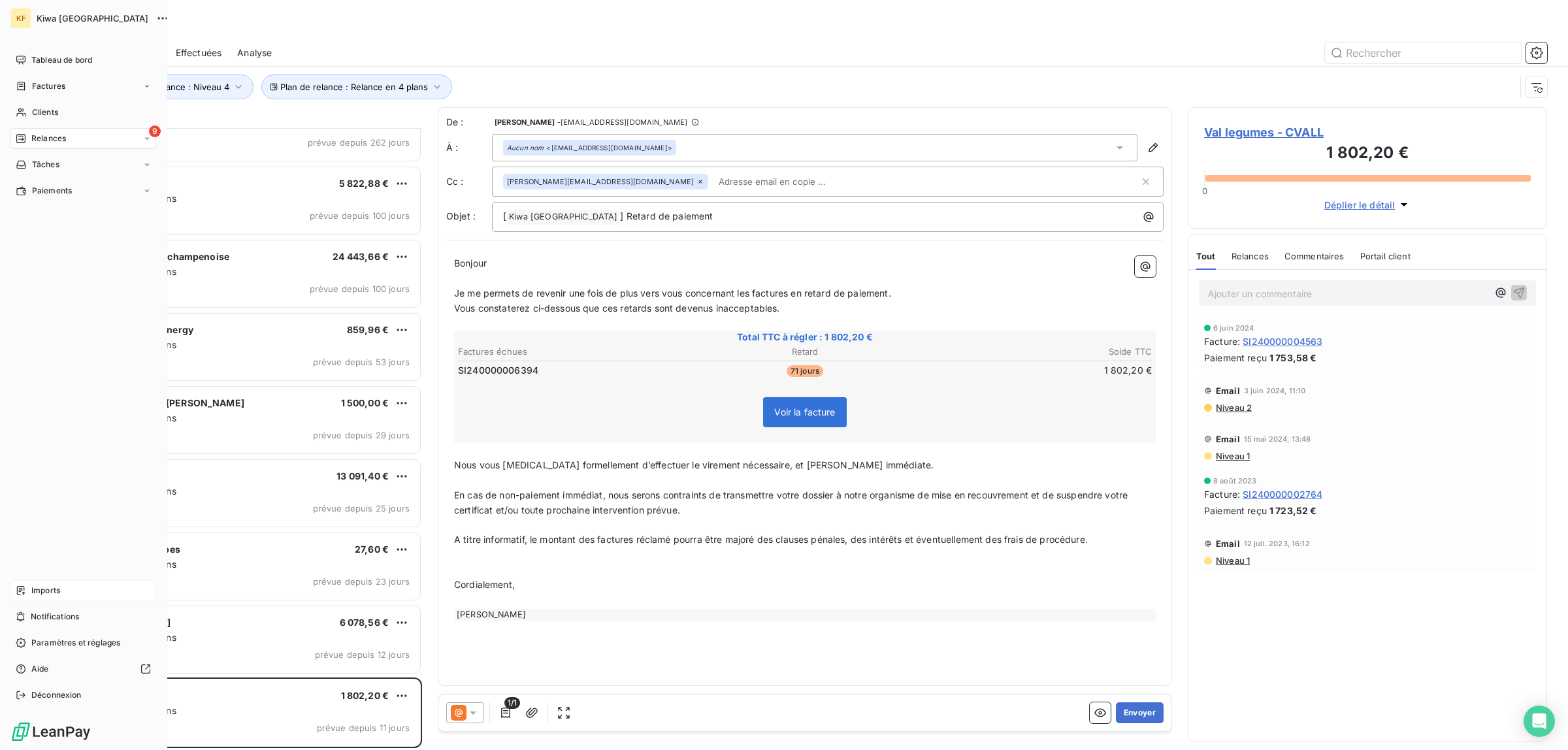
click at [40, 593] on span "Imports" at bounding box center [46, 590] width 29 height 12
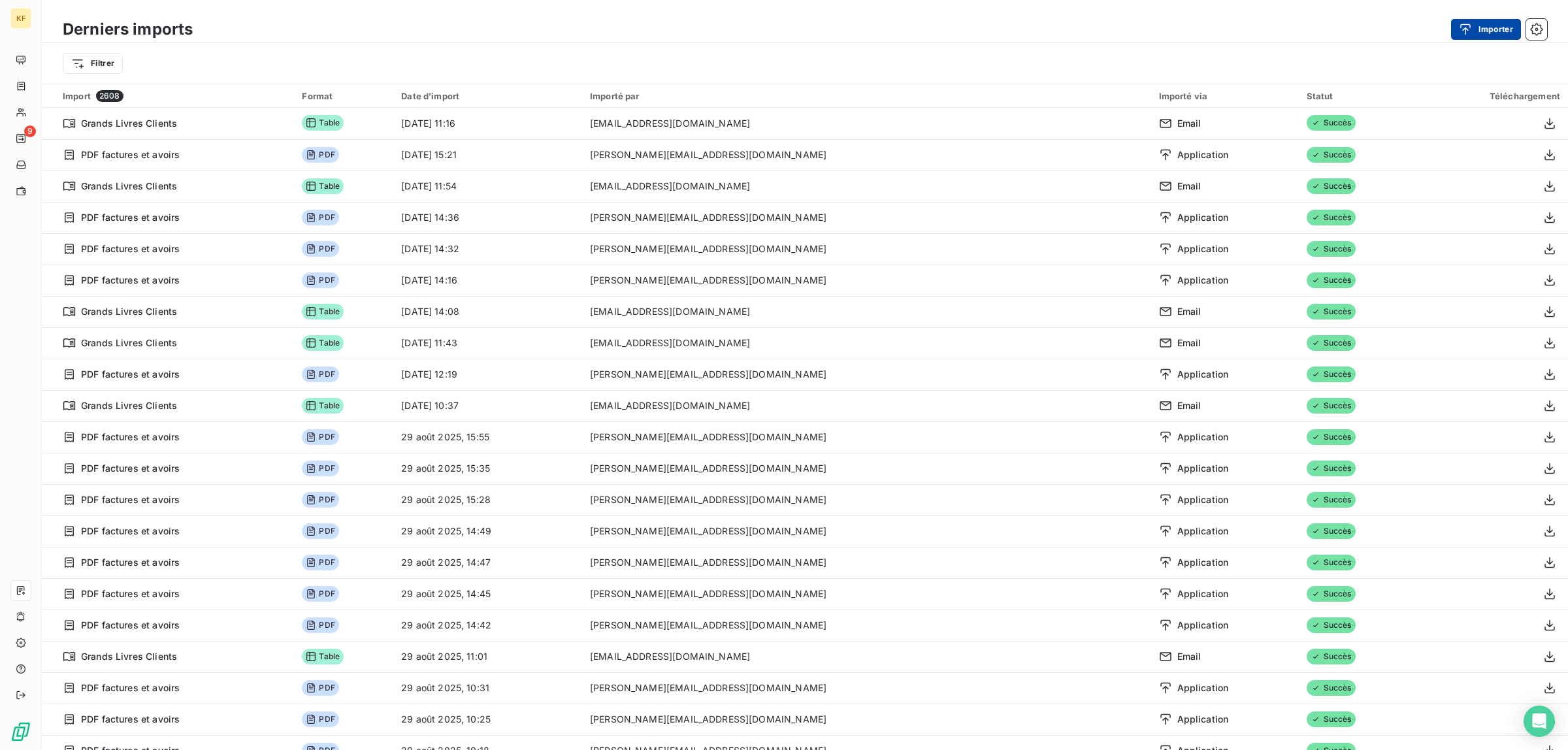
click at [1478, 35] on button "Importer" at bounding box center [1485, 29] width 70 height 21
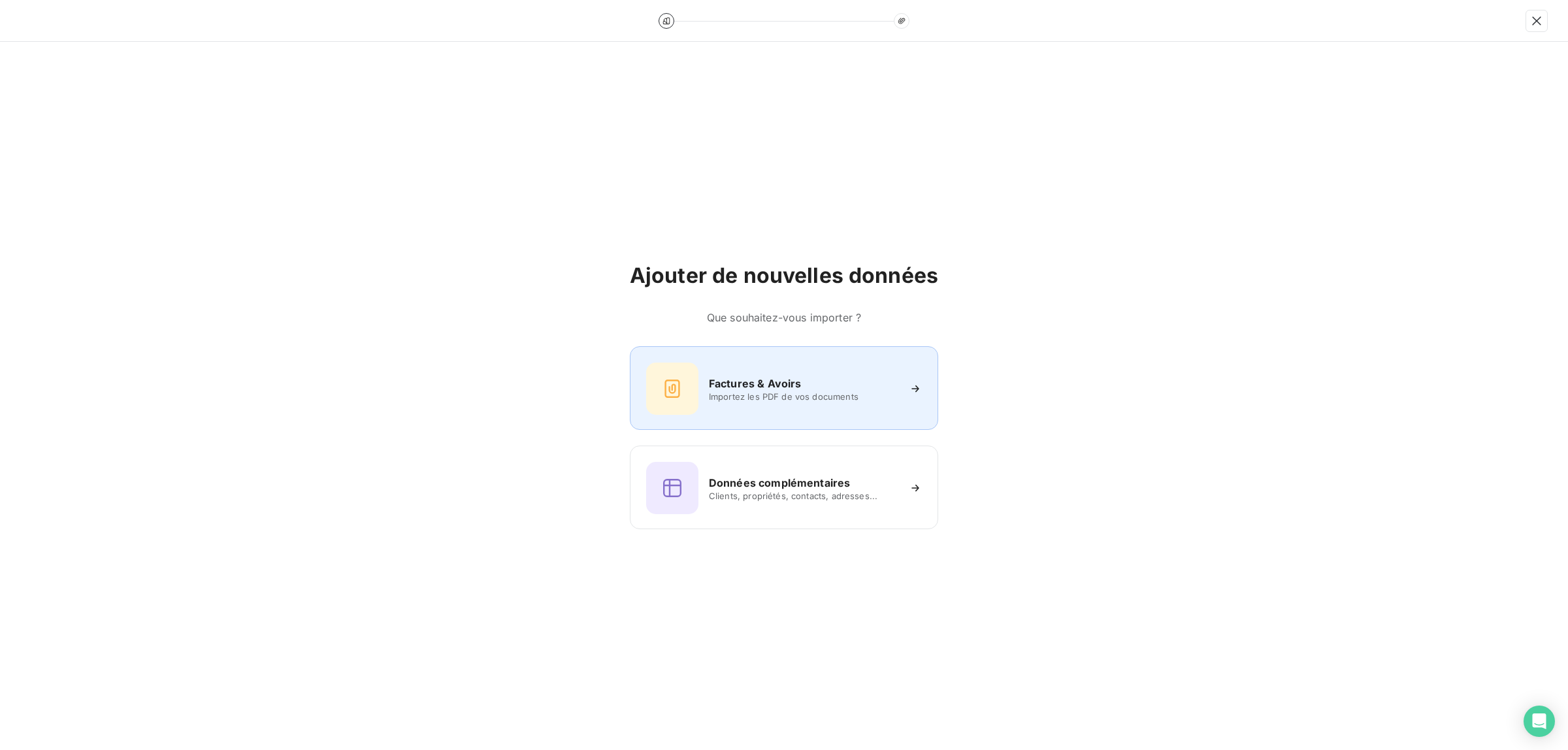
click at [749, 395] on span "Importez les PDF de vos documents" at bounding box center [804, 397] width 190 height 11
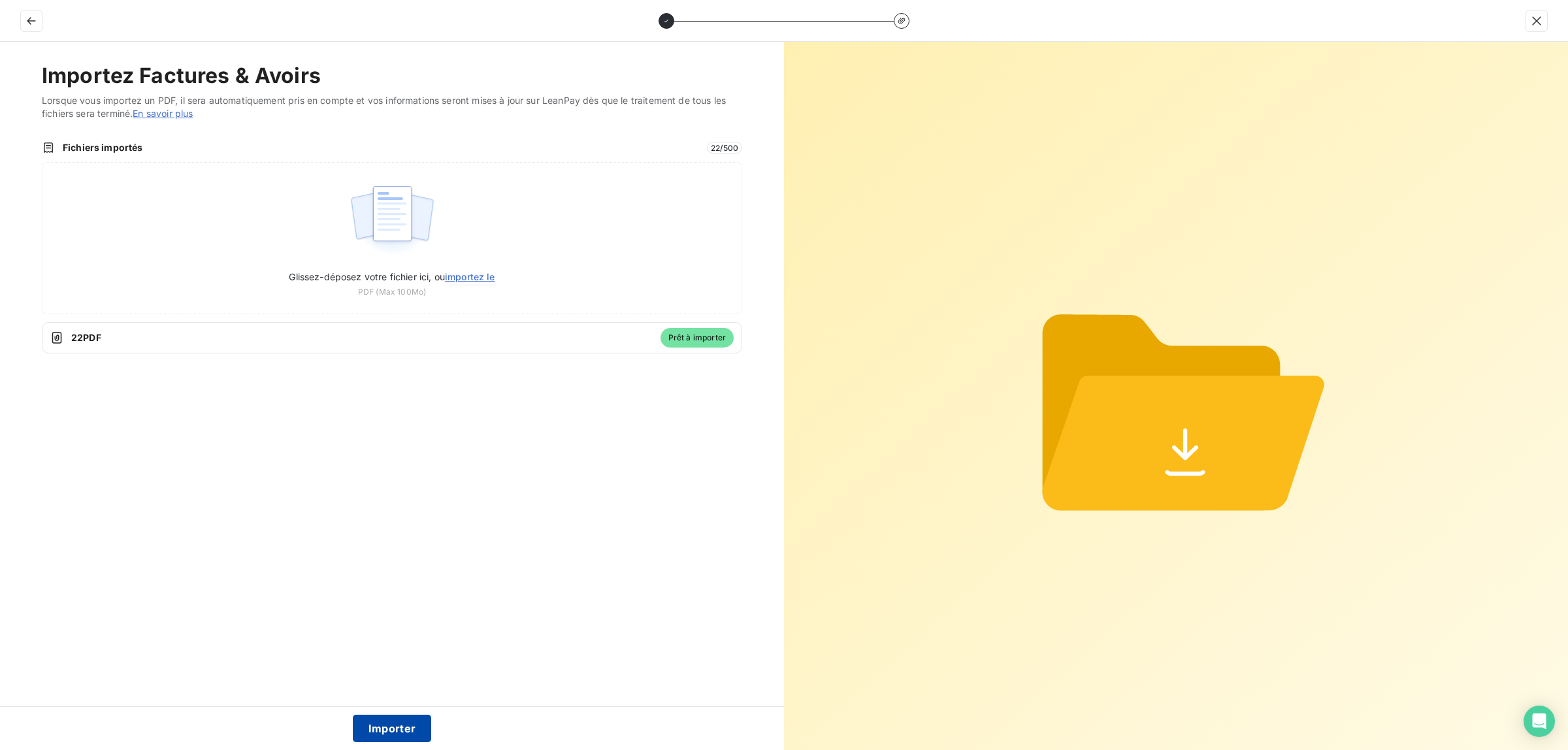
click at [388, 724] on button "Importer" at bounding box center [392, 728] width 79 height 27
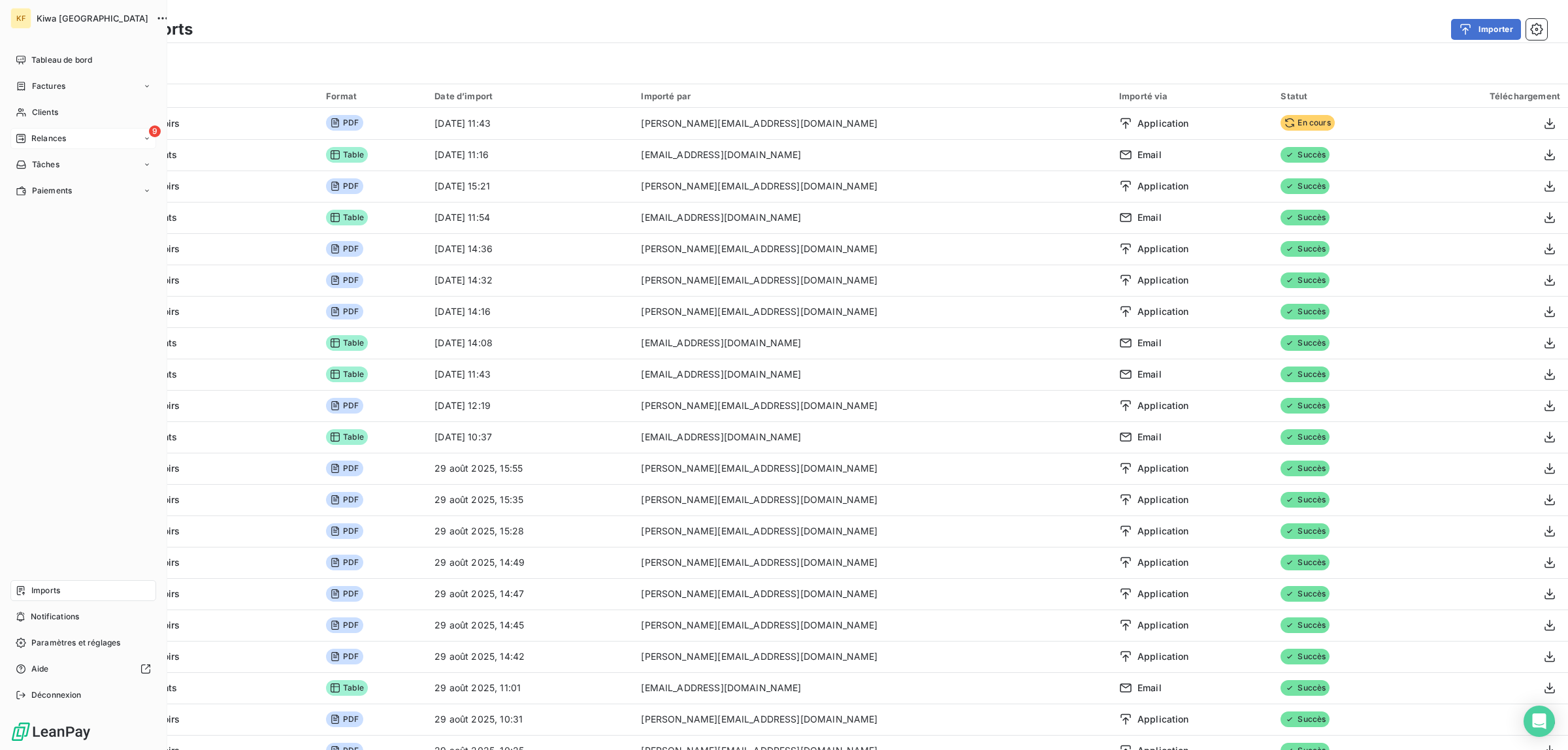
click at [26, 141] on icon at bounding box center [21, 139] width 11 height 11
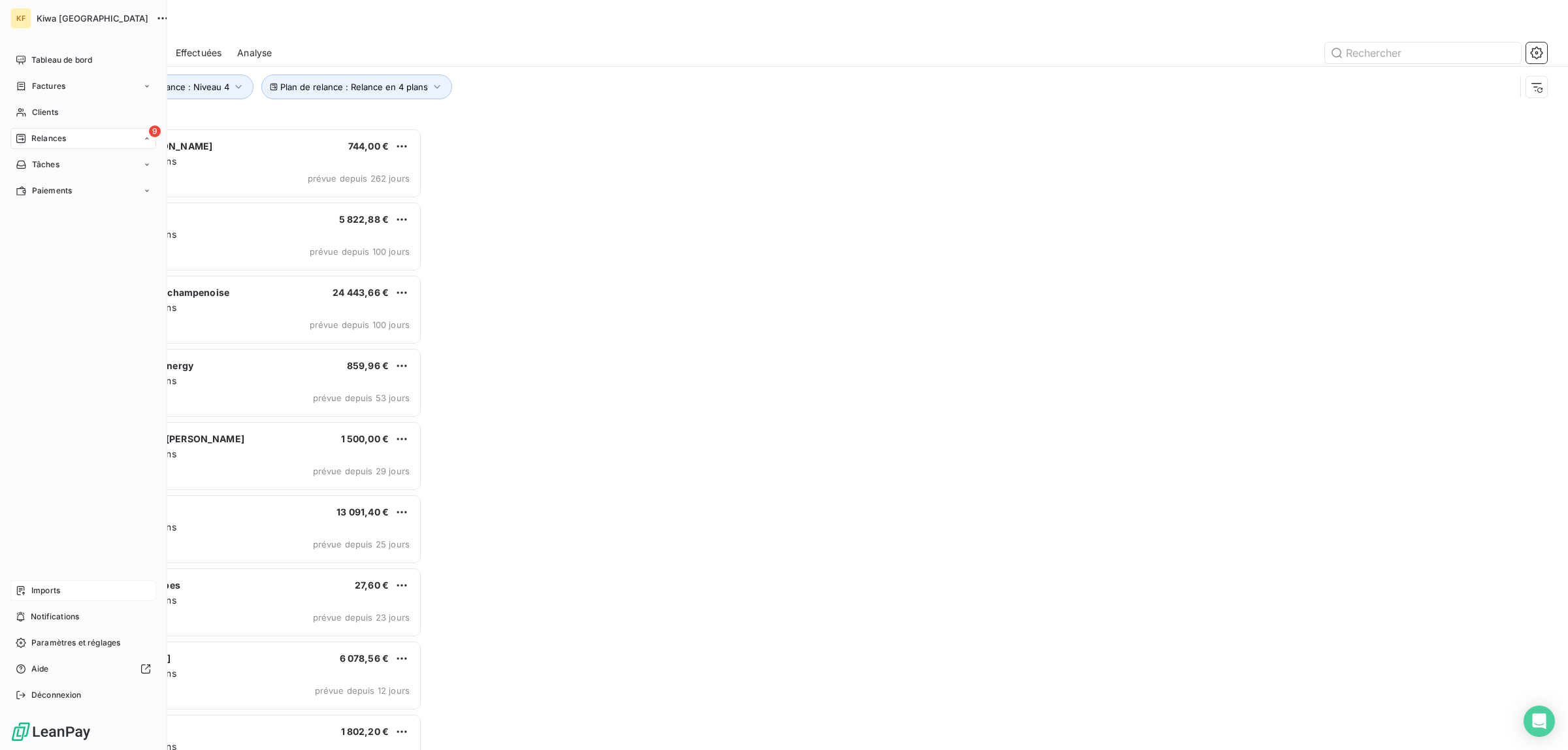
scroll to position [609, 347]
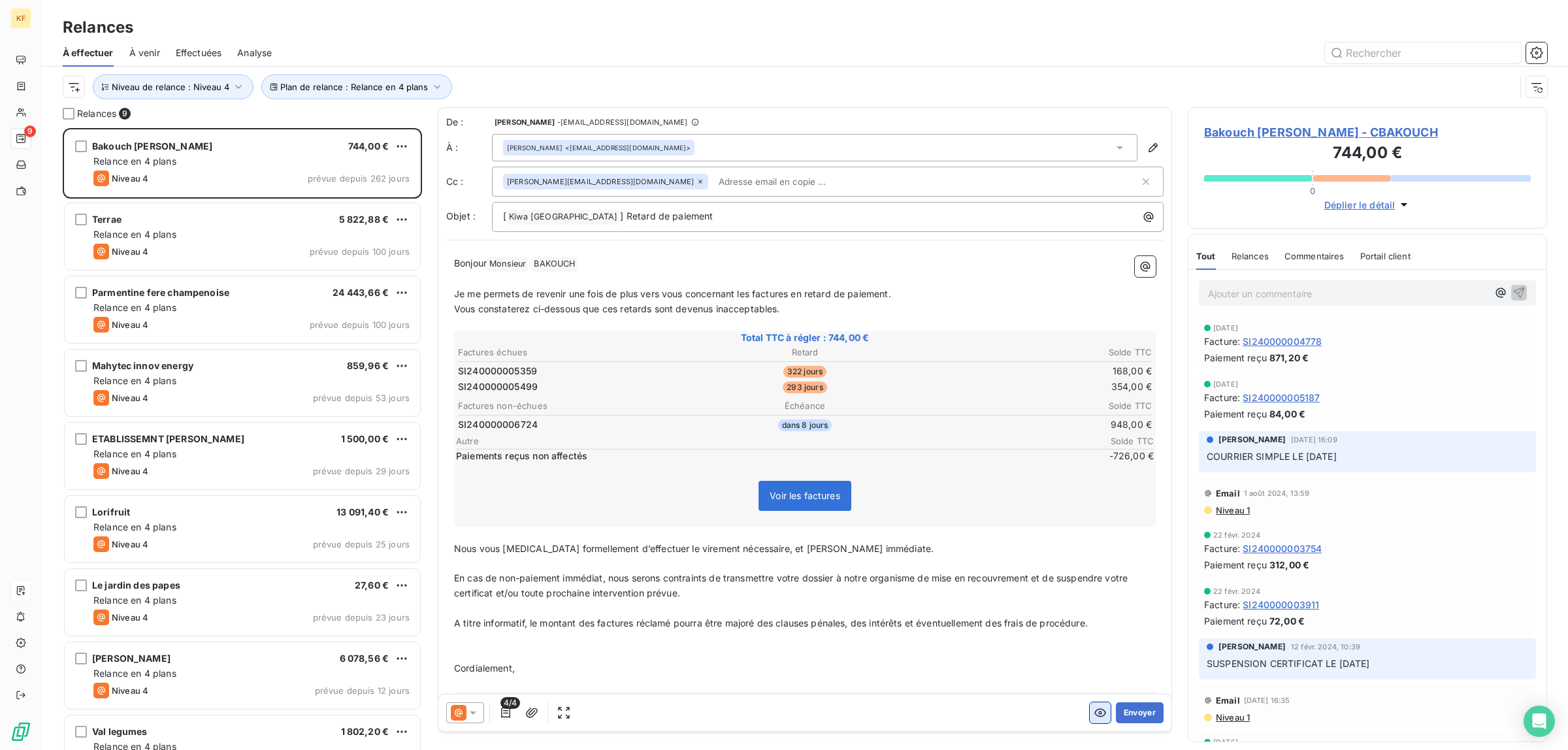
click at [1090, 723] on button "button" at bounding box center [1100, 713] width 21 height 21
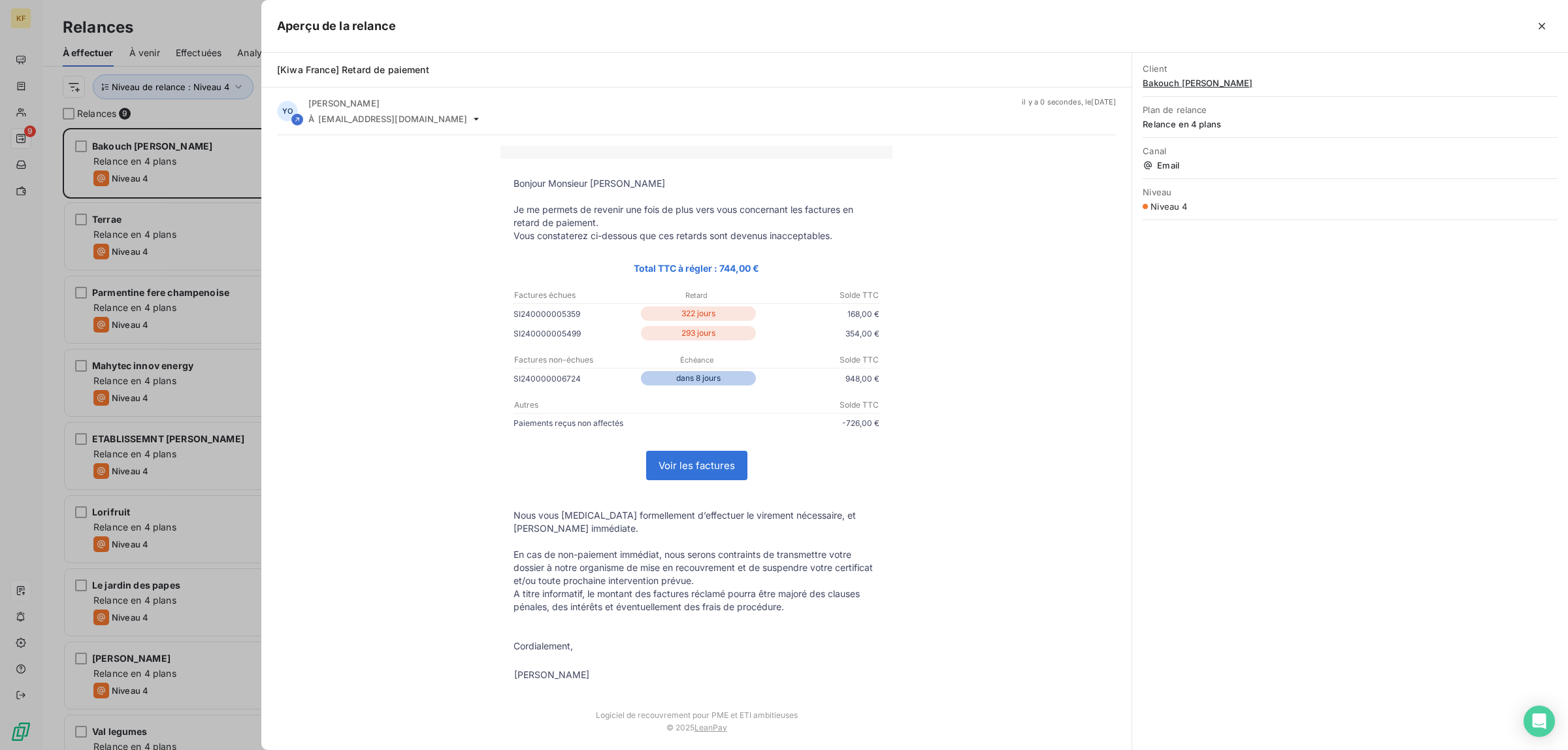
click at [707, 479] on link "Voir les factures" at bounding box center [696, 465] width 100 height 28
click at [145, 224] on div at bounding box center [784, 375] width 1568 height 750
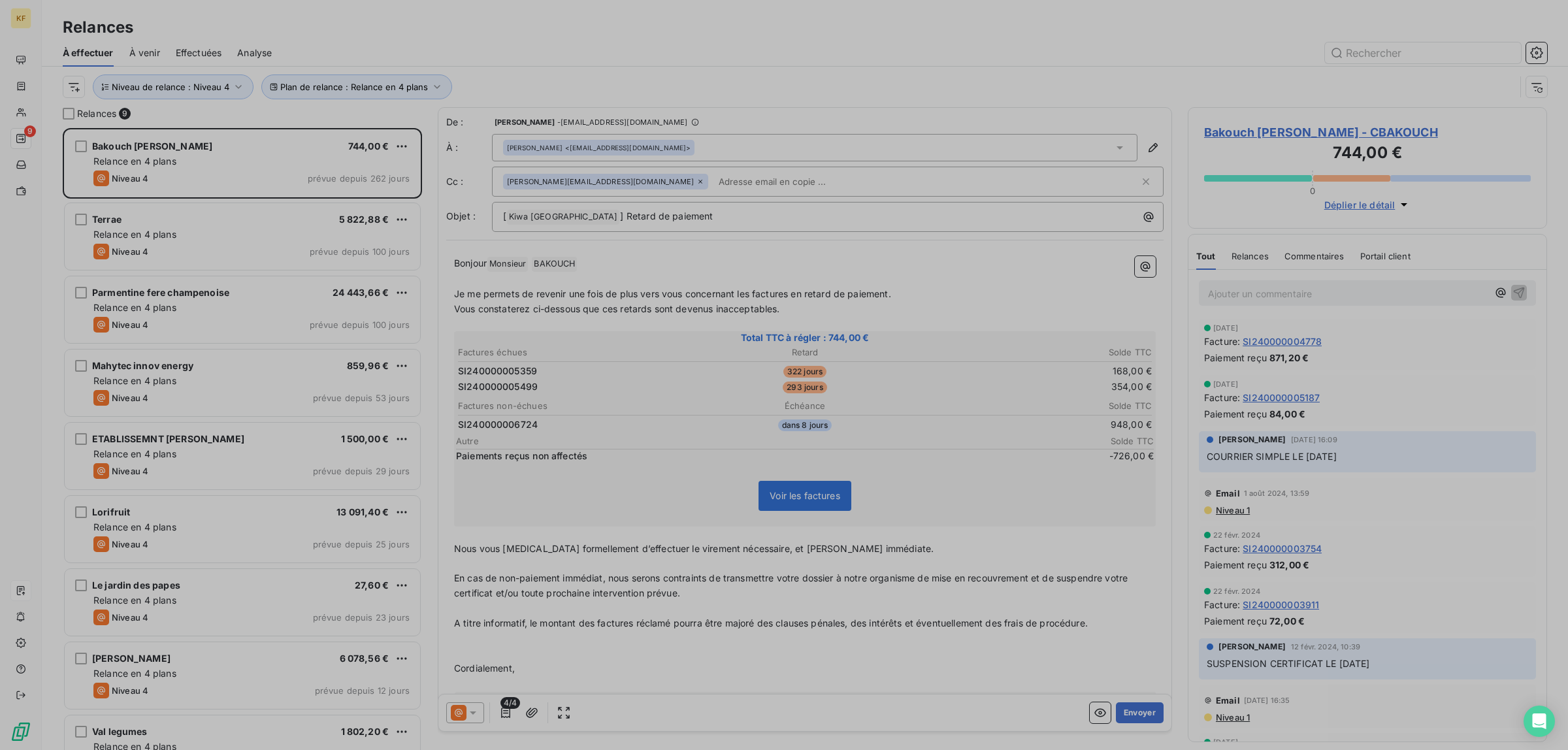
click at [209, 243] on div "Niveau 4 prévue depuis 100 jours" at bounding box center [251, 251] width 316 height 15
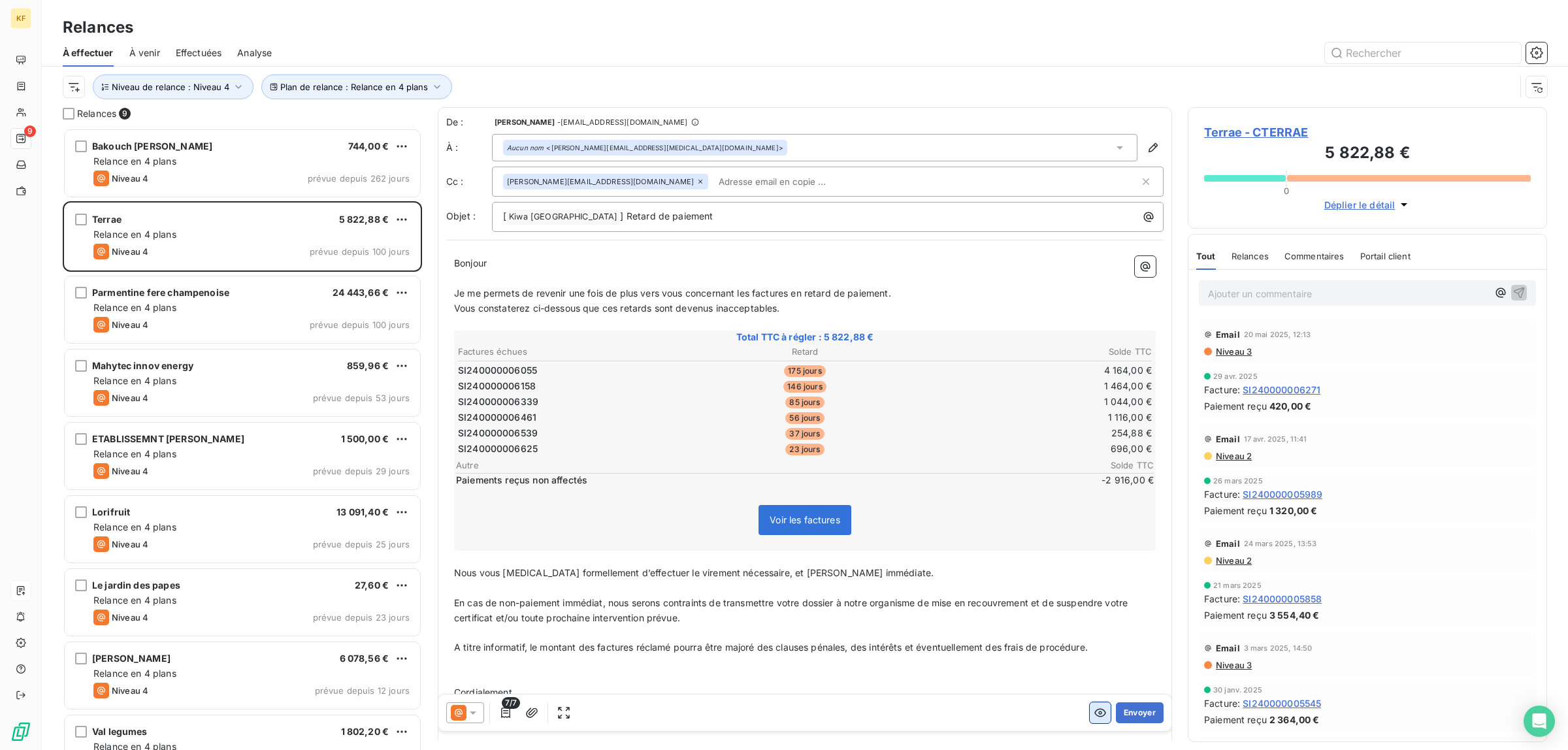
click at [1094, 717] on icon "button" at bounding box center [1100, 713] width 13 height 13
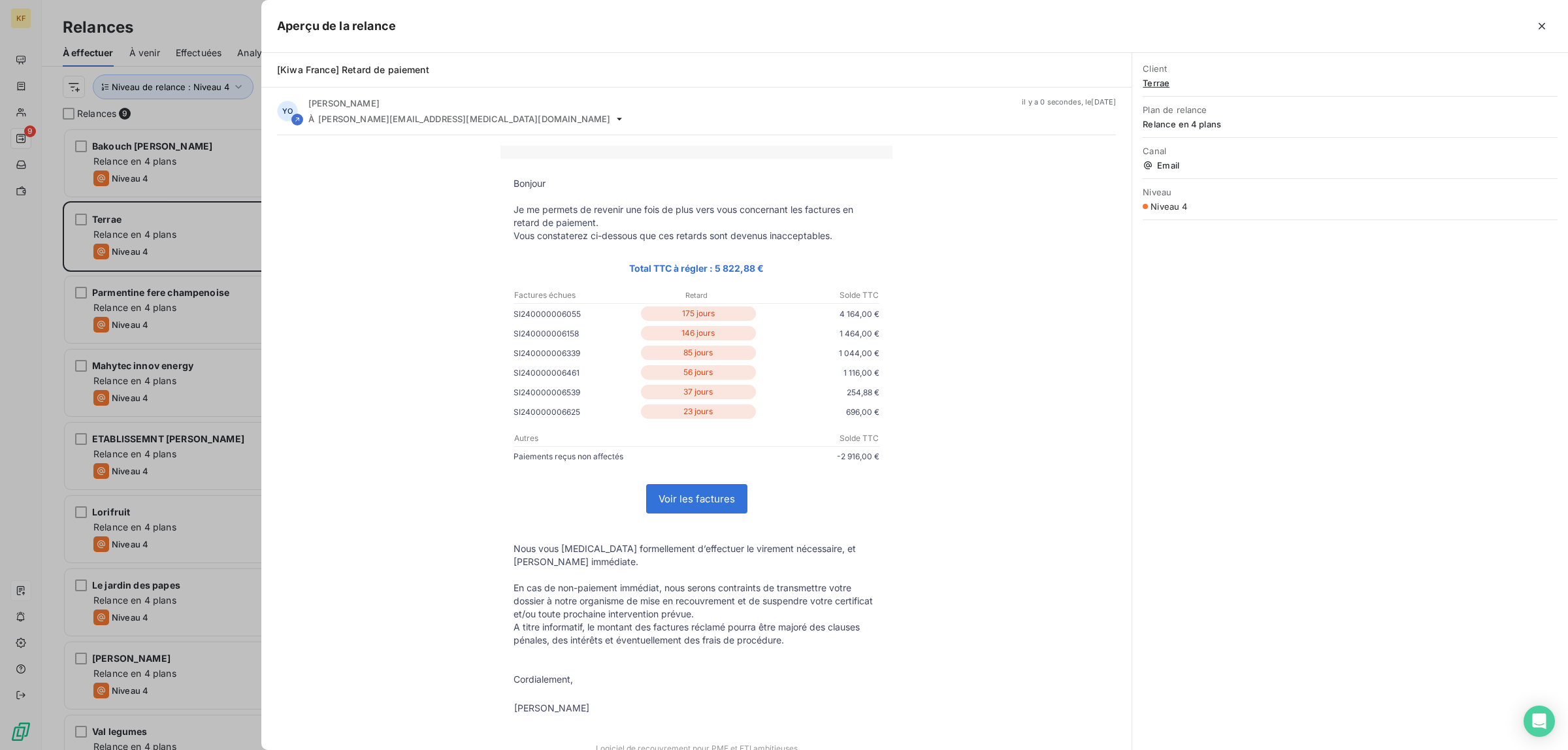
click at [691, 503] on link "Voir les factures" at bounding box center [696, 498] width 100 height 28
click at [122, 353] on div at bounding box center [784, 375] width 1568 height 750
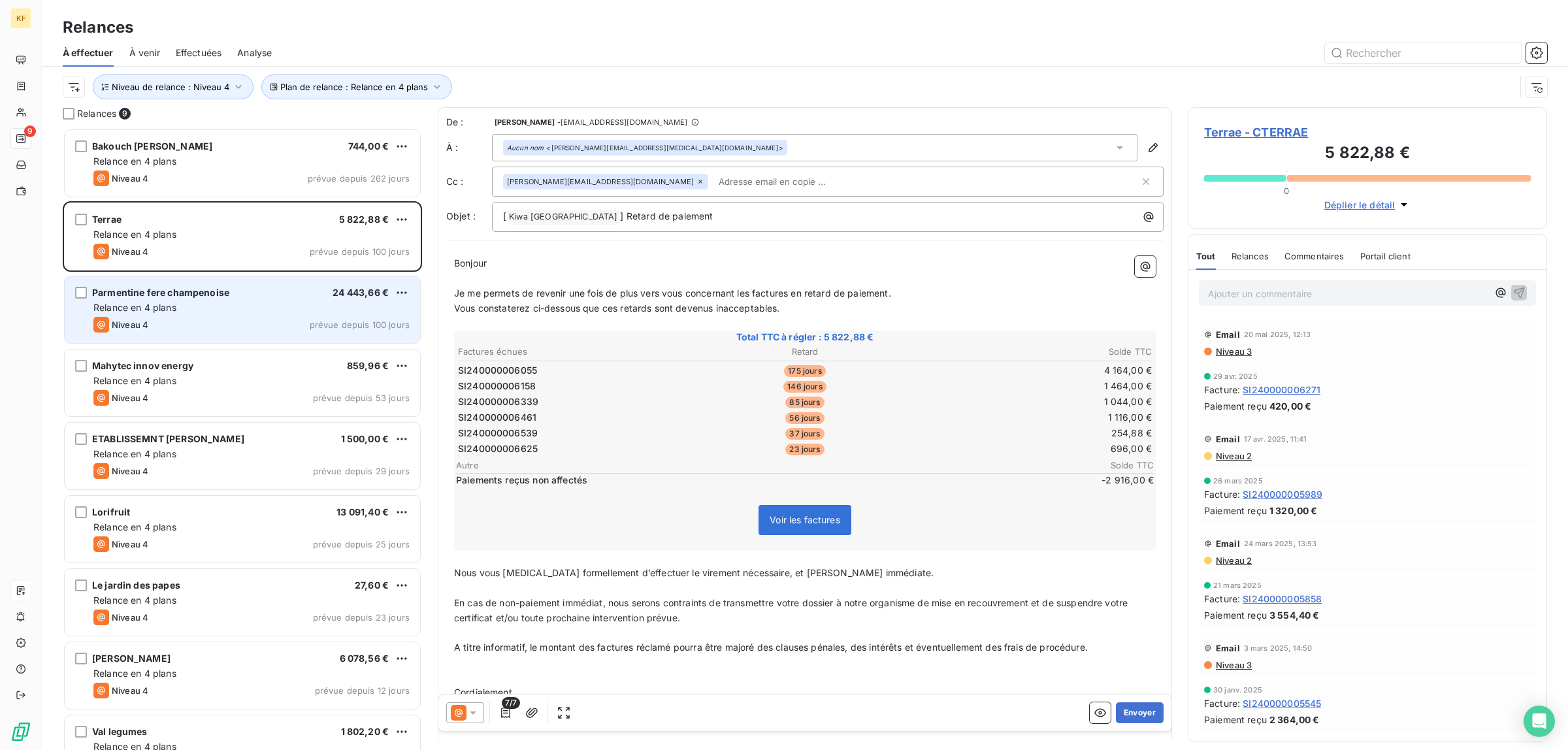
click at [224, 315] on div "Parmentine fere champenoise 24 443,66 € Relance en 4 plans Niveau 4 prévue depu…" at bounding box center [242, 309] width 355 height 66
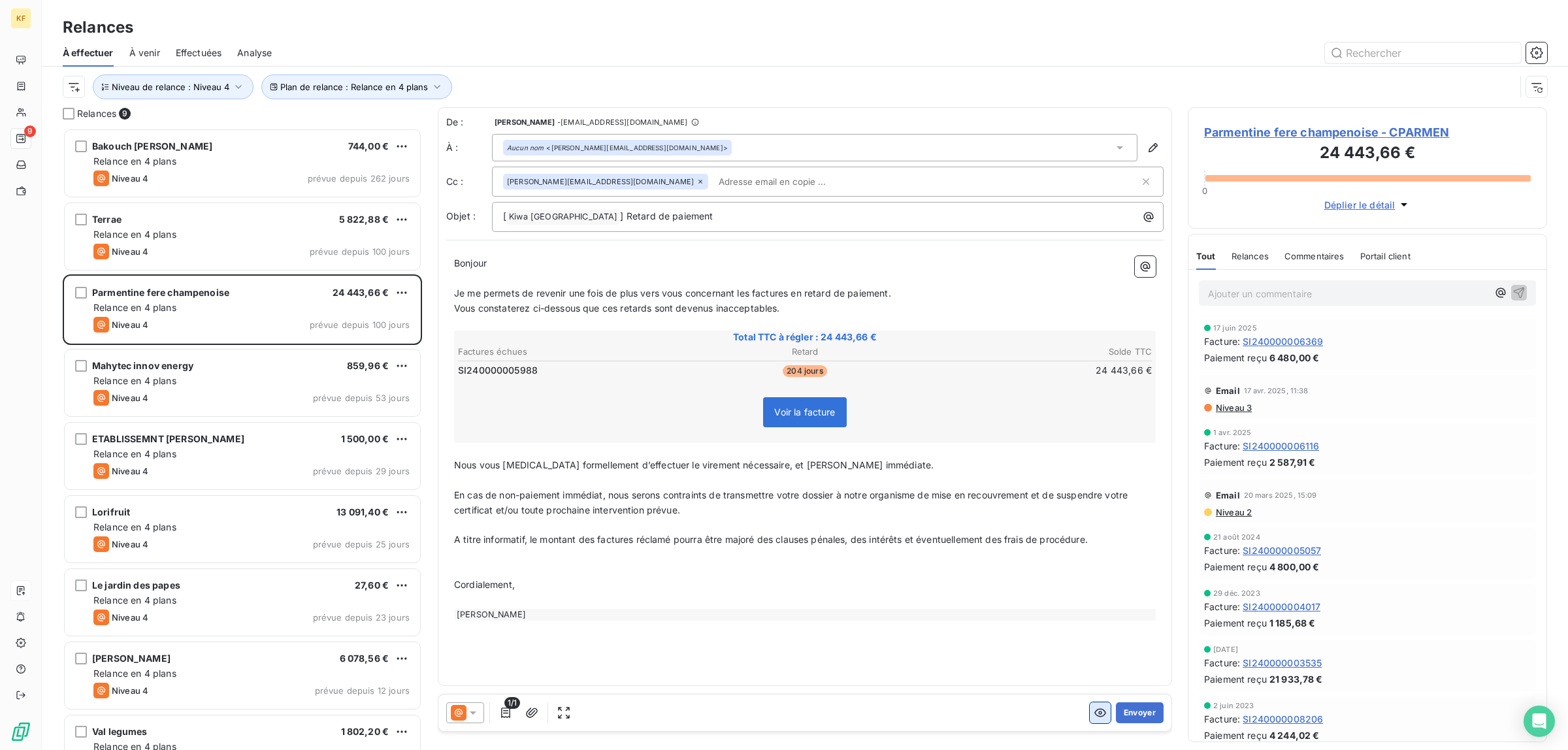
click at [1094, 710] on icon "button" at bounding box center [1100, 713] width 13 height 13
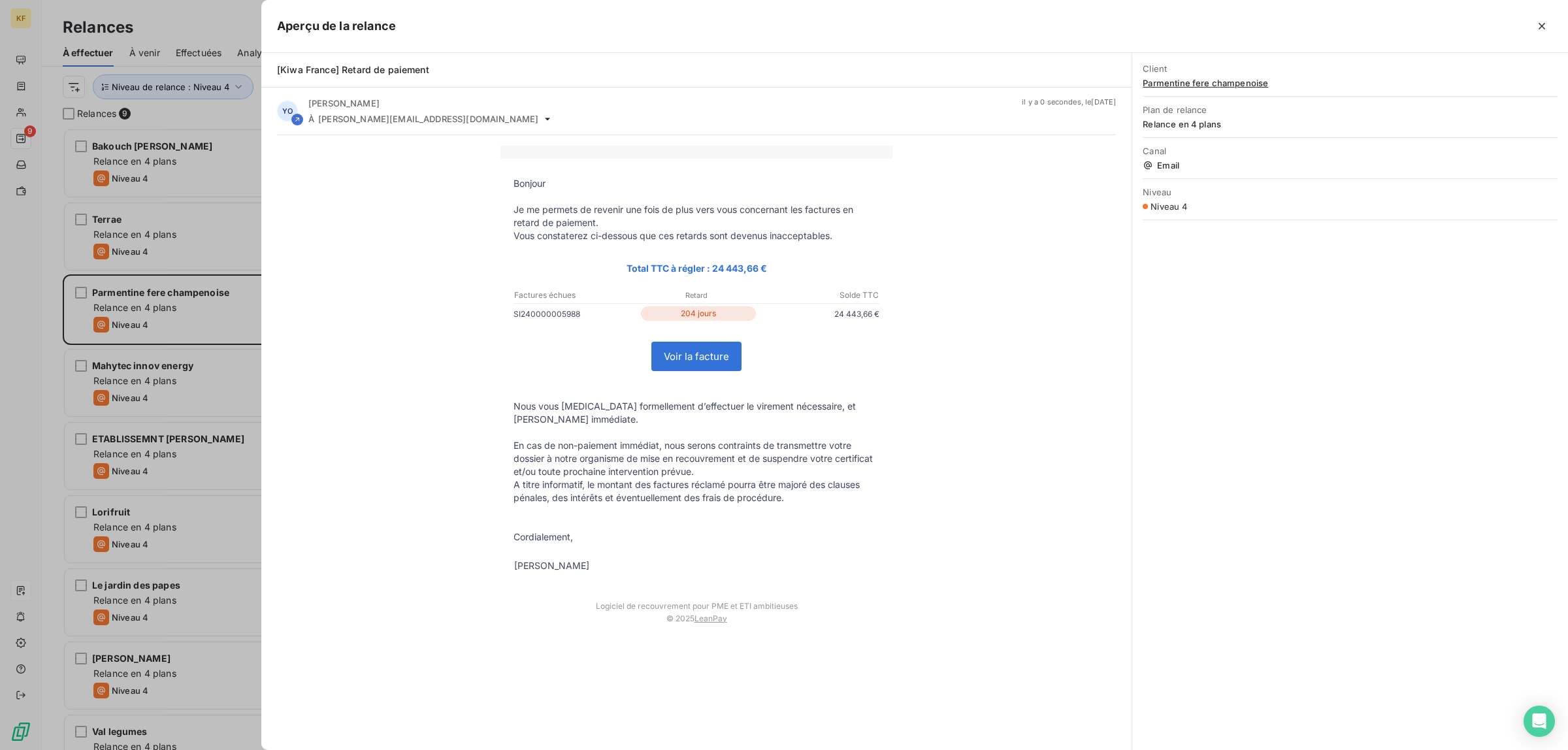
click at [691, 360] on link "Voir la facture" at bounding box center [696, 356] width 89 height 28
click at [142, 402] on div at bounding box center [784, 375] width 1568 height 750
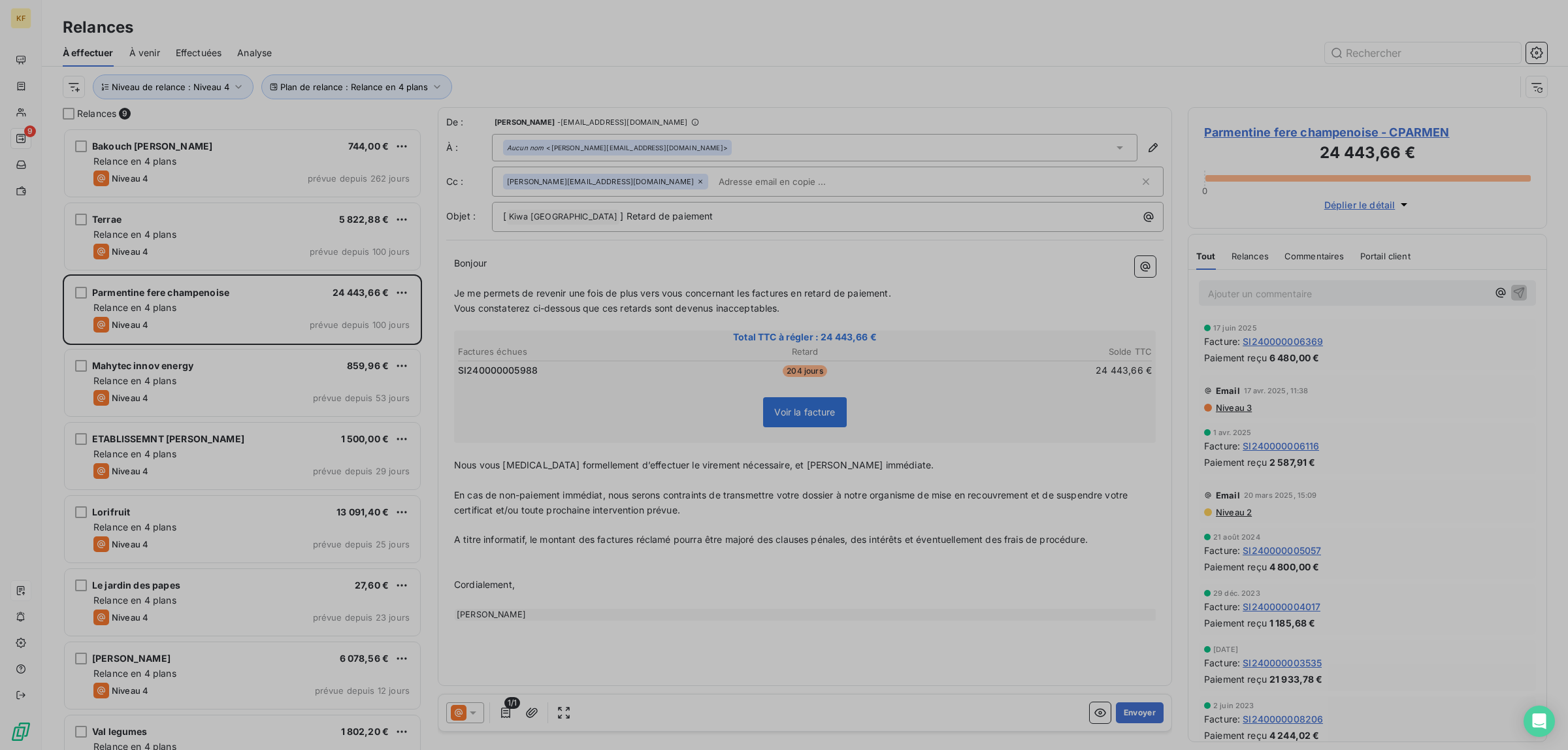
click at [220, 390] on div "Niveau 4 prévue depuis 53 jours" at bounding box center [251, 398] width 316 height 15
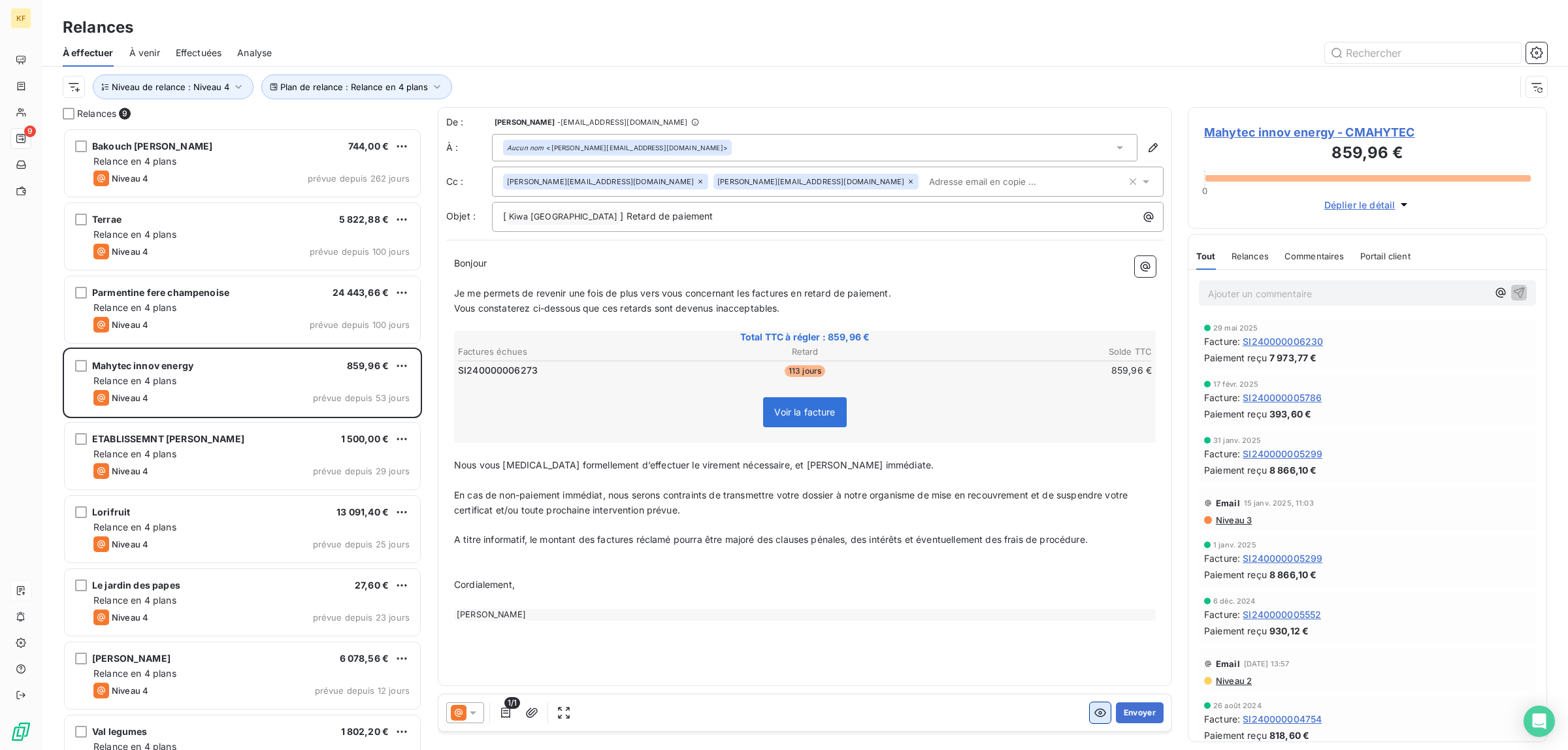
click at [1094, 721] on button "button" at bounding box center [1100, 713] width 21 height 21
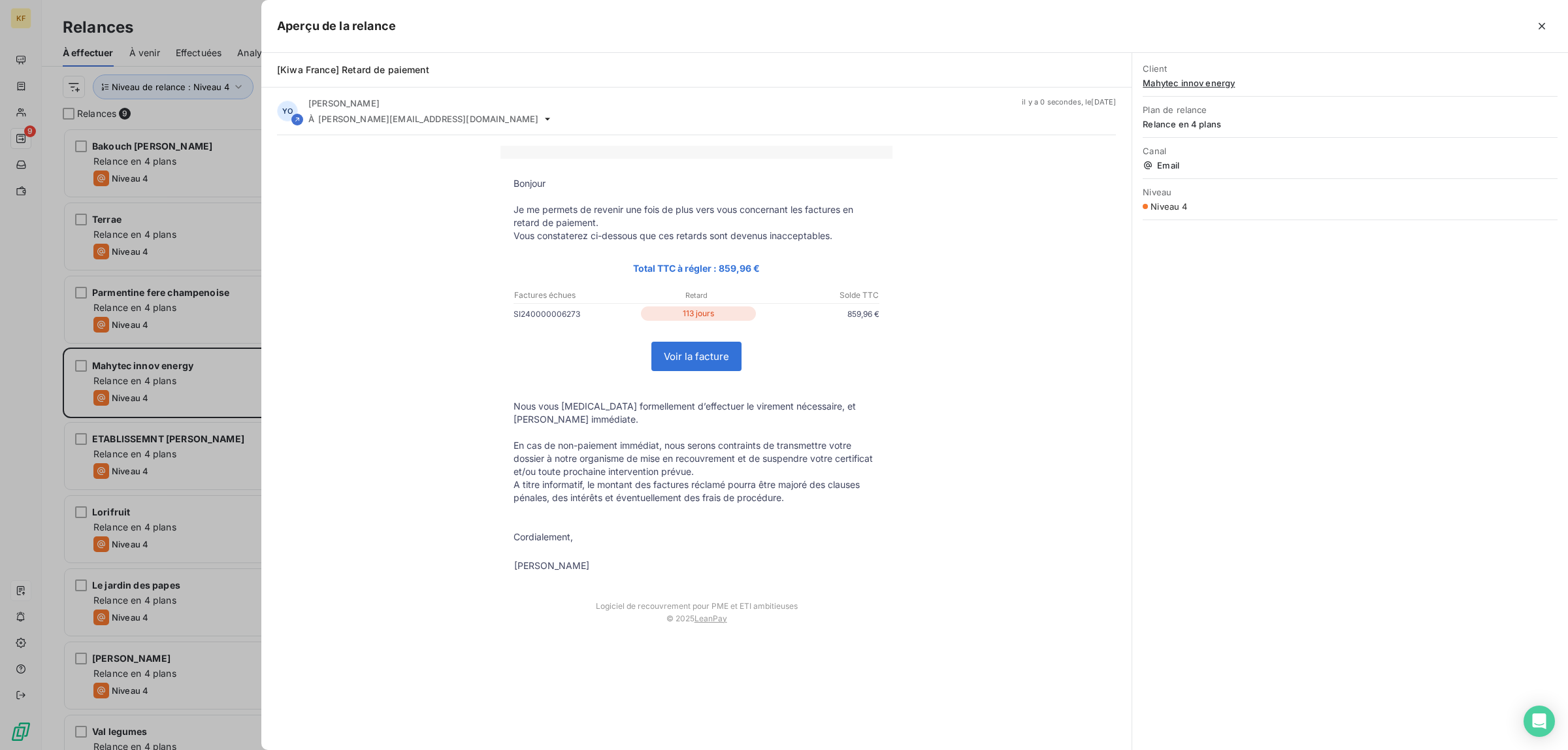
click at [690, 360] on link "Voir la facture" at bounding box center [696, 356] width 89 height 28
click at [0, 301] on div at bounding box center [784, 375] width 1568 height 750
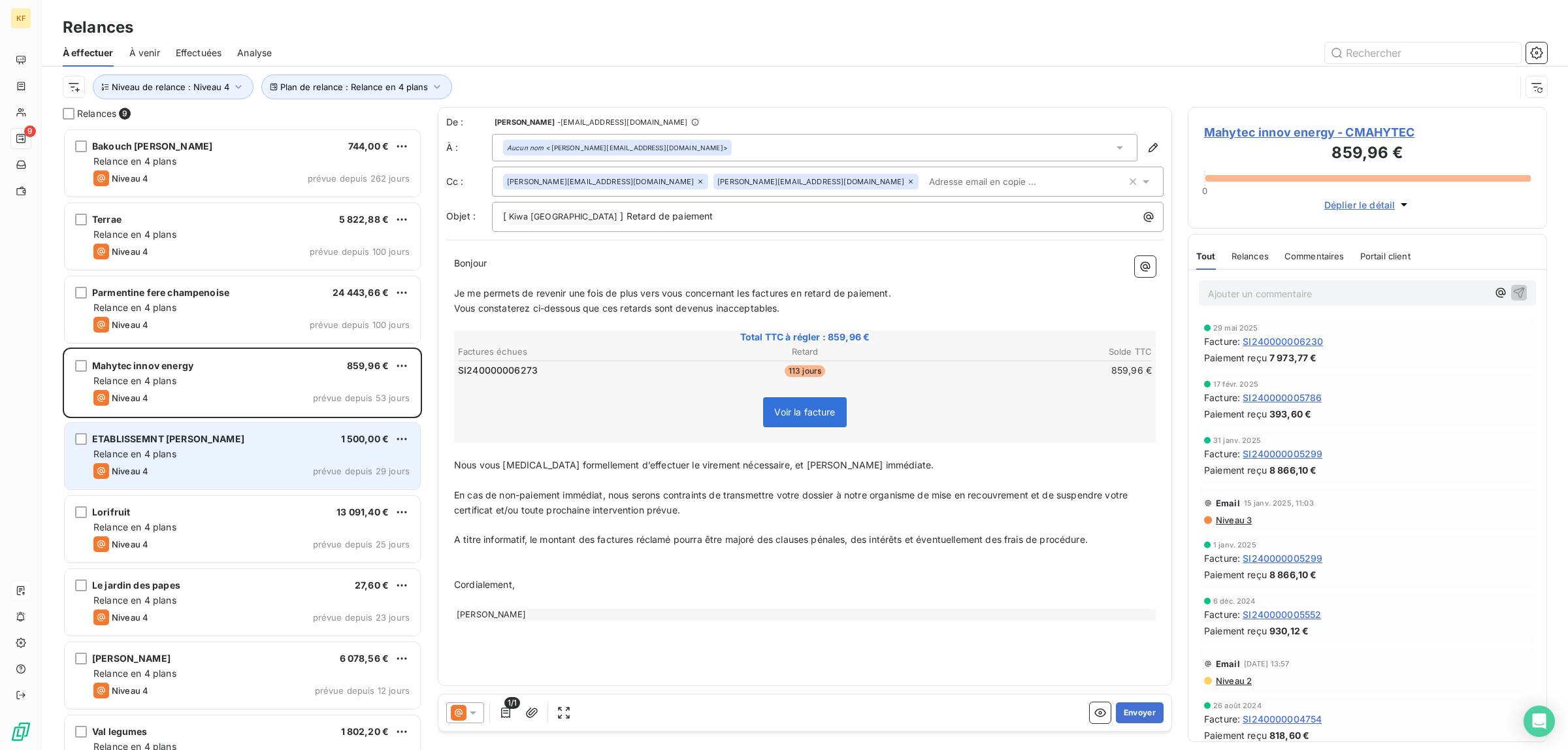
click at [204, 468] on div "Niveau 4 prévue depuis 29 jours" at bounding box center [251, 470] width 316 height 15
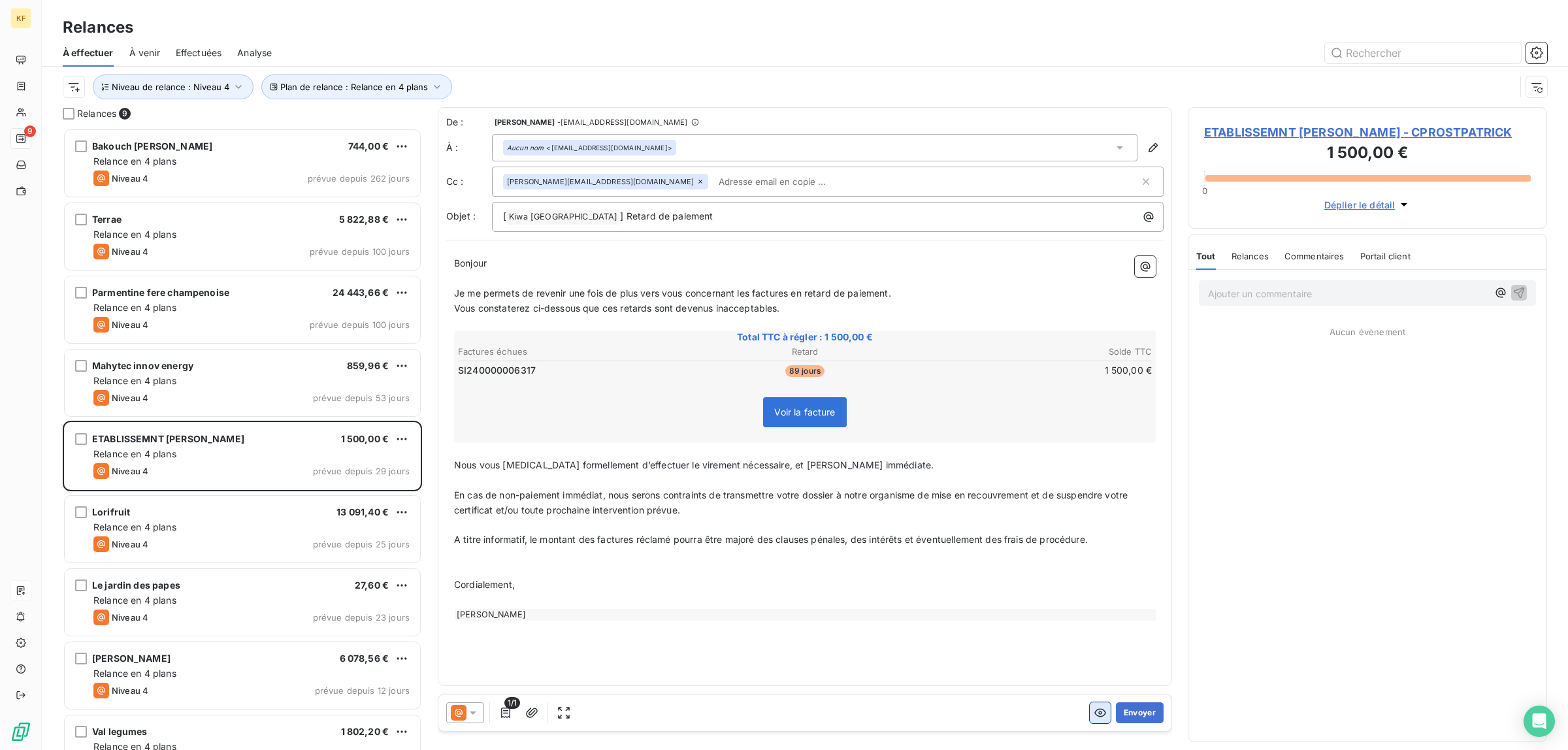
click at [1101, 716] on icon "button" at bounding box center [1100, 713] width 12 height 8
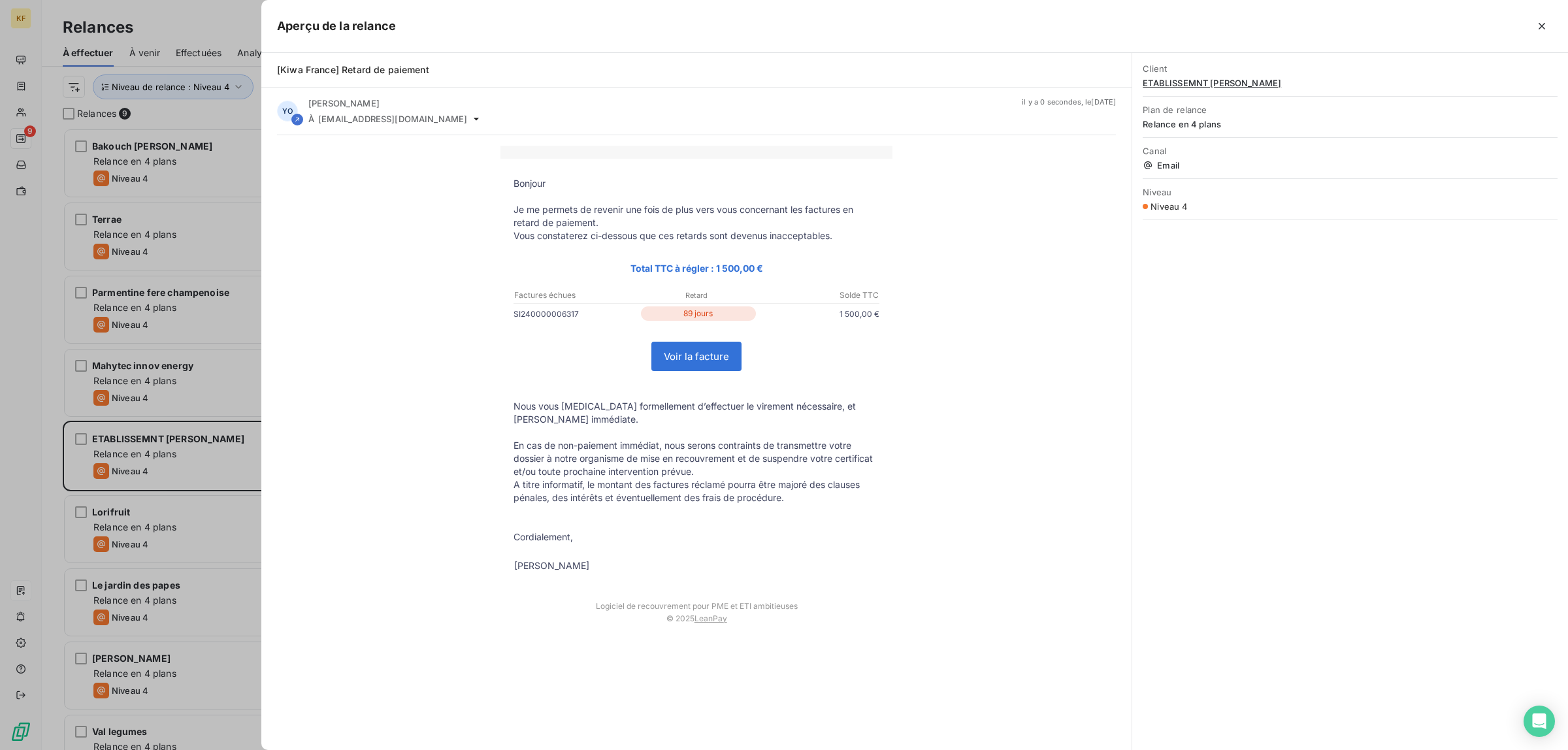
click at [706, 353] on link "Voir la facture" at bounding box center [696, 356] width 89 height 28
click at [118, 328] on div at bounding box center [784, 375] width 1568 height 750
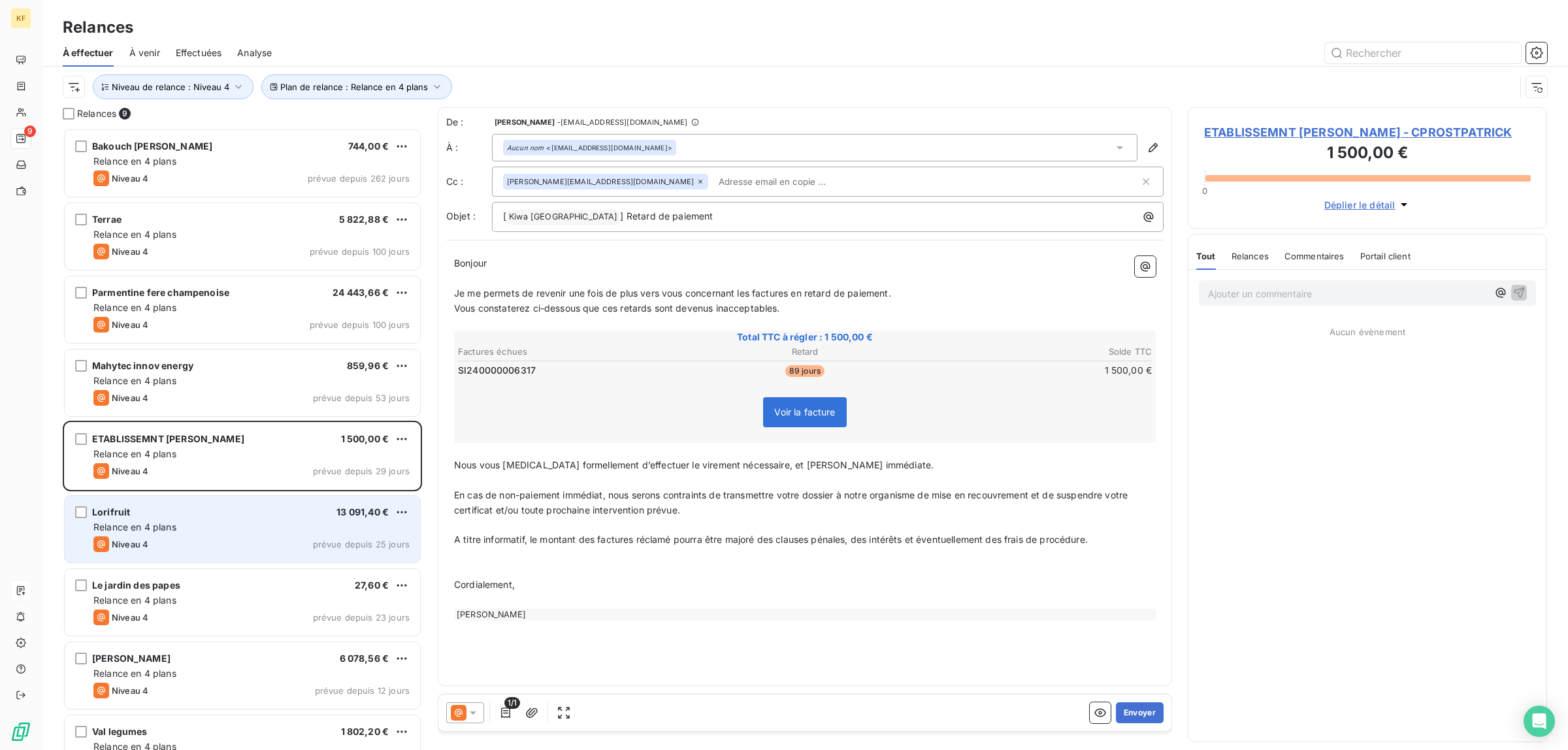
click at [239, 523] on div "Relance en 4 plans" at bounding box center [251, 528] width 316 height 13
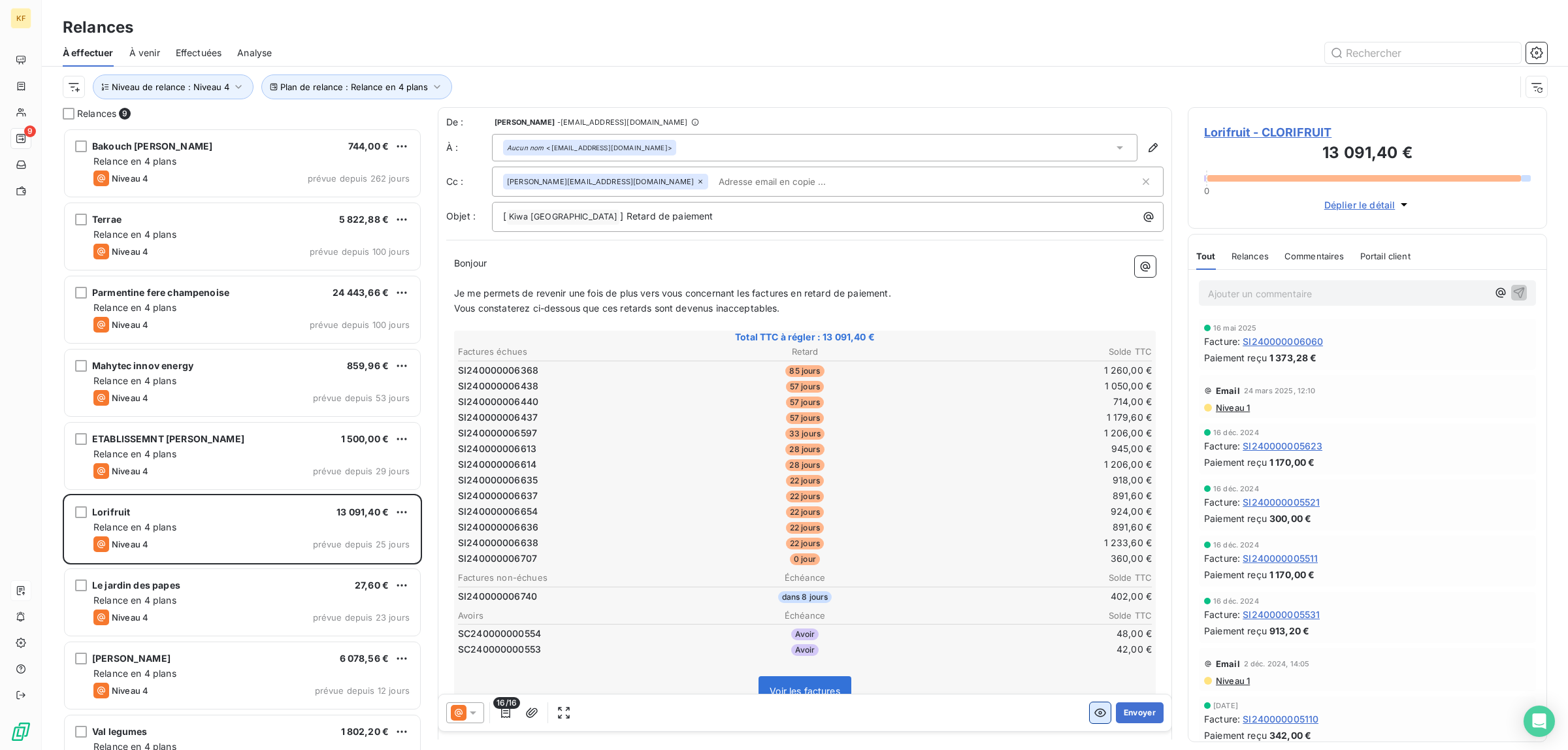
click at [1090, 716] on button "button" at bounding box center [1100, 713] width 21 height 21
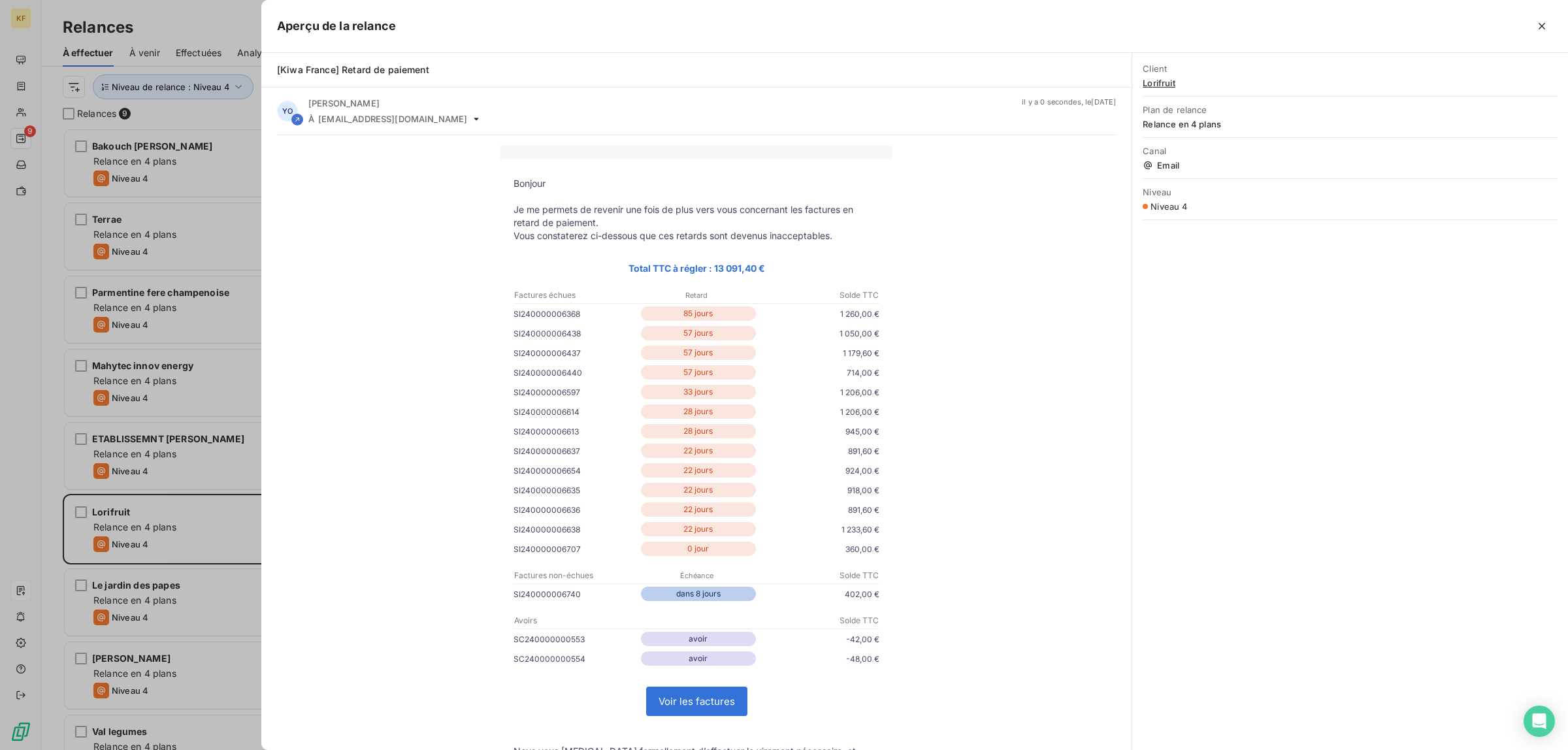
click at [717, 699] on link "Voir les factures" at bounding box center [696, 701] width 100 height 28
click at [27, 449] on div at bounding box center [784, 375] width 1568 height 750
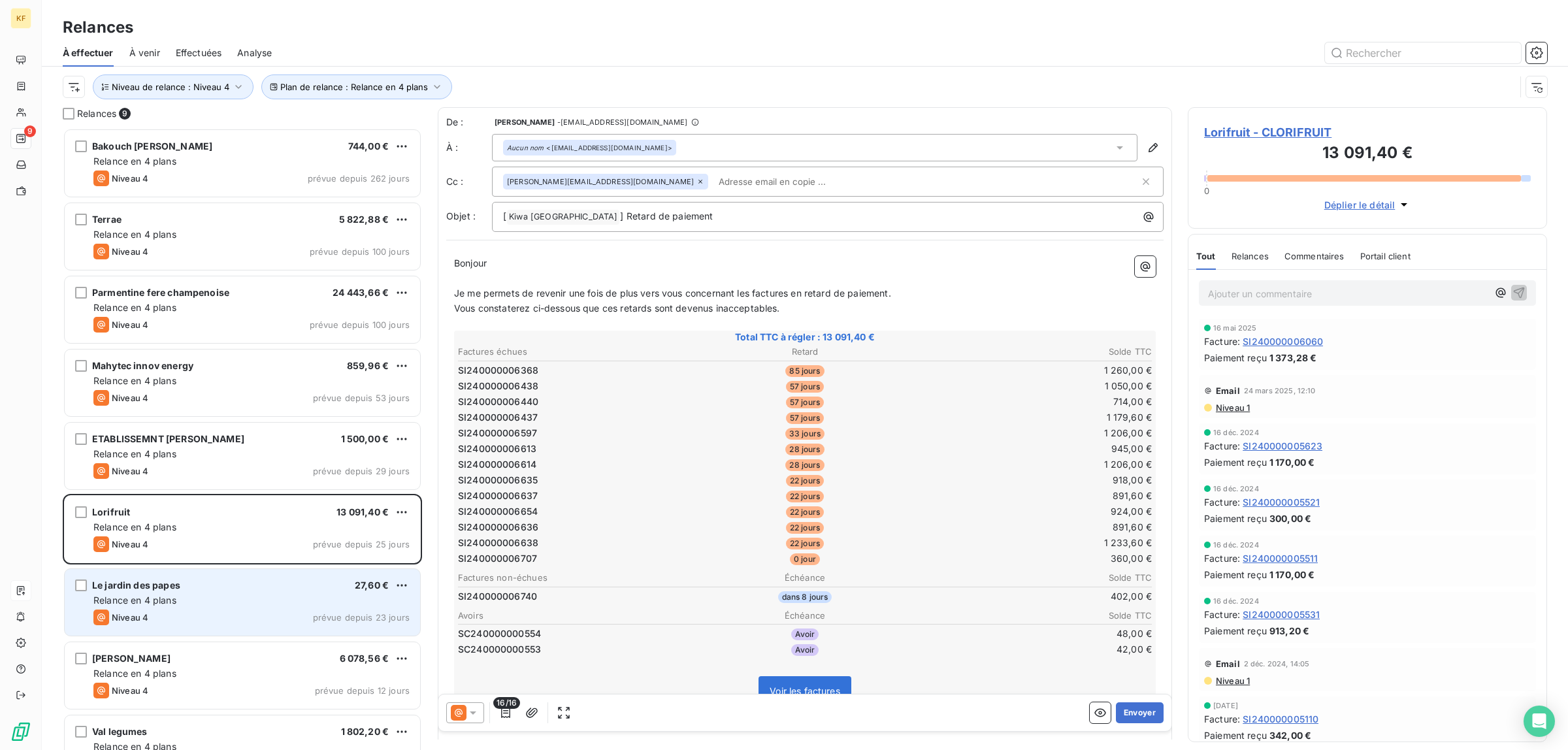
click at [233, 593] on div "Le jardin des papes 27,60 € Relance en 4 plans Niveau 4 prévue depuis 23 jours" at bounding box center [242, 602] width 355 height 66
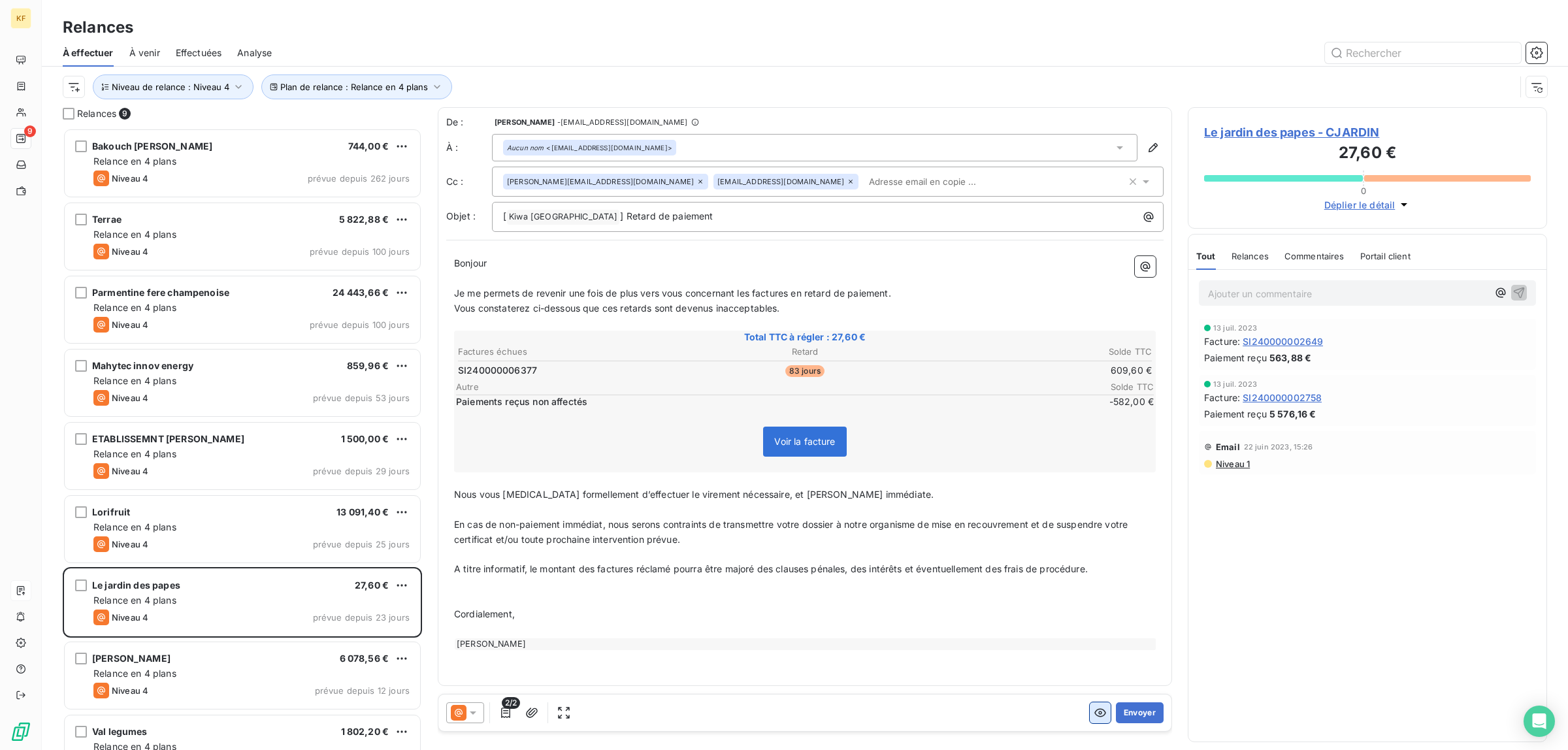
click at [1094, 715] on icon "button" at bounding box center [1100, 713] width 13 height 13
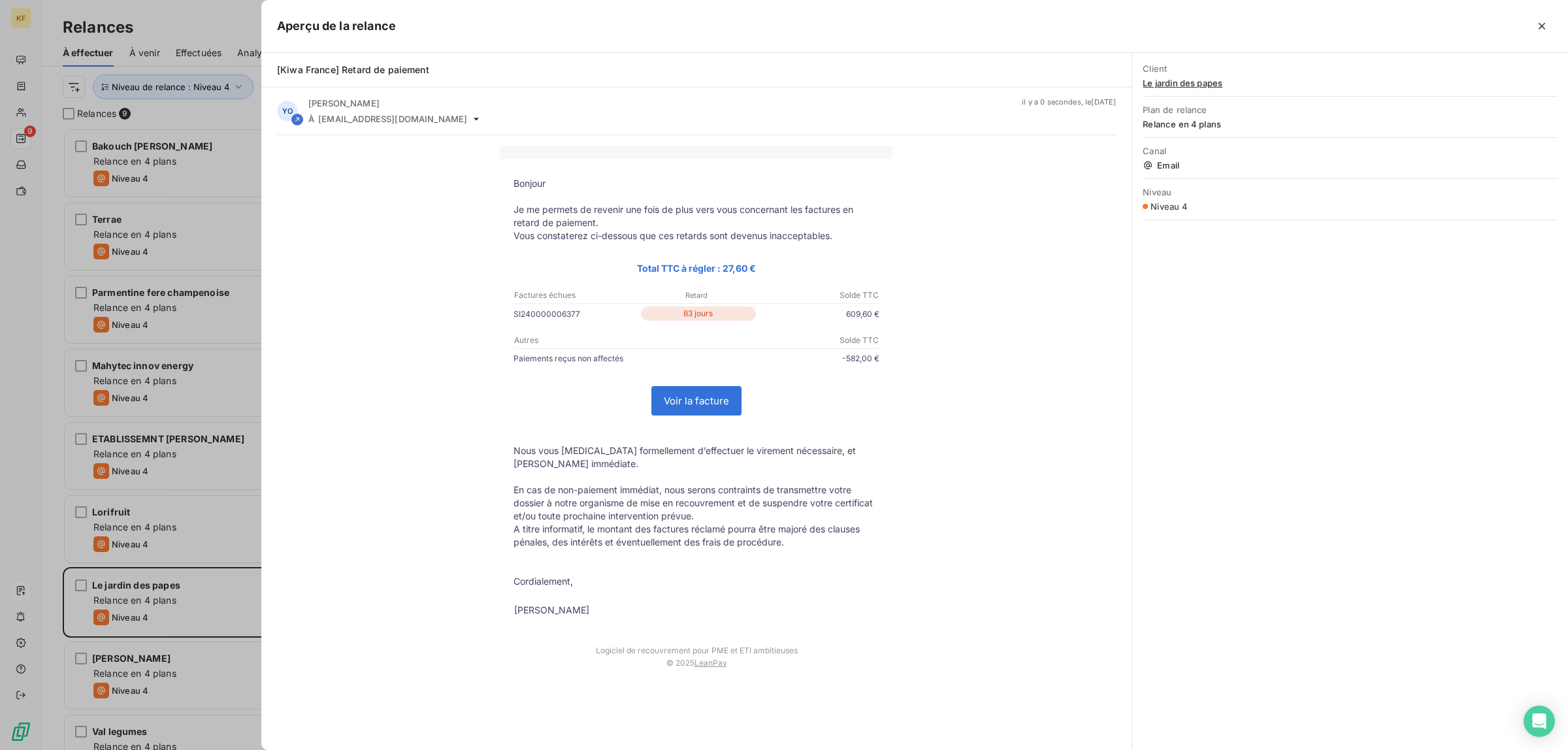
click at [700, 398] on link "Voir la facture" at bounding box center [696, 400] width 89 height 28
click at [54, 380] on div at bounding box center [784, 375] width 1568 height 750
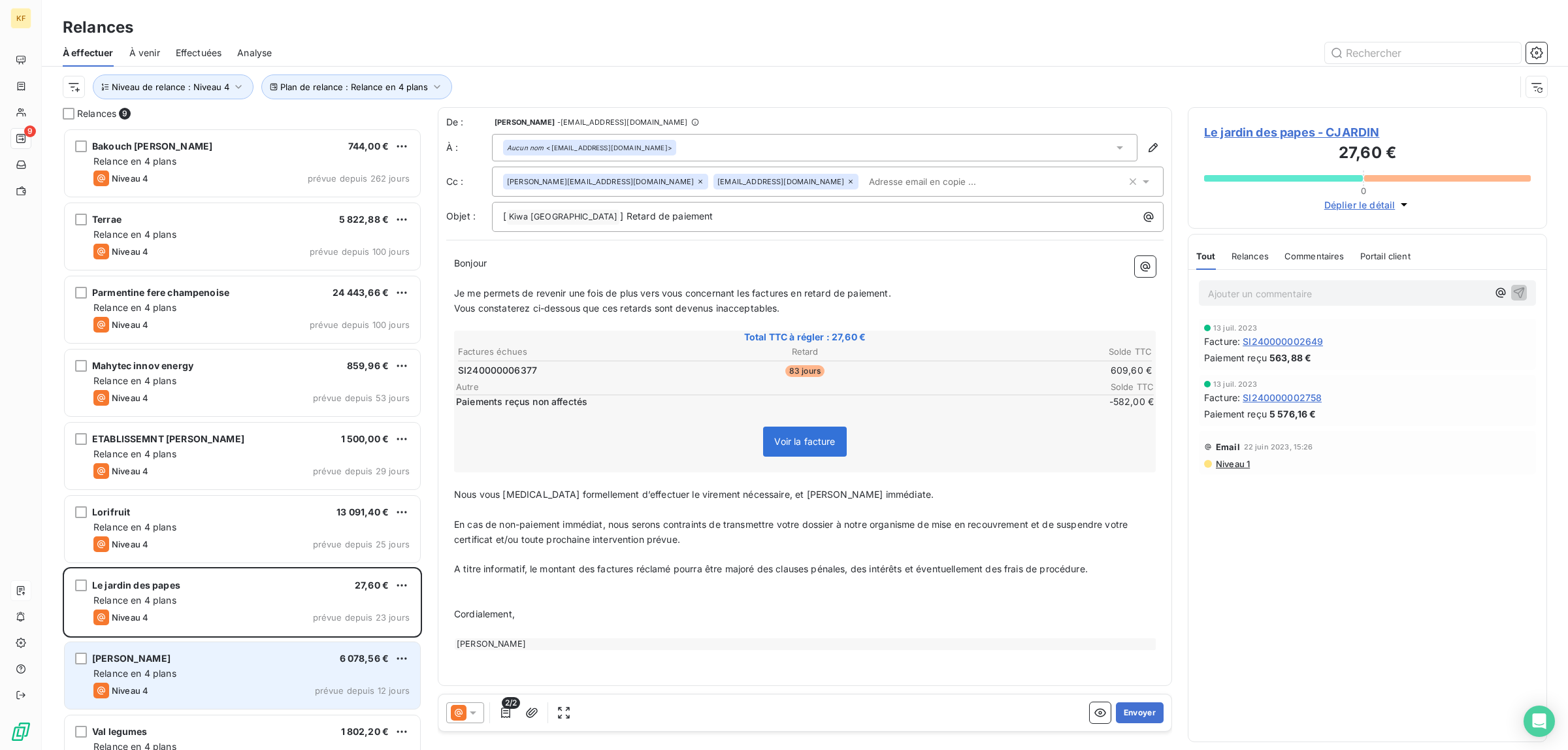
click at [213, 683] on div "Niveau 4 prévue depuis 12 jours" at bounding box center [251, 690] width 316 height 15
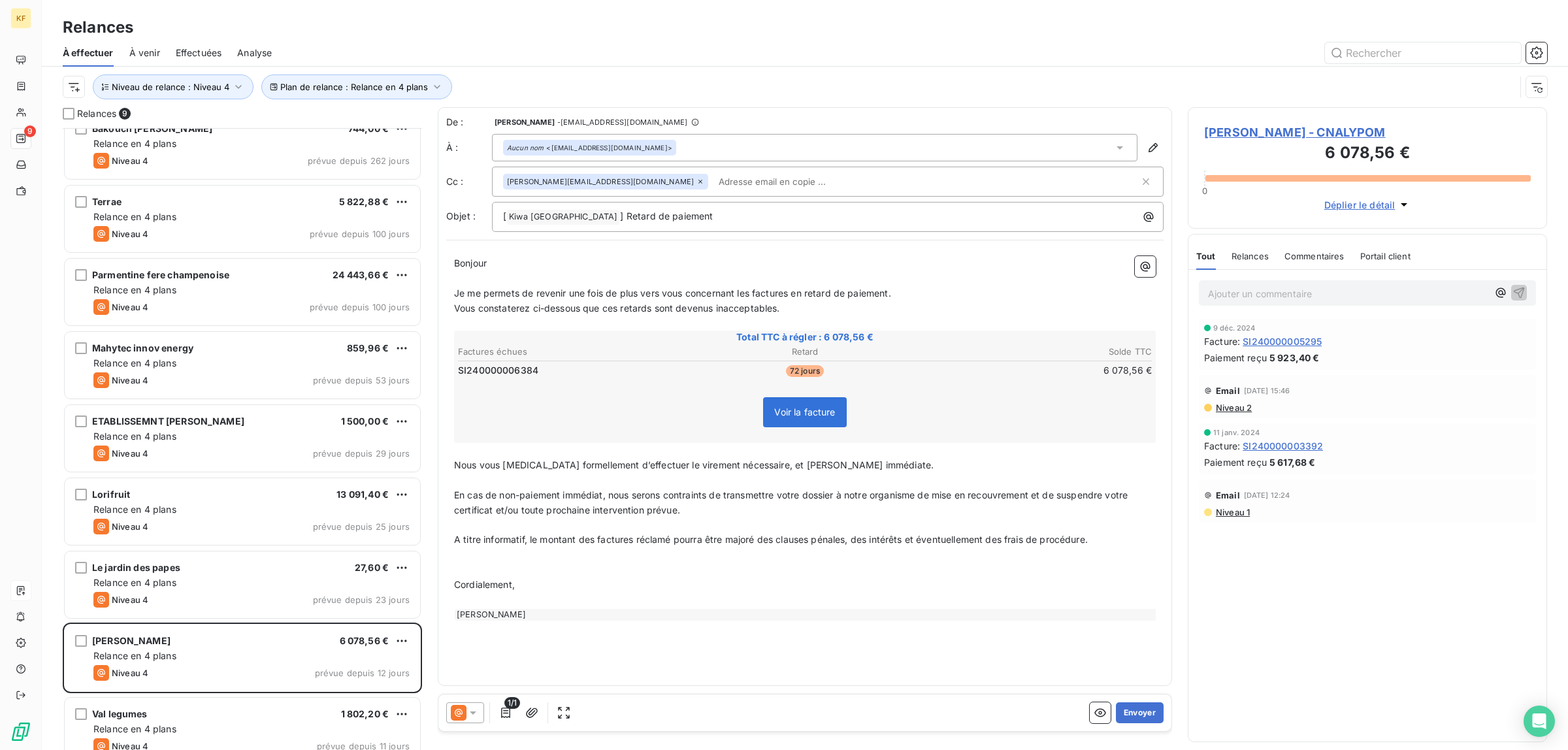
scroll to position [36, 0]
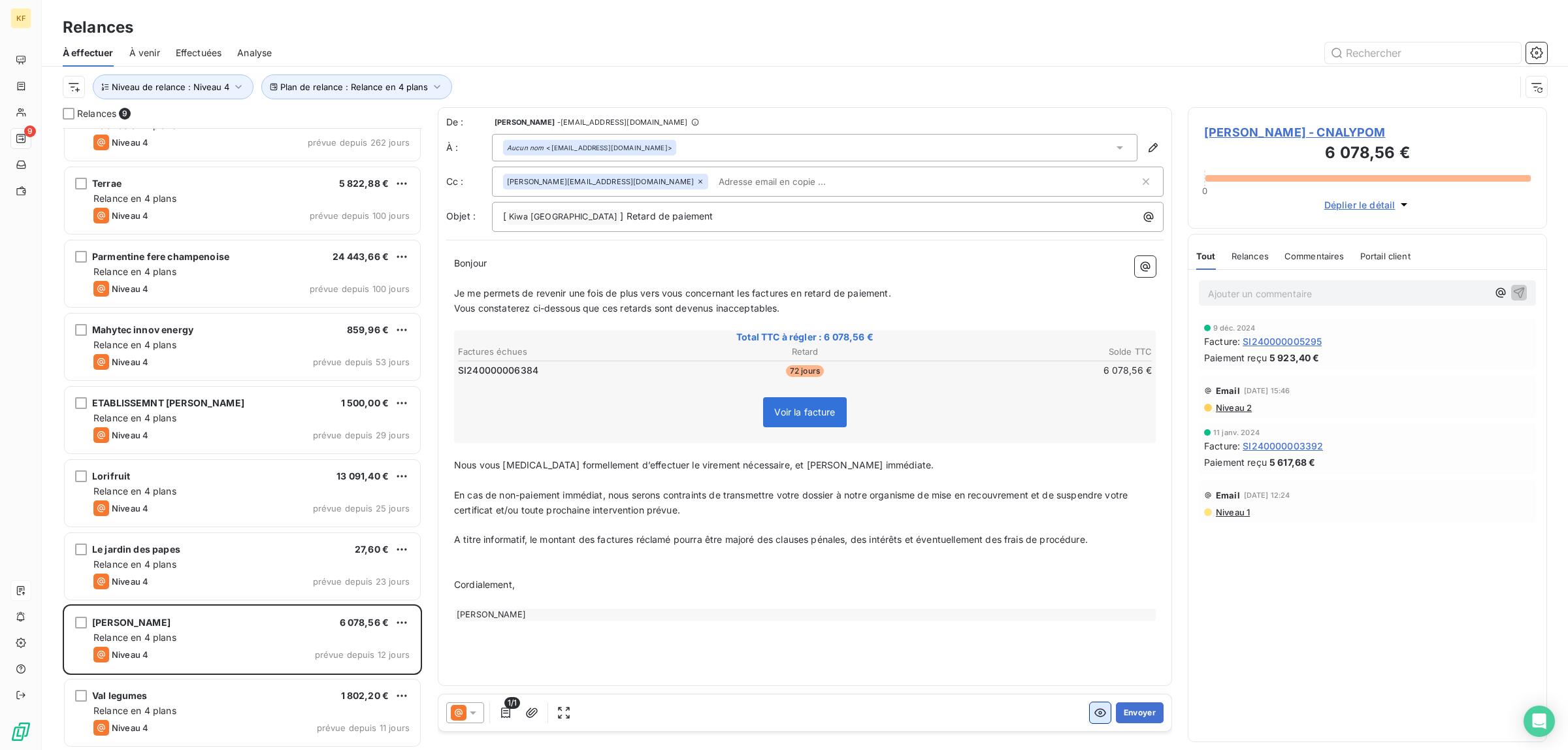
click at [1102, 720] on button "button" at bounding box center [1100, 713] width 21 height 21
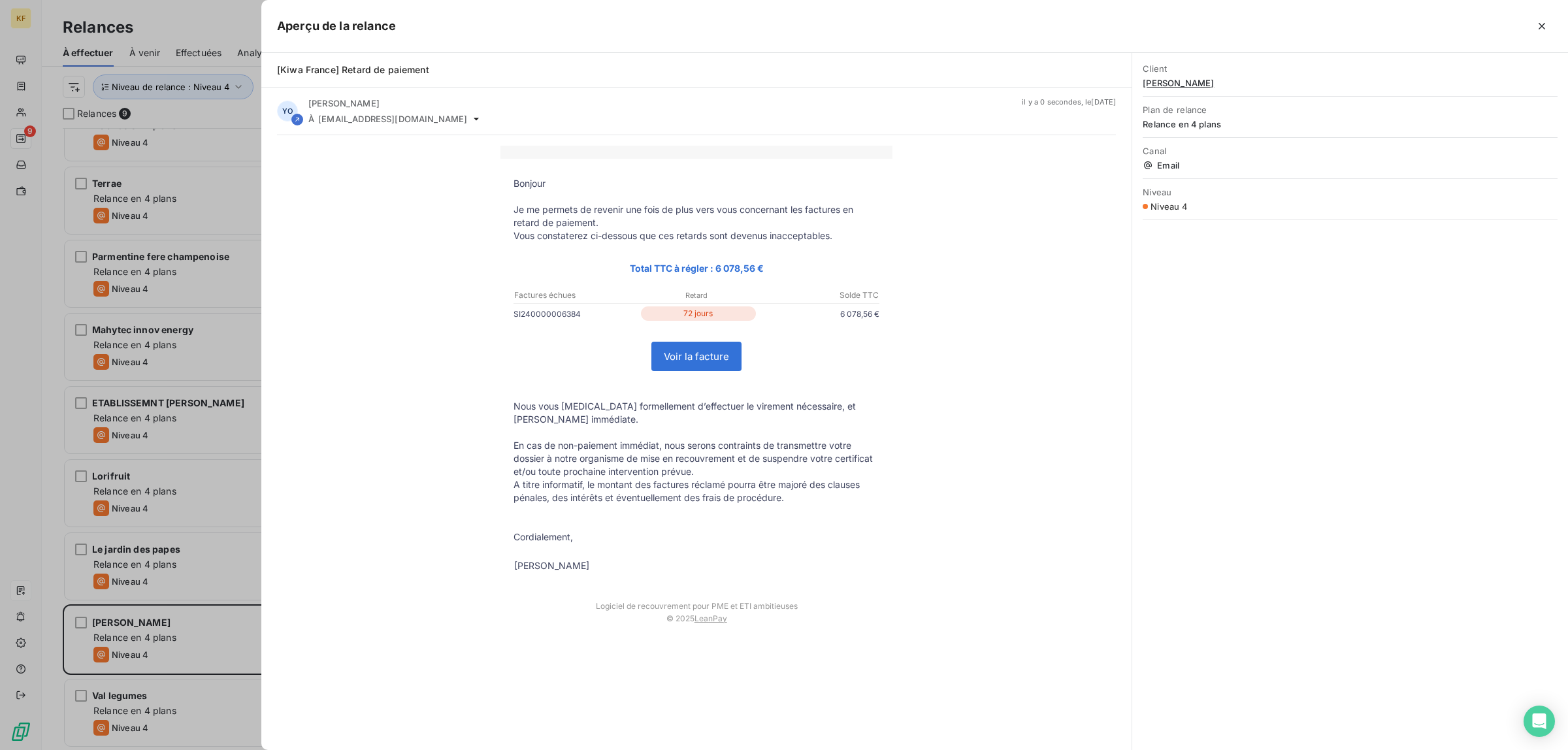
click at [675, 353] on link "Voir la facture" at bounding box center [696, 356] width 89 height 28
click at [15, 442] on div at bounding box center [784, 375] width 1568 height 750
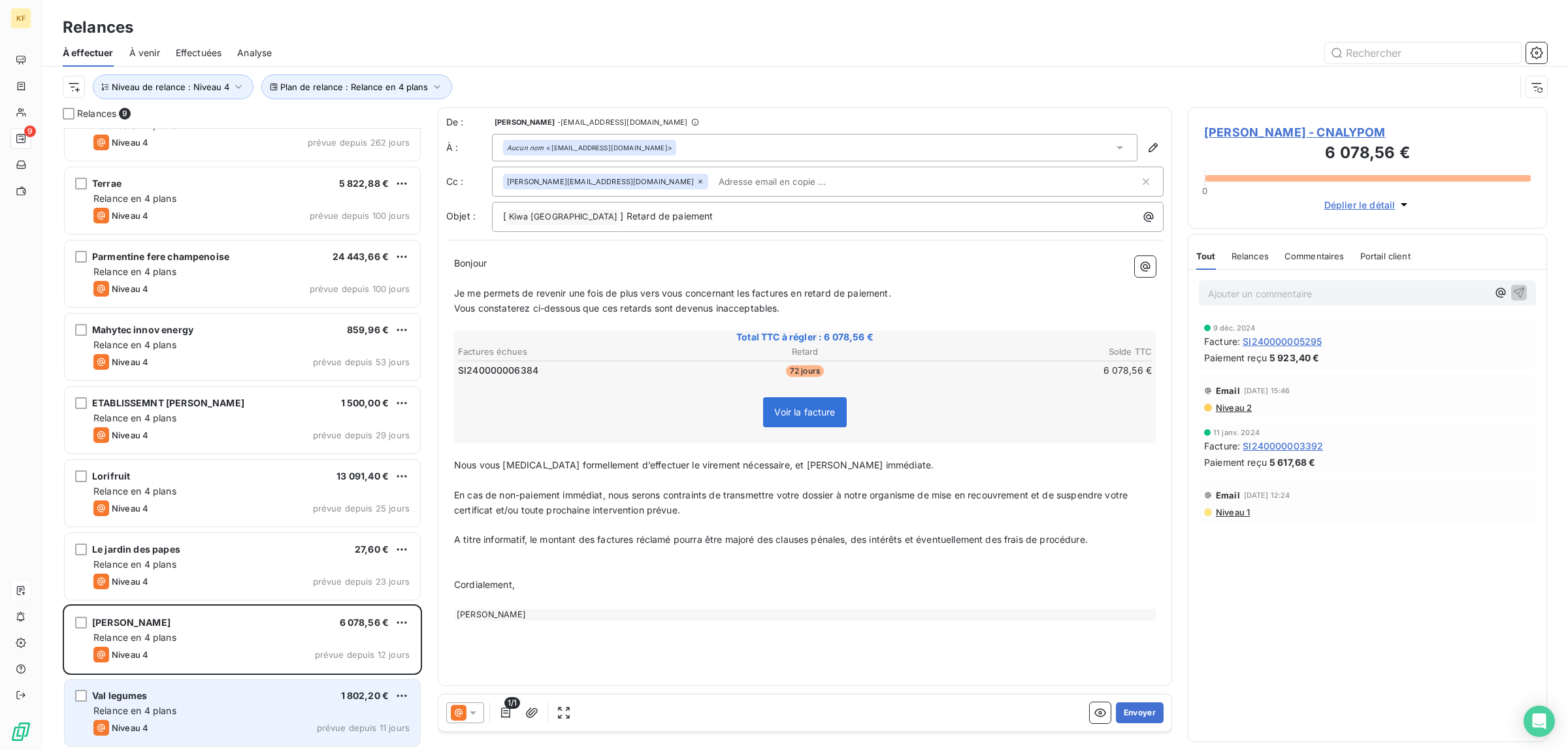
click at [214, 710] on div "Relance en 4 plans" at bounding box center [251, 711] width 316 height 13
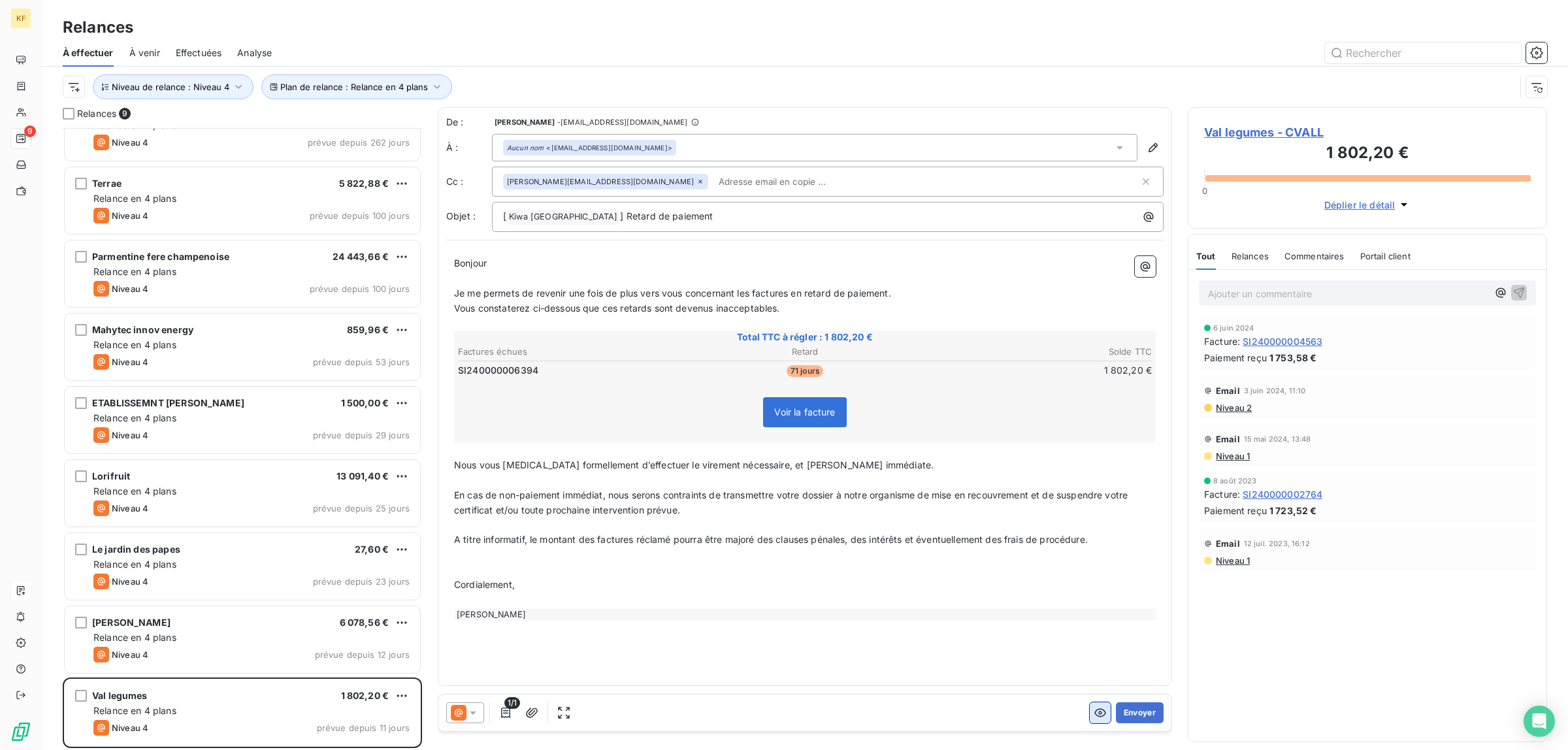
click at [1101, 716] on icon "button" at bounding box center [1100, 713] width 12 height 8
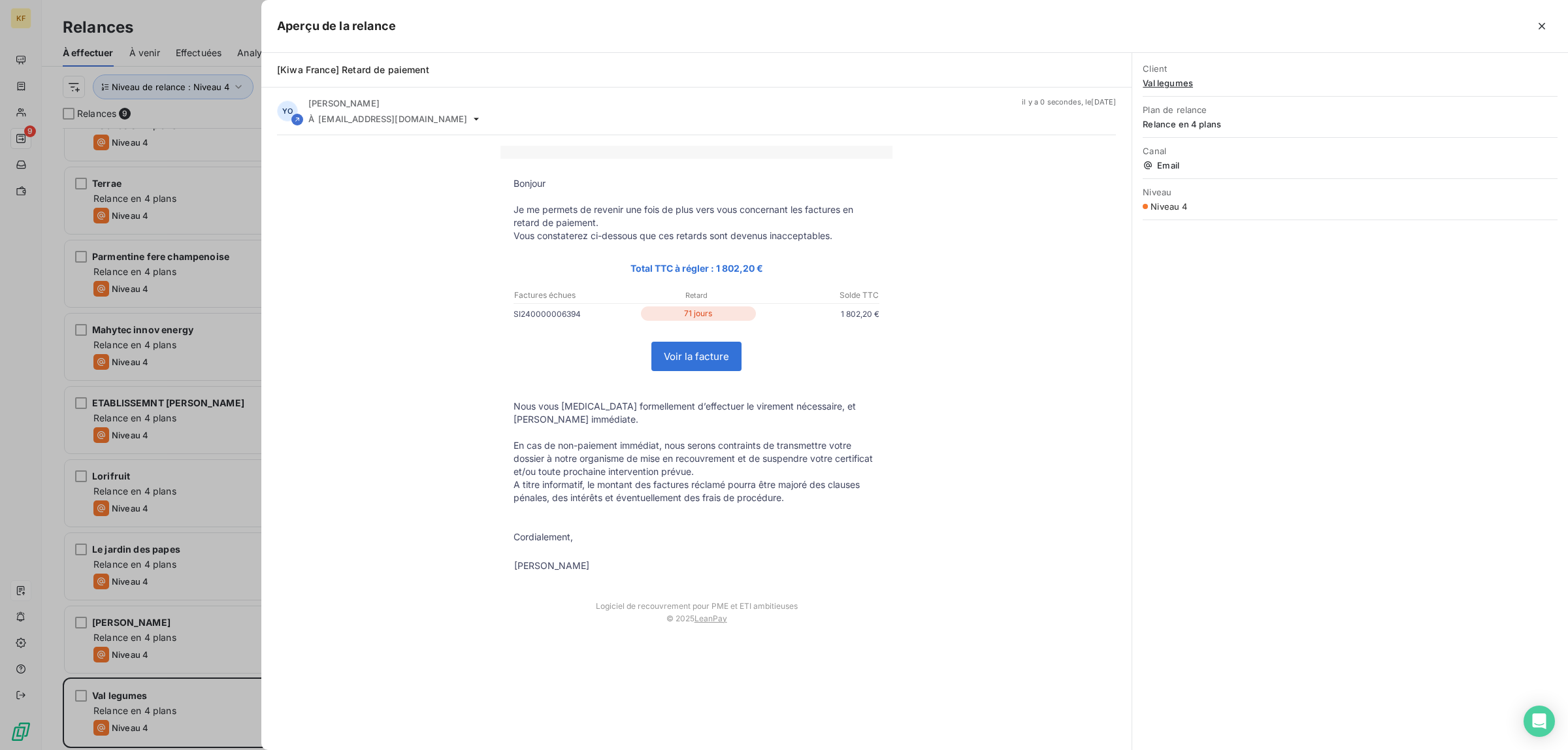
click at [698, 343] on td "Voir la facture" at bounding box center [695, 356] width 90 height 29
click at [698, 362] on link "Voir la facture" at bounding box center [696, 356] width 89 height 28
click at [0, 346] on div at bounding box center [784, 375] width 1568 height 750
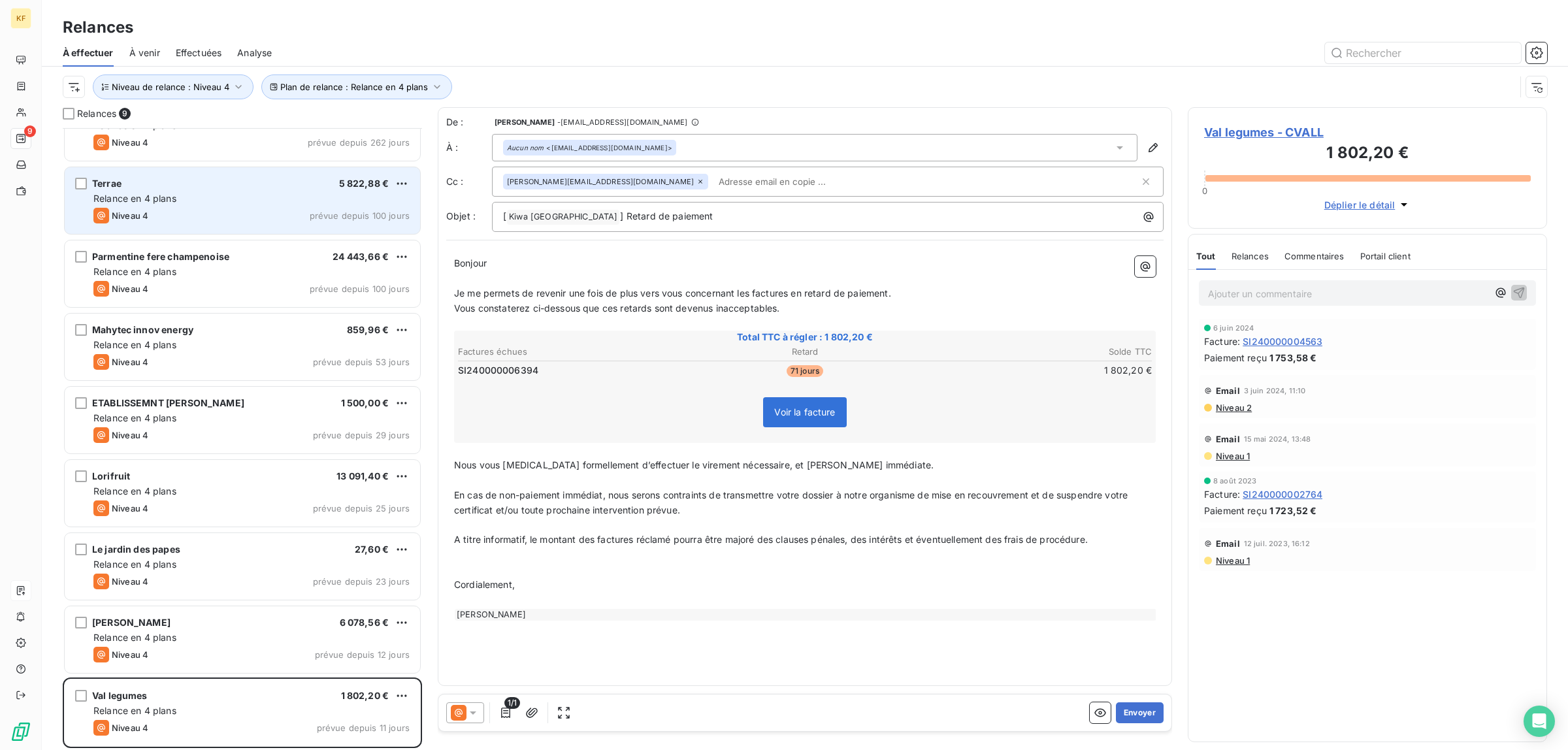
click at [186, 203] on div "Relance en 4 plans" at bounding box center [251, 199] width 316 height 13
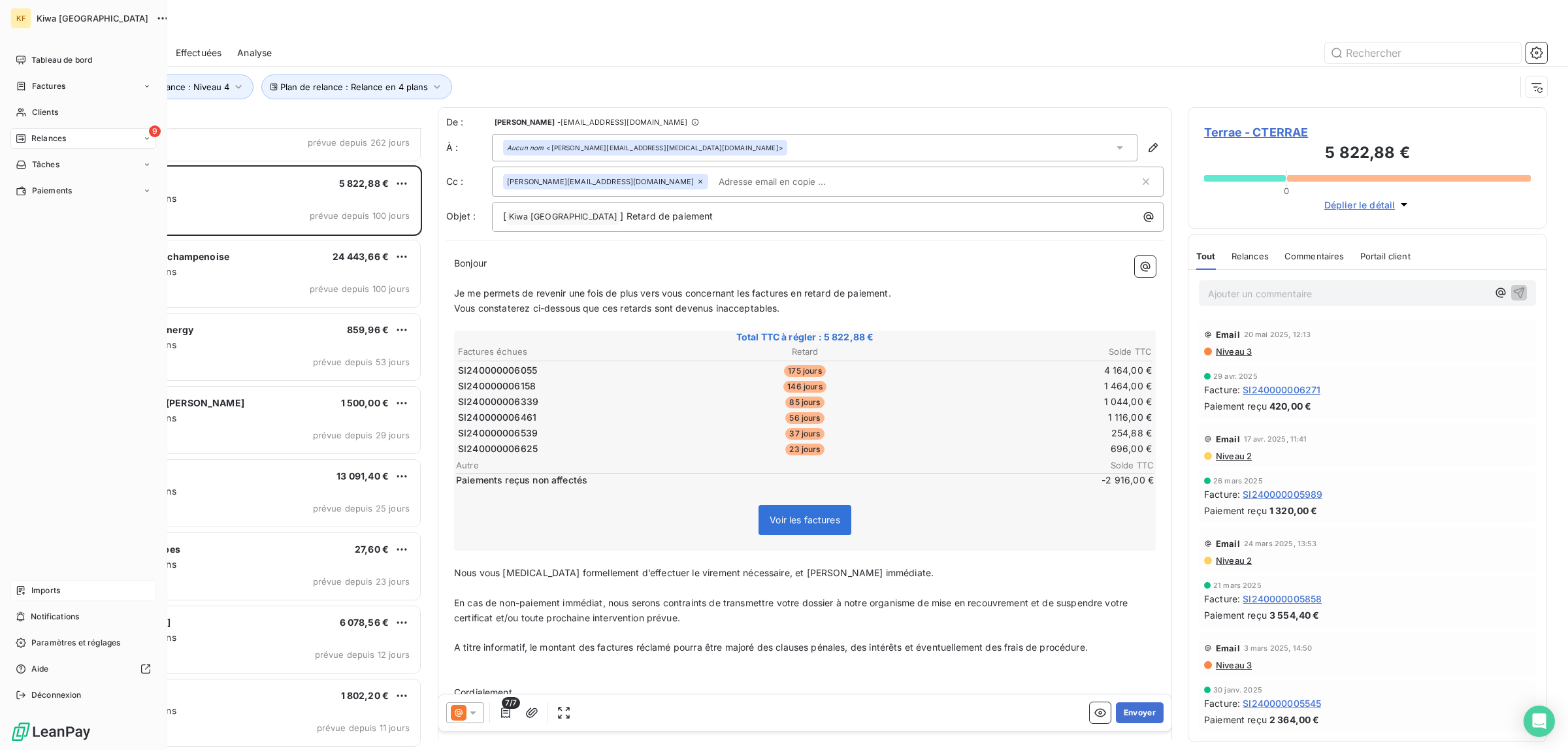
drag, startPoint x: 51, startPoint y: 591, endPoint x: 5, endPoint y: 395, distance: 201.3
click at [11, 382] on div "Tableau de bord Factures Clients 9 Relances Tâches Paiements Imports Notificati…" at bounding box center [84, 378] width 145 height 656
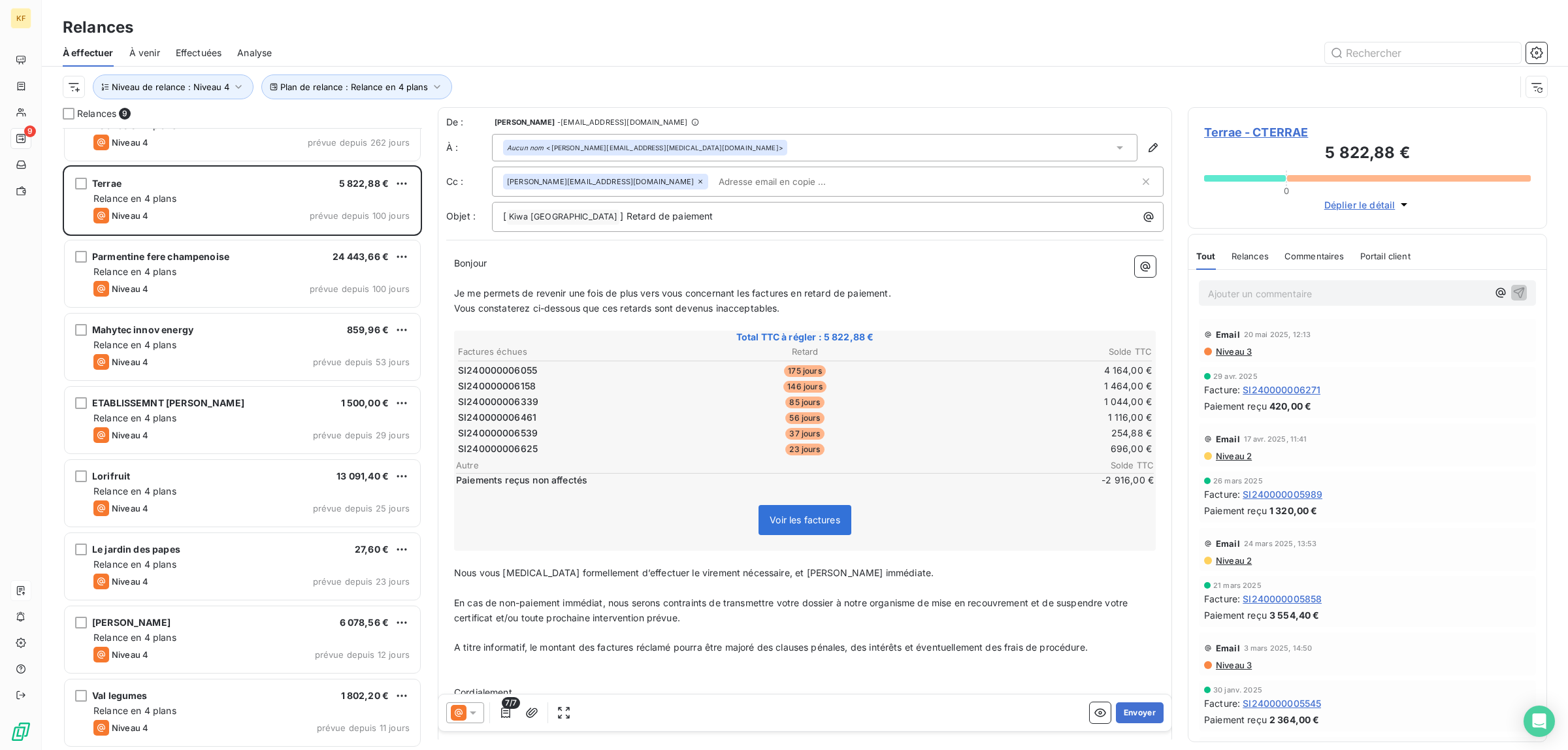
click at [1071, 715] on div "7/7 Envoyer" at bounding box center [804, 713] width 733 height 36
click at [1090, 721] on button "button" at bounding box center [1100, 713] width 21 height 21
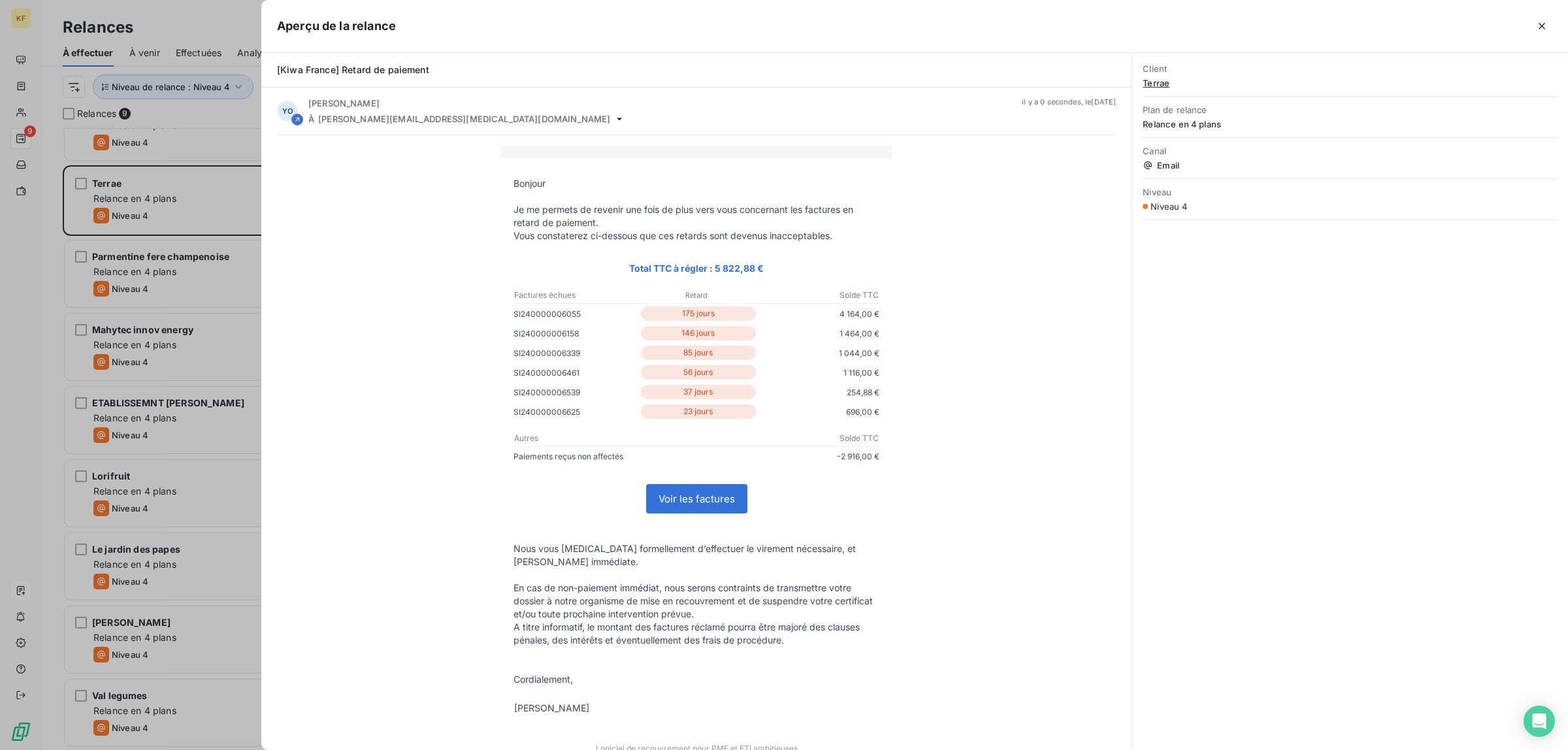
click at [703, 495] on link "Voir les factures" at bounding box center [696, 498] width 100 height 28
drag, startPoint x: 48, startPoint y: 406, endPoint x: 29, endPoint y: 406, distance: 19.0
click at [48, 406] on div at bounding box center [784, 375] width 1568 height 750
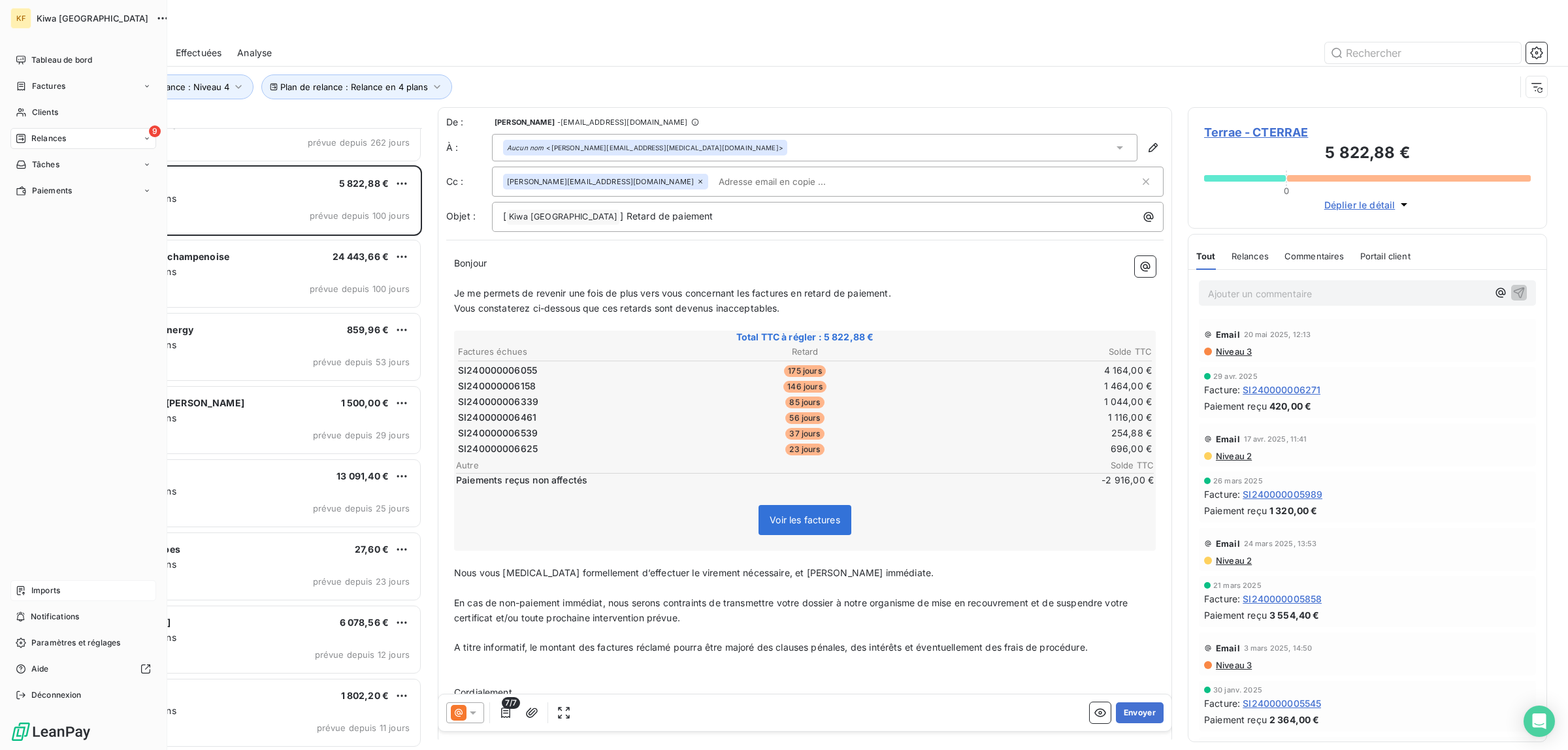
click at [38, 592] on span "Imports" at bounding box center [46, 590] width 29 height 12
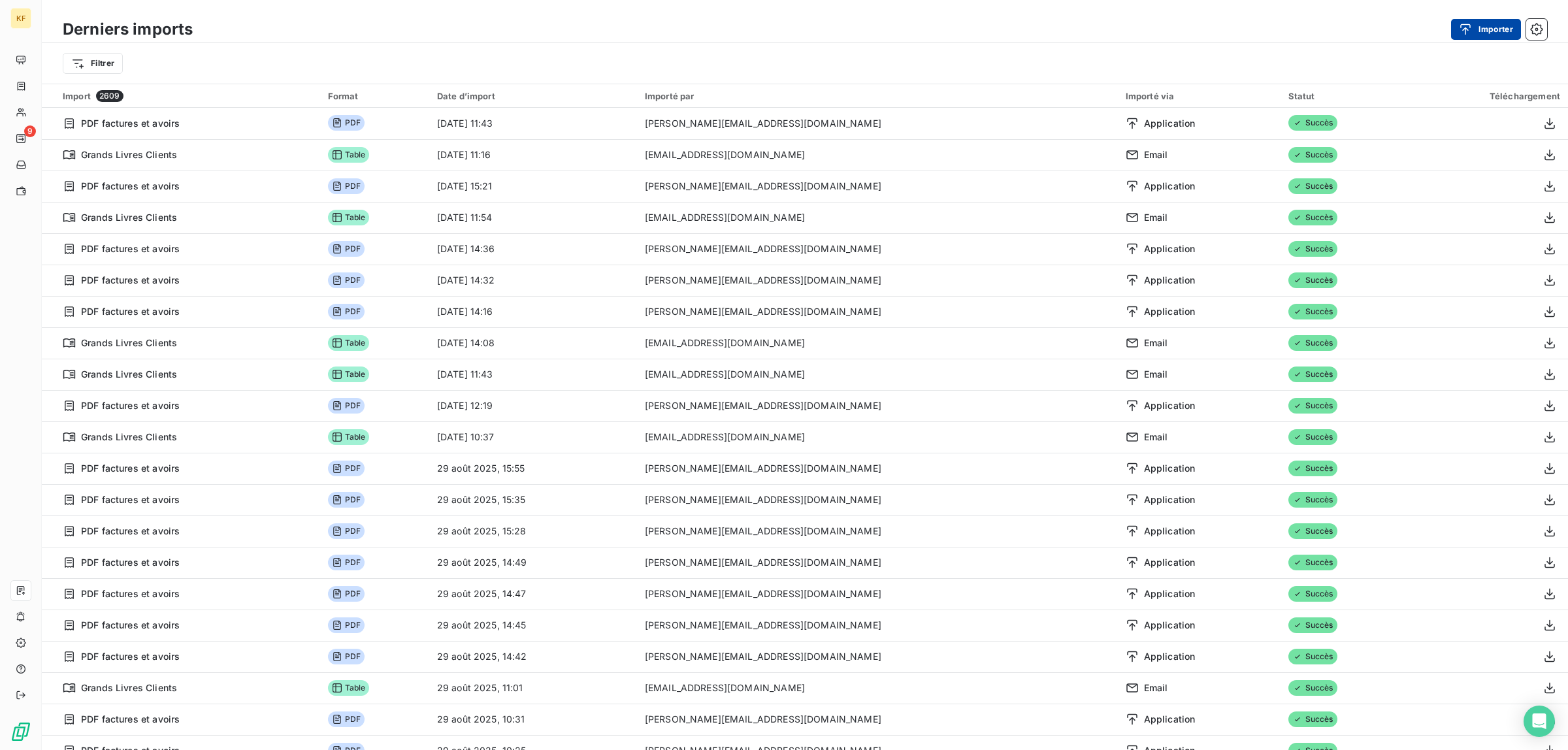
click at [1484, 29] on button "Importer" at bounding box center [1485, 29] width 70 height 21
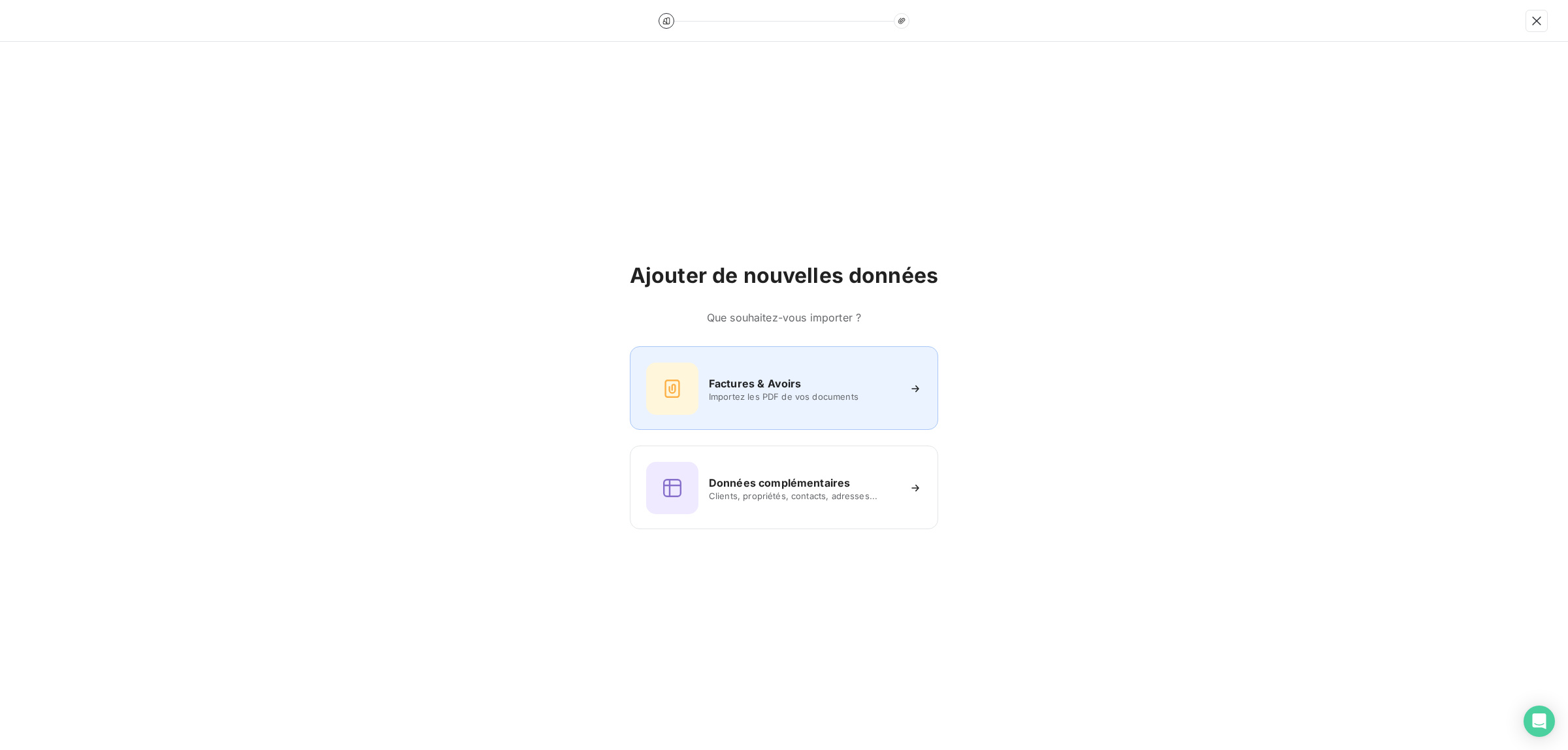
click at [782, 407] on div "Factures & Avoirs Importez les PDF de vos documents" at bounding box center [784, 389] width 276 height 53
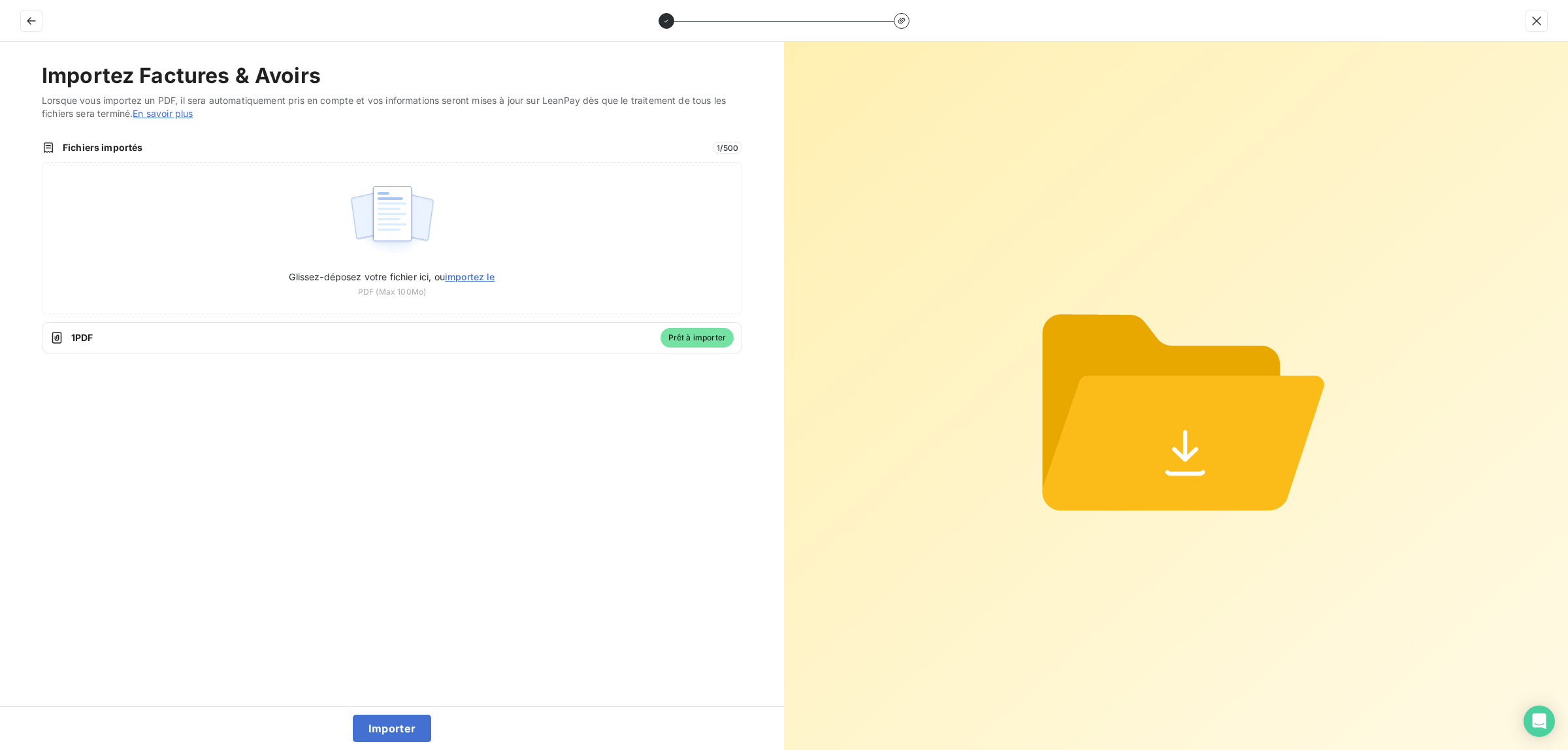
click at [597, 347] on div "1 PDF Prêt à importer" at bounding box center [391, 338] width 700 height 32
click at [390, 724] on button "Importer" at bounding box center [392, 728] width 79 height 27
